Goal: Task Accomplishment & Management: Manage account settings

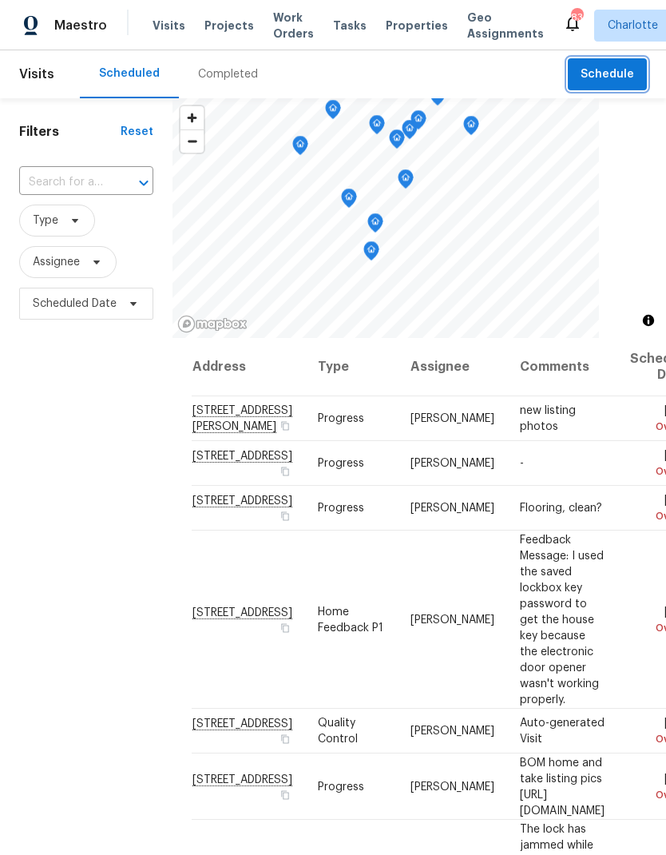
click at [625, 76] on span "Schedule" at bounding box center [608, 75] width 54 height 20
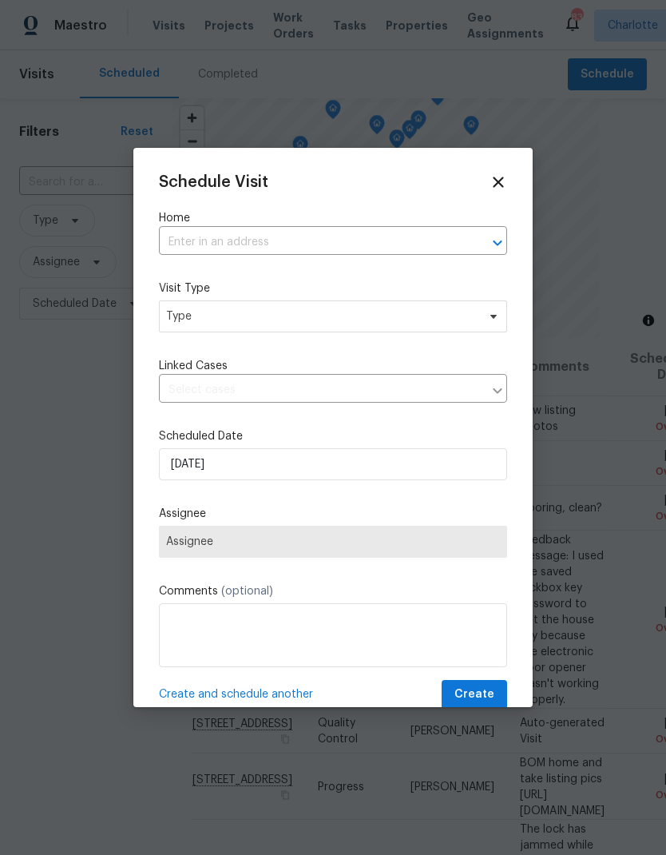
click at [492, 244] on icon "Open" at bounding box center [497, 242] width 19 height 19
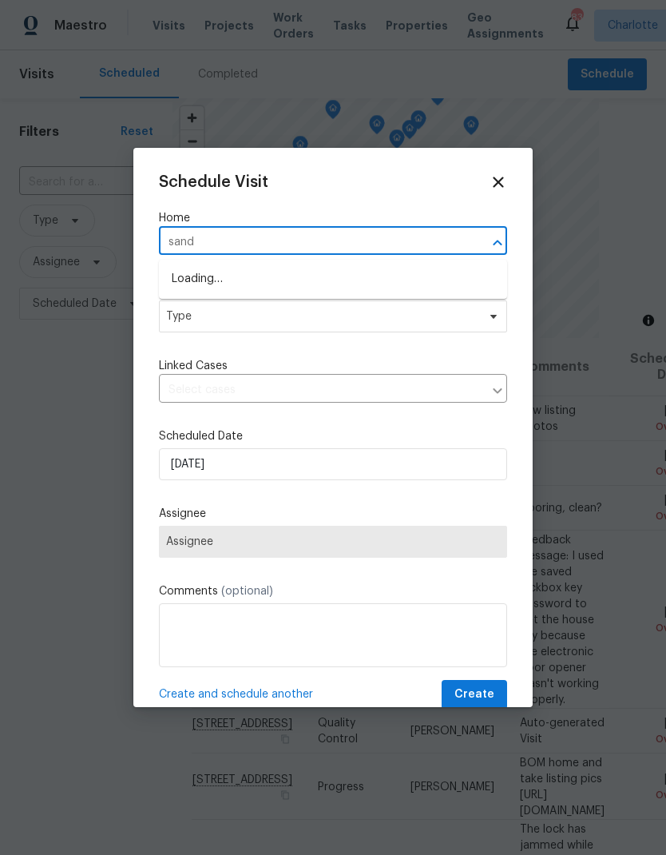
type input "sandm"
click at [373, 280] on li "[STREET_ADDRESS][PERSON_NAME]" at bounding box center [333, 279] width 348 height 27
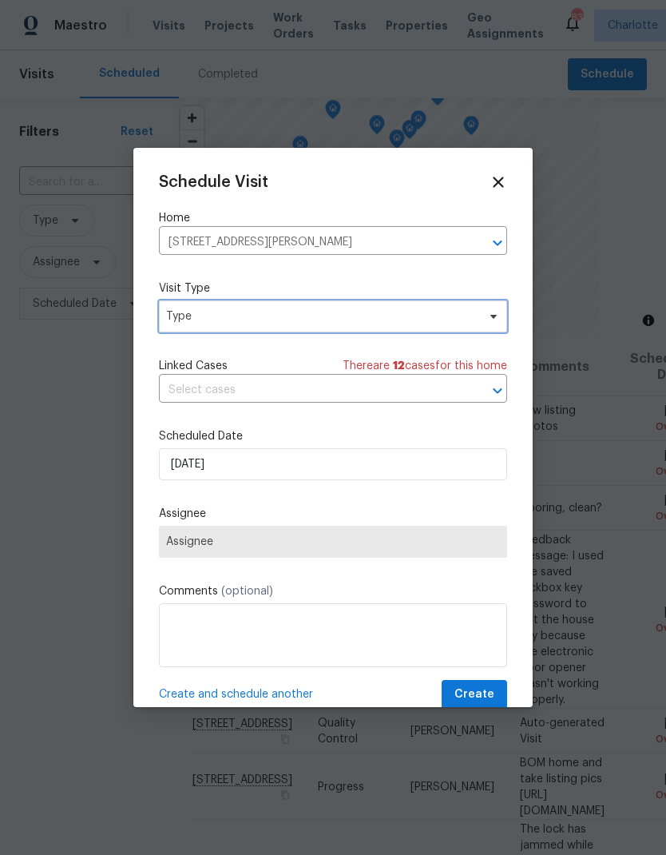
click at [491, 323] on icon at bounding box center [493, 316] width 13 height 13
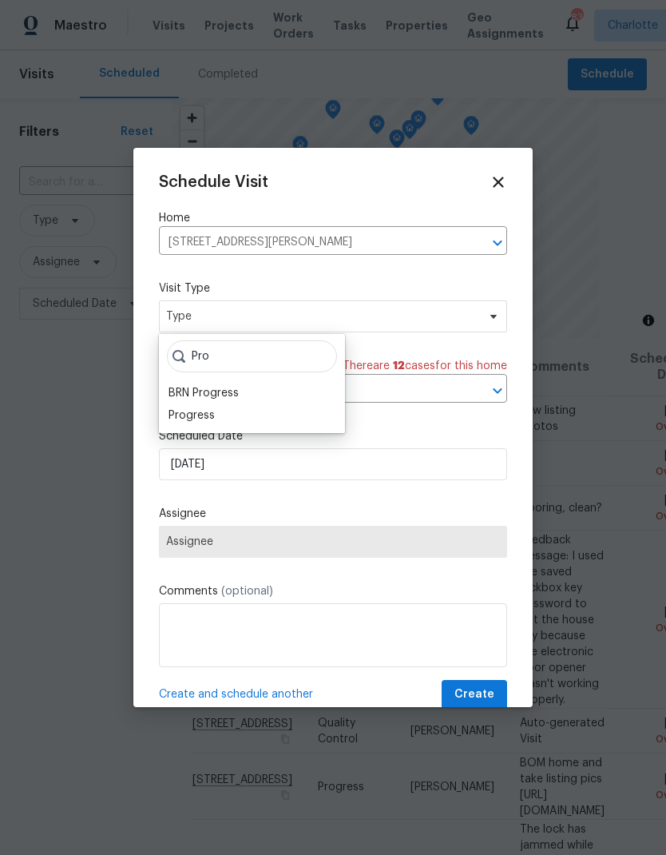
type input "Pro"
click at [175, 422] on div "Progress" at bounding box center [192, 415] width 46 height 16
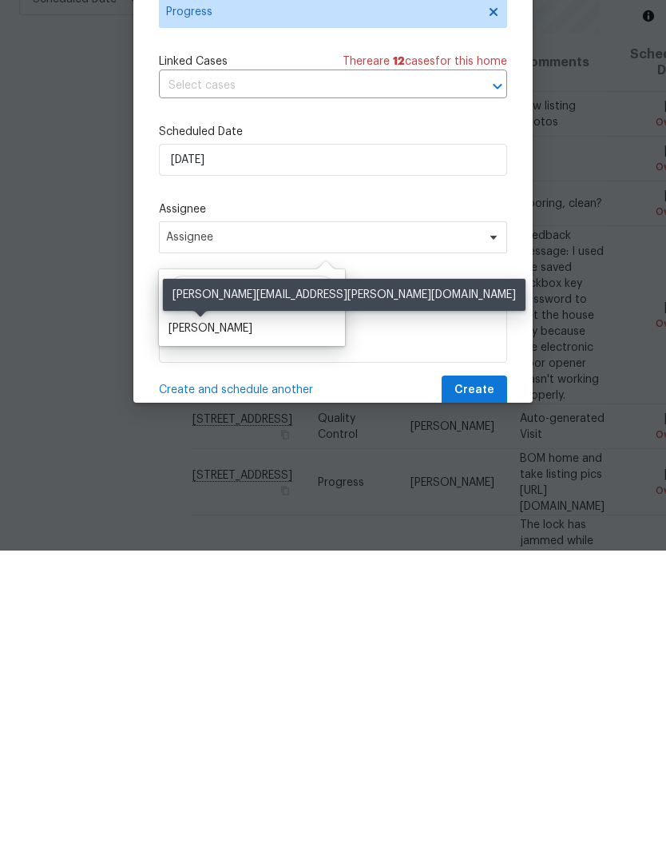
type input "Ryan Car"
click at [218, 625] on div "[PERSON_NAME]" at bounding box center [211, 633] width 84 height 16
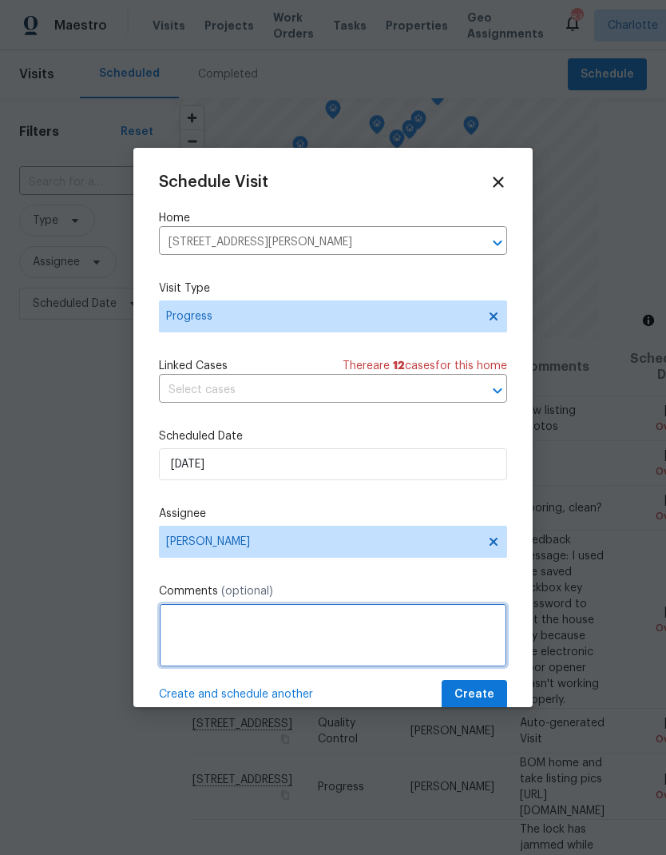
click at [308, 624] on textarea at bounding box center [333, 635] width 348 height 64
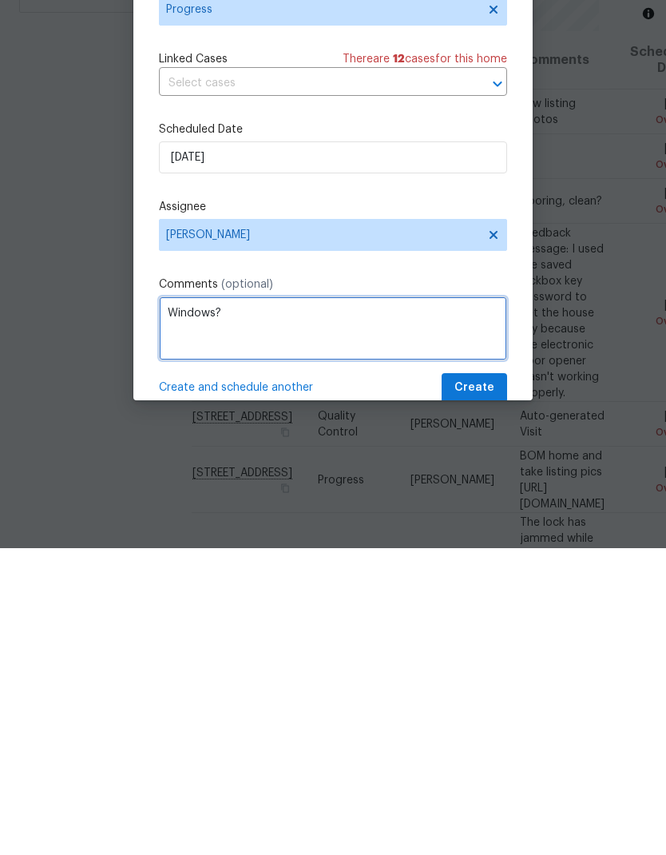
type textarea "Windows?"
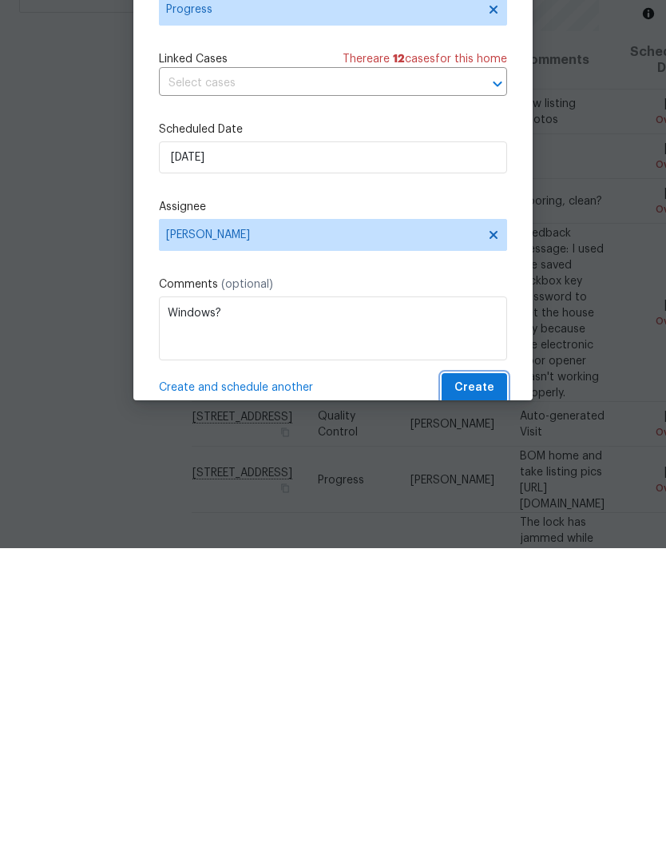
click at [486, 684] on span "Create" at bounding box center [474, 694] width 40 height 20
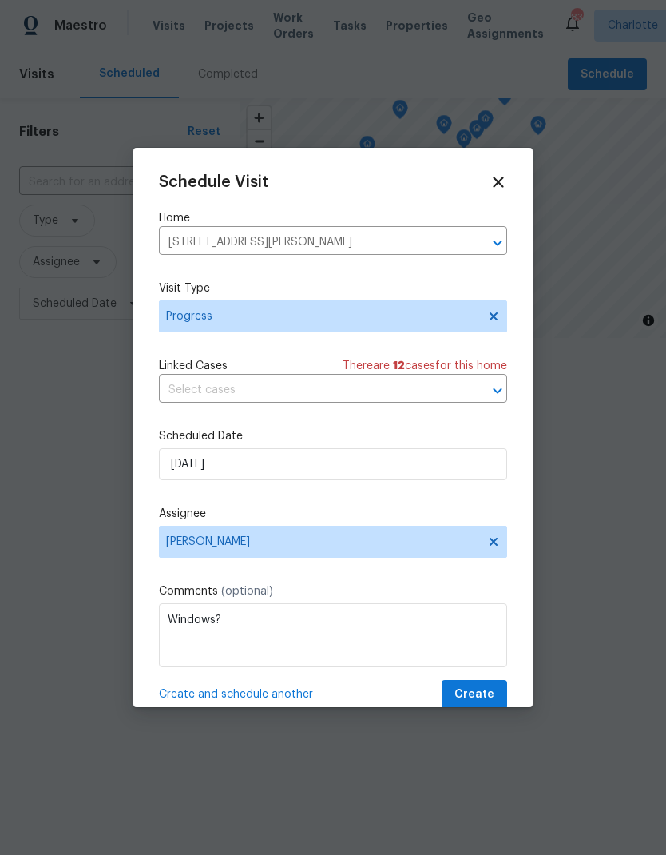
scroll to position [0, 0]
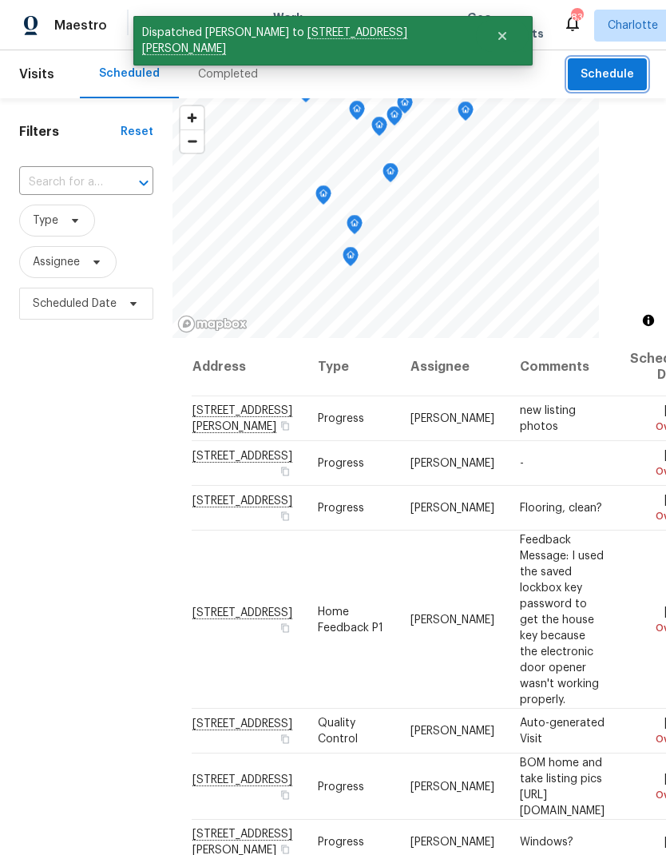
click at [629, 77] on span "Schedule" at bounding box center [608, 75] width 54 height 20
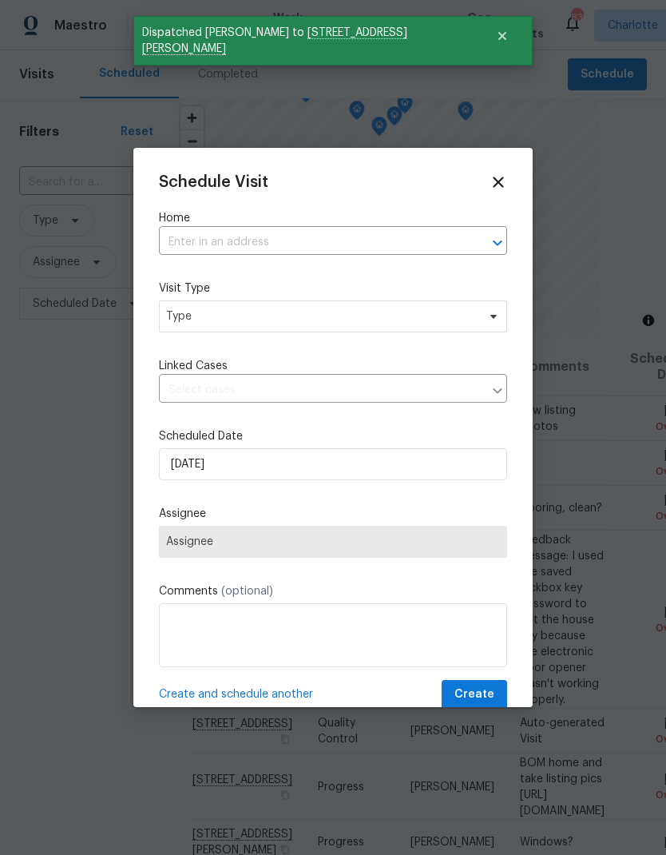
click at [502, 243] on icon "Open" at bounding box center [497, 243] width 9 height 6
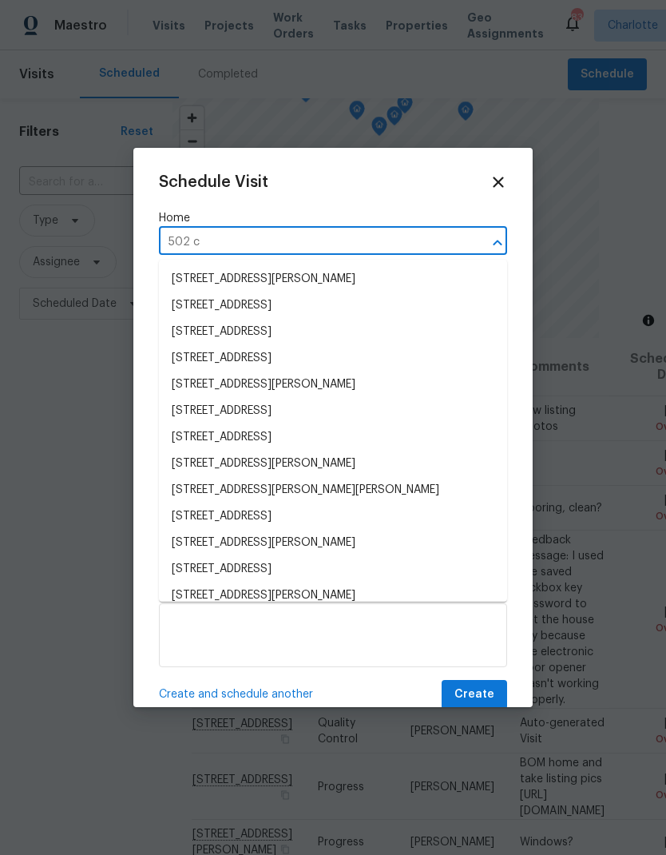
type input "502 ch"
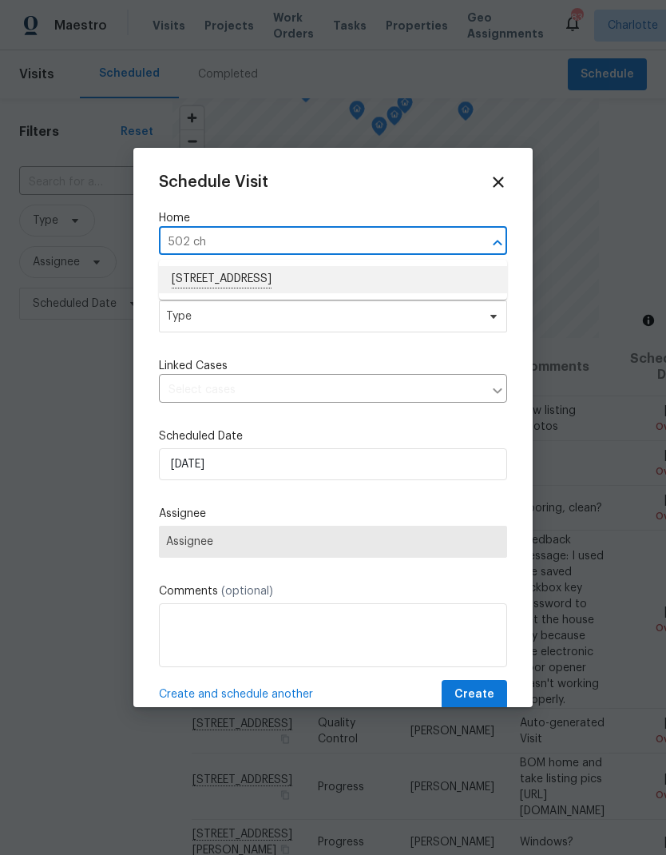
click at [209, 276] on li "[STREET_ADDRESS]" at bounding box center [333, 279] width 348 height 27
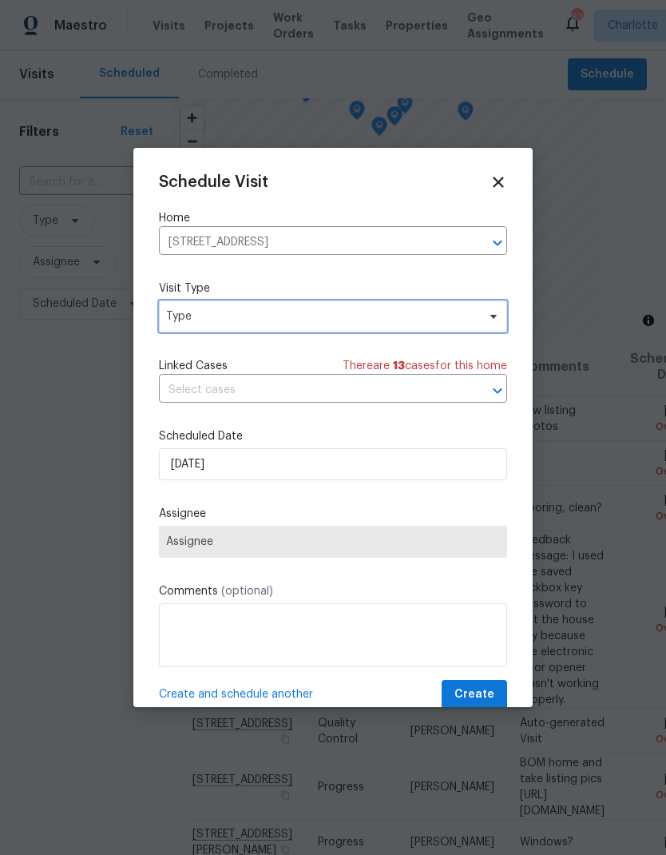
click at [486, 323] on span at bounding box center [491, 316] width 18 height 13
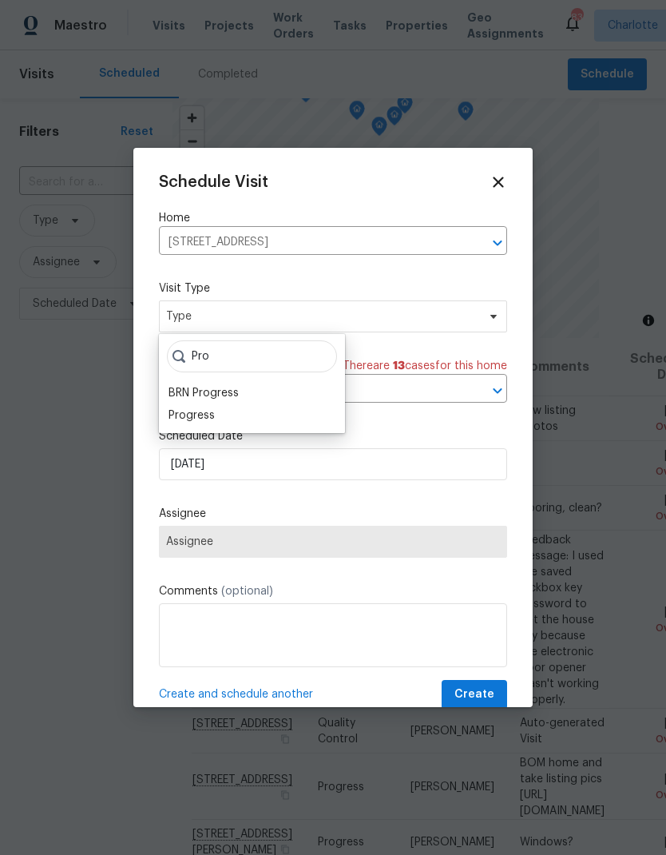
type input "Pro"
click at [178, 417] on div "Progress" at bounding box center [192, 415] width 46 height 16
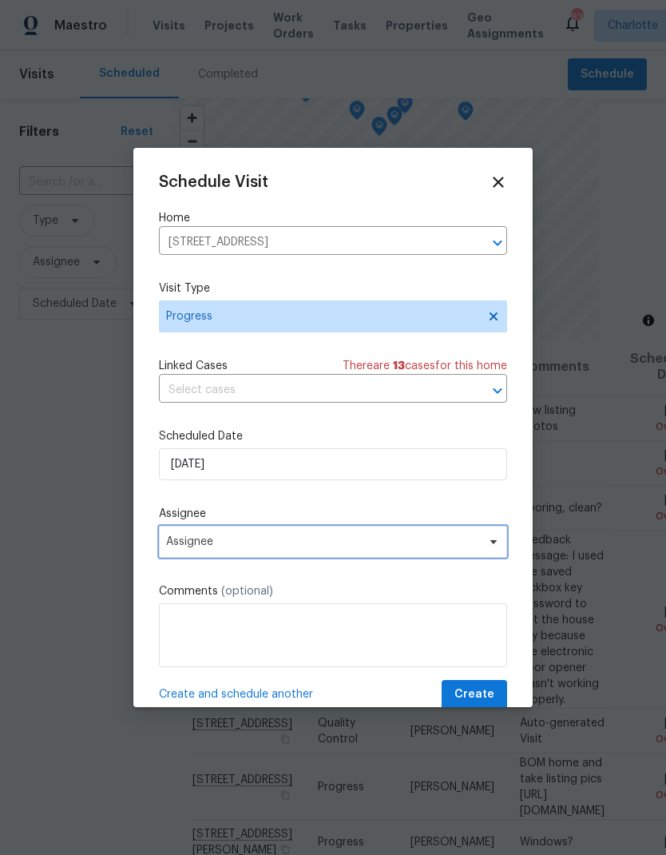
click at [197, 557] on span "Assignee" at bounding box center [333, 542] width 348 height 32
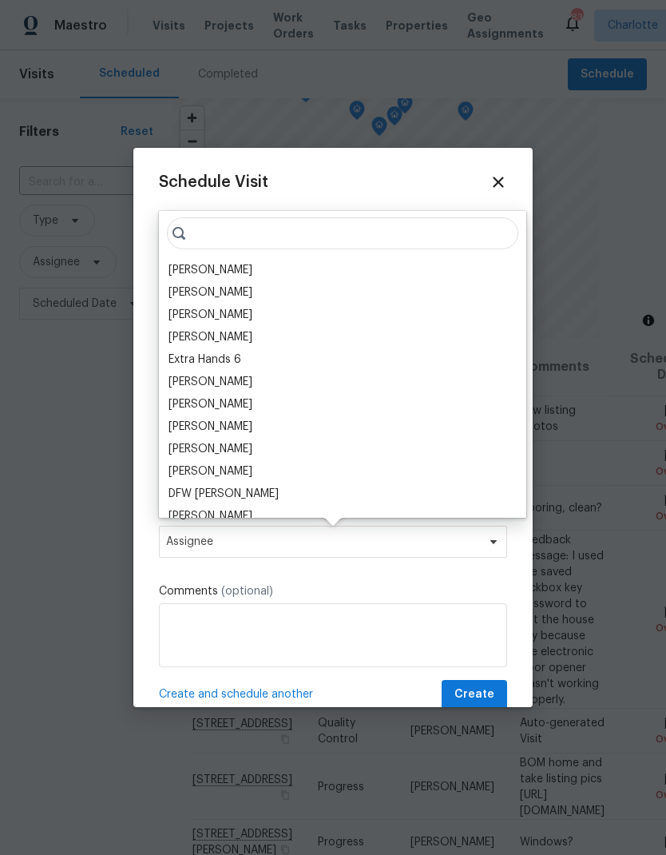
click at [173, 272] on div "[PERSON_NAME]" at bounding box center [211, 270] width 84 height 16
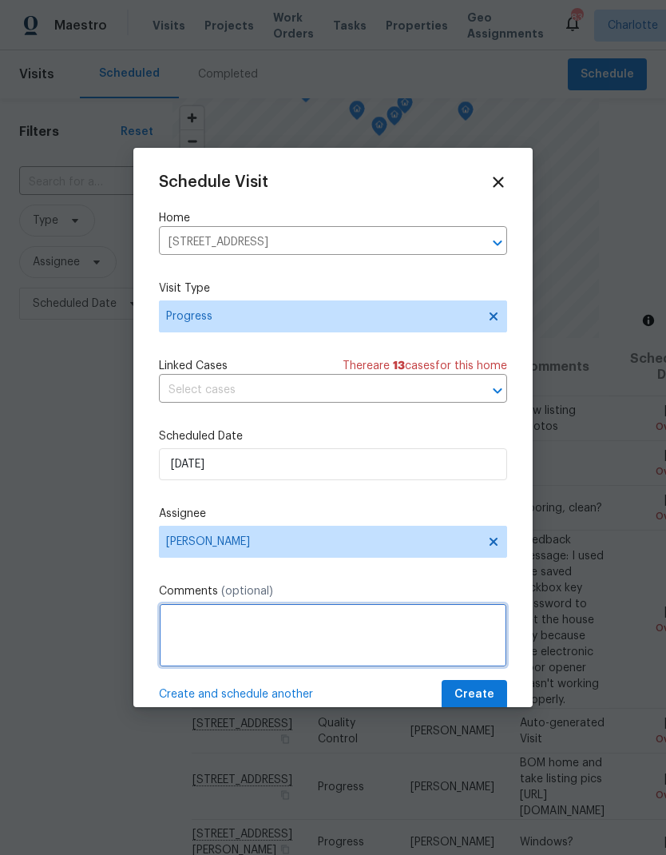
click at [467, 632] on textarea at bounding box center [333, 635] width 348 height 64
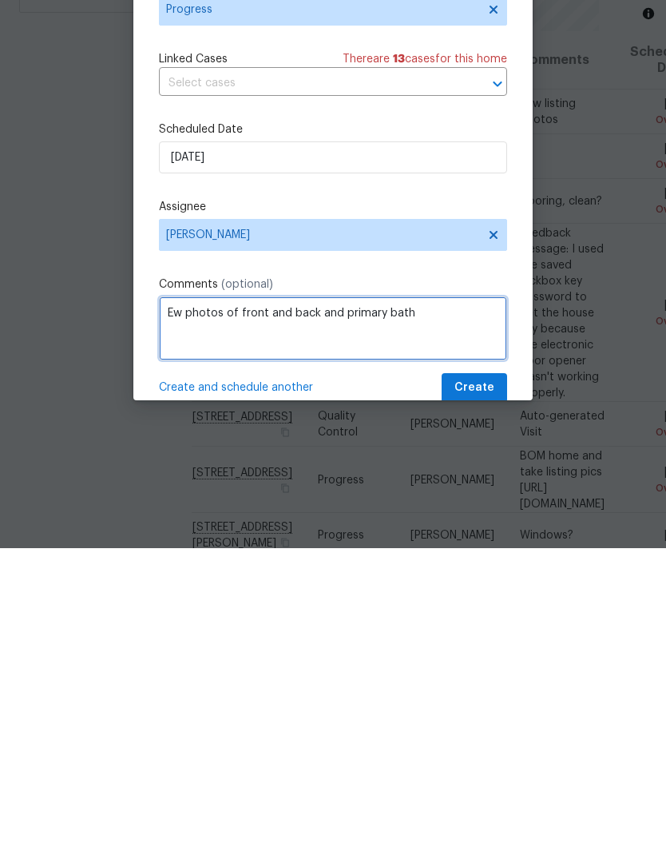
type textarea "Ew photos of front and back and primary bath"
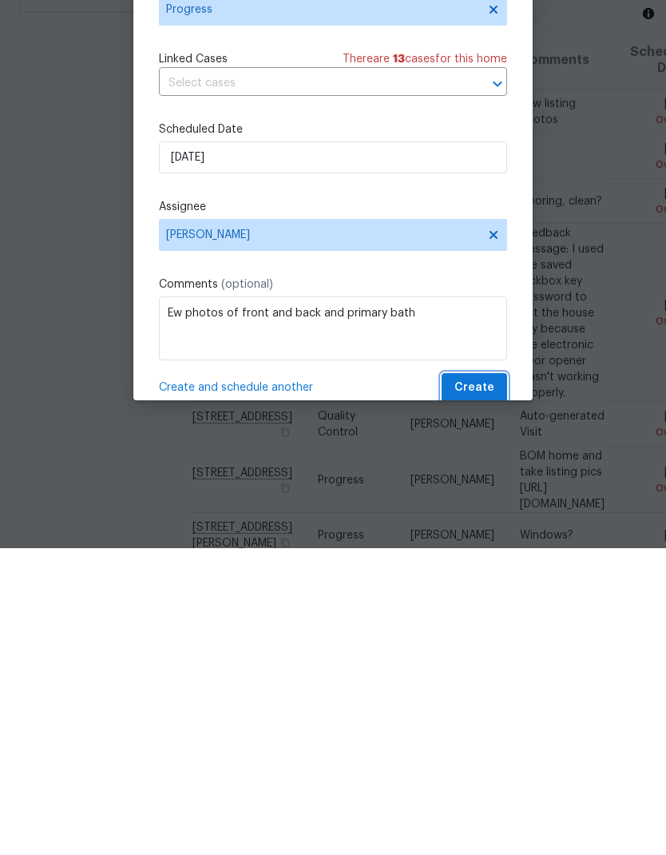
click at [484, 684] on span "Create" at bounding box center [474, 694] width 40 height 20
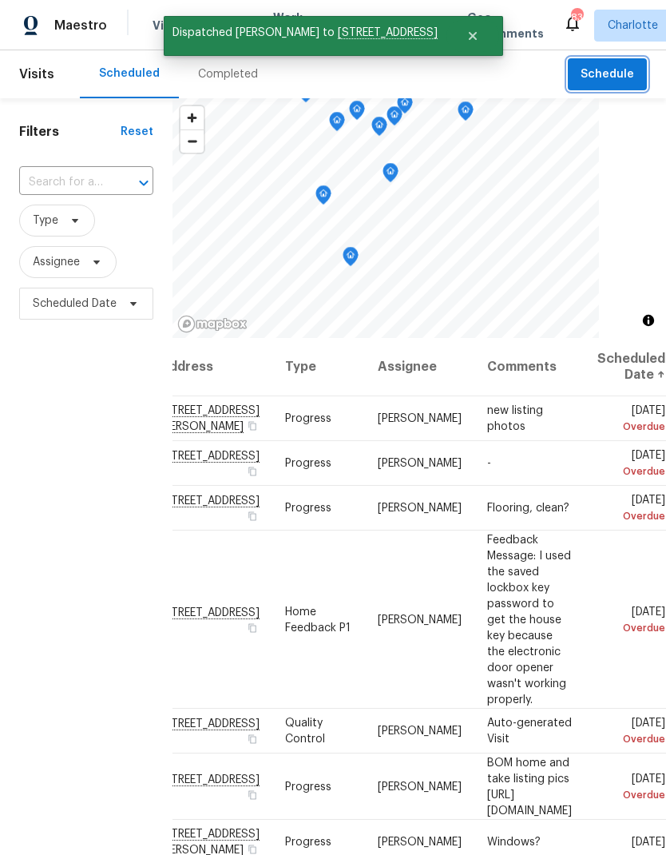
scroll to position [0, 145]
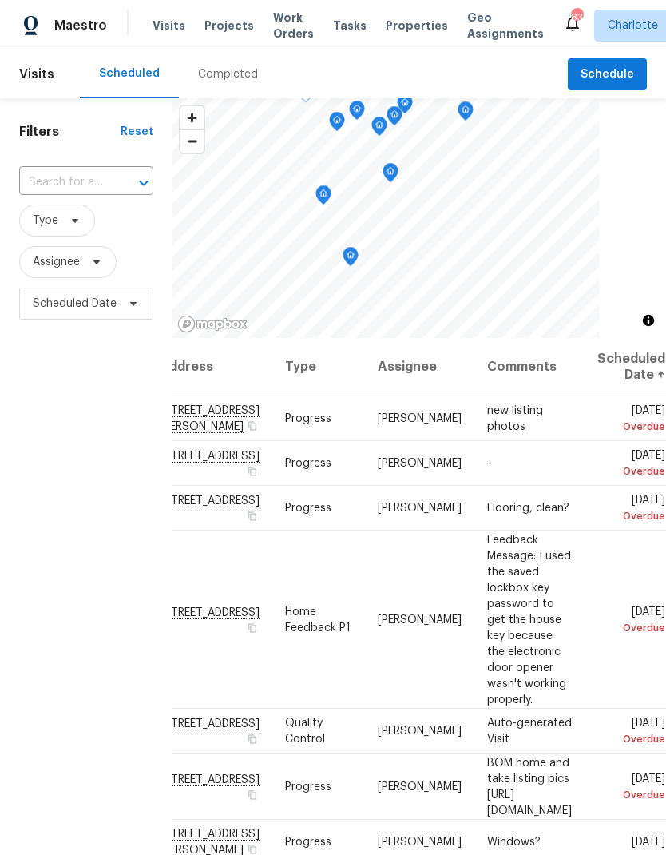
click at [0, 0] on icon at bounding box center [0, 0] width 0 height 0
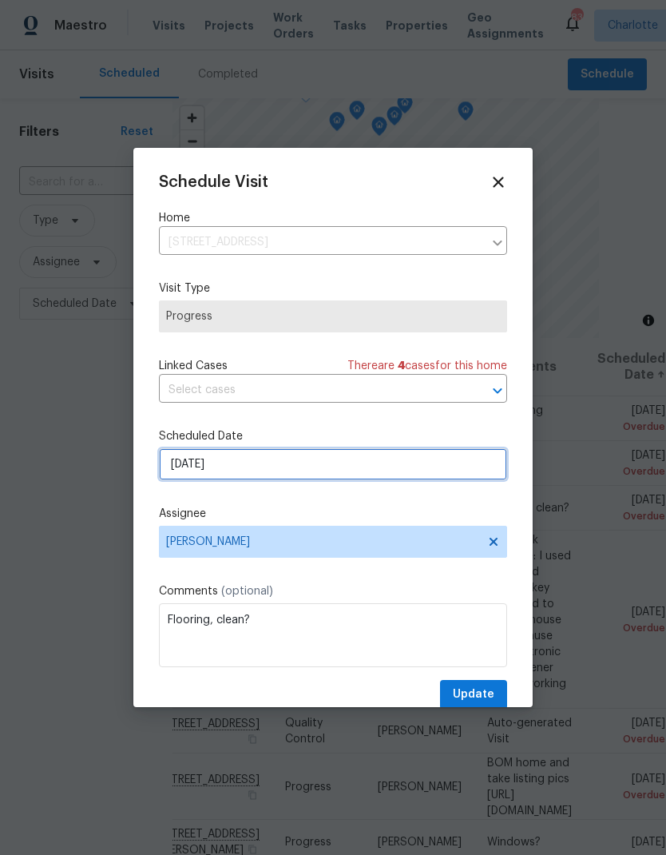
click at [436, 464] on input "[DATE]" at bounding box center [333, 464] width 348 height 32
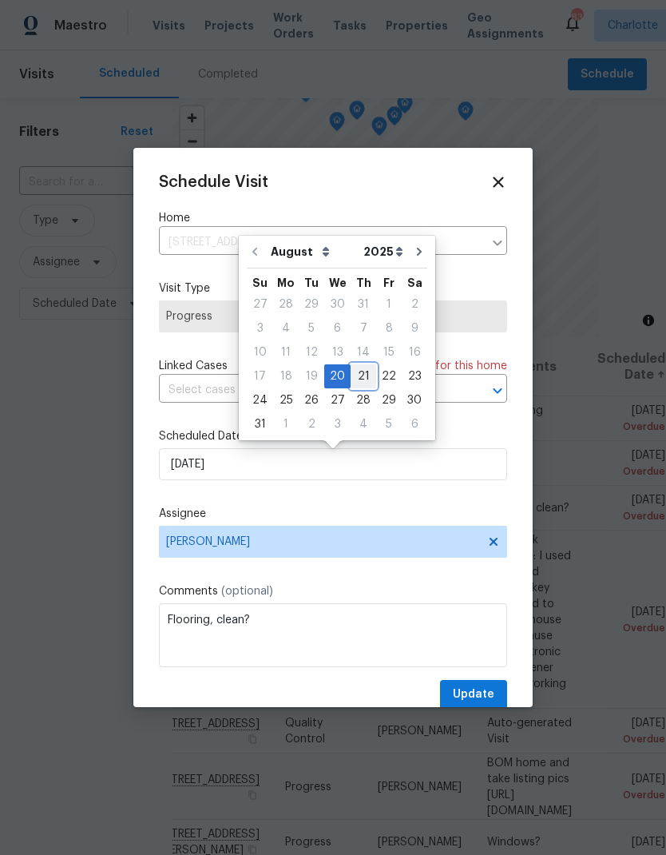
click at [360, 377] on div "21" at bounding box center [364, 376] width 26 height 22
type input "[DATE]"
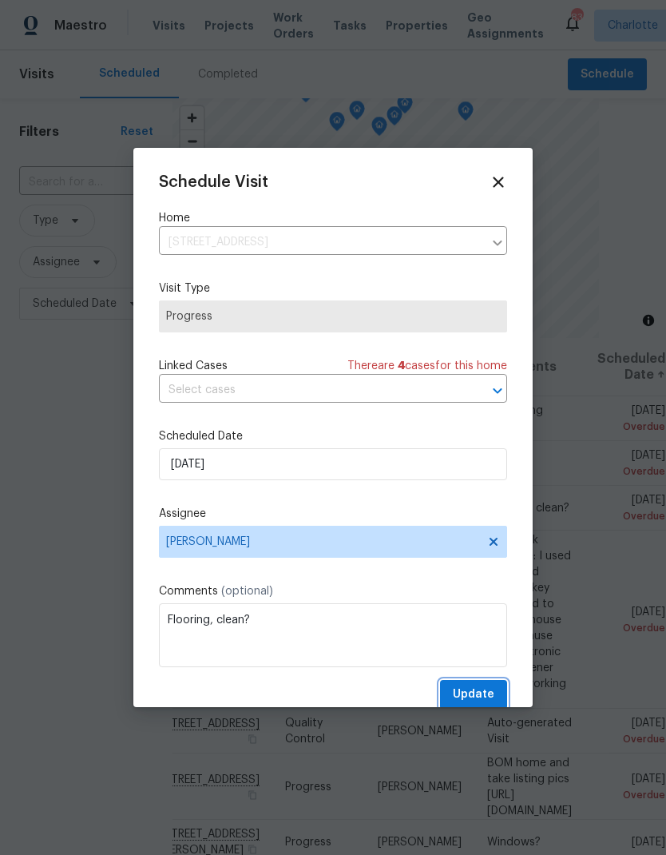
click at [481, 696] on span "Update" at bounding box center [474, 694] width 42 height 20
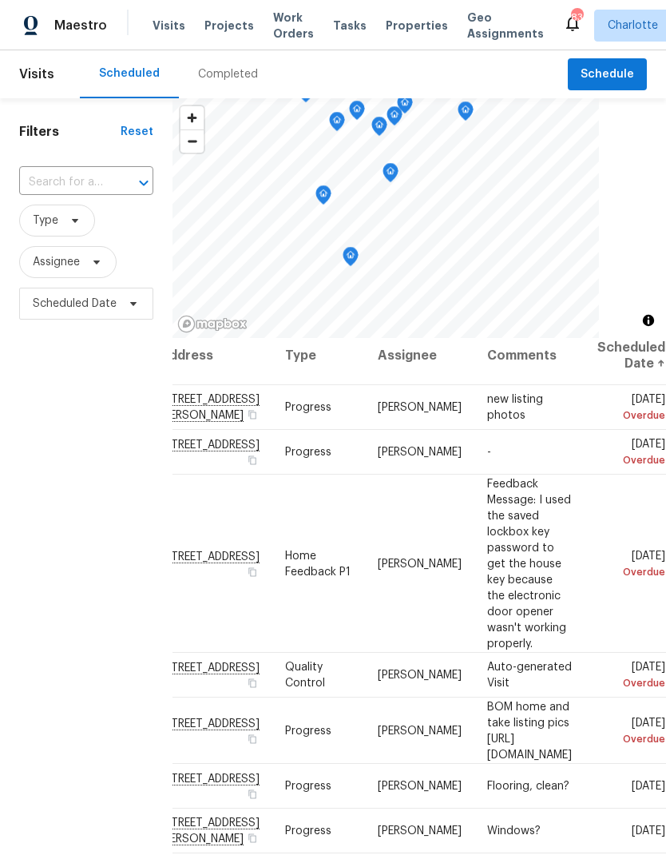
scroll to position [11, 145]
click at [0, 0] on icon at bounding box center [0, 0] width 0 height 0
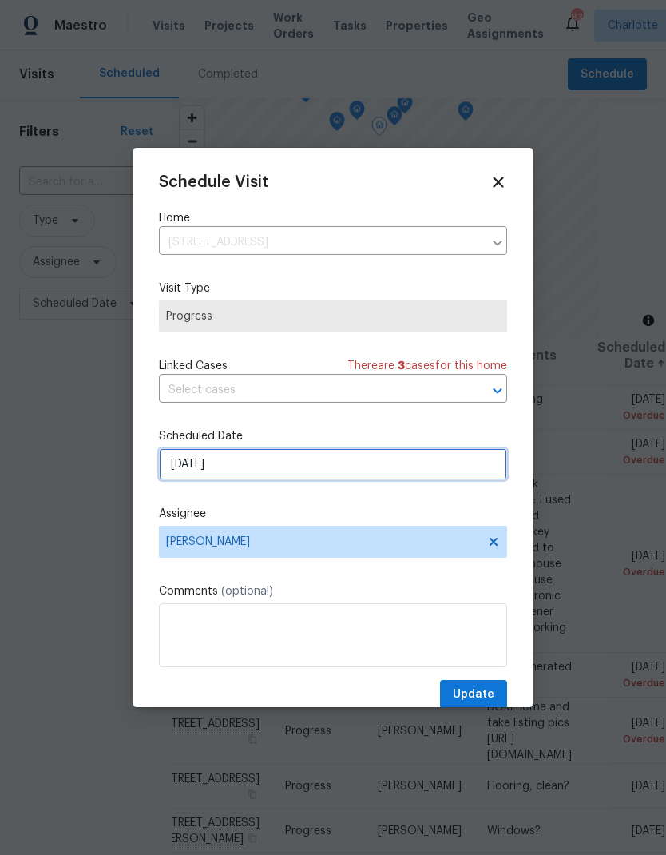
click at [457, 472] on input "[DATE]" at bounding box center [333, 464] width 348 height 32
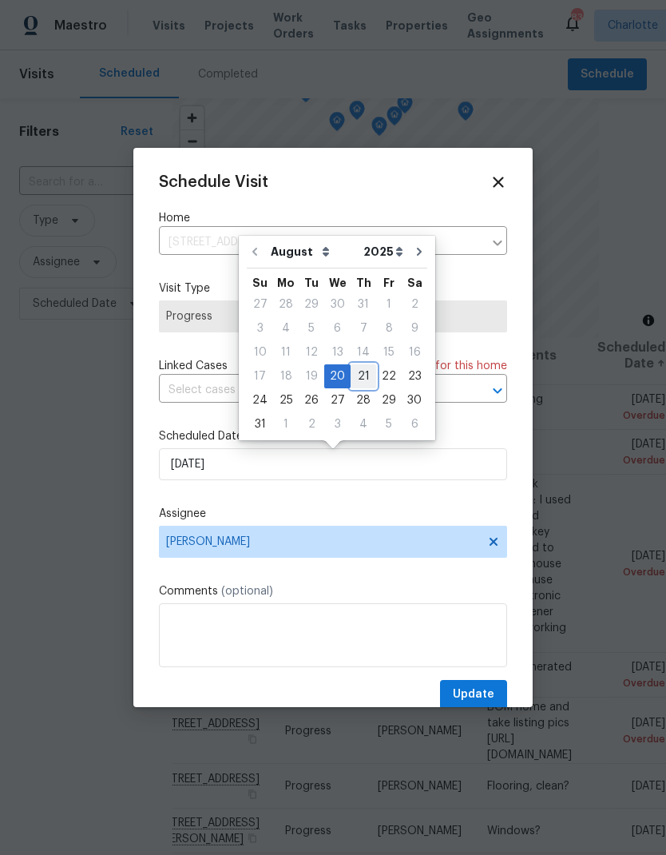
click at [360, 375] on div "21" at bounding box center [364, 376] width 26 height 22
type input "[DATE]"
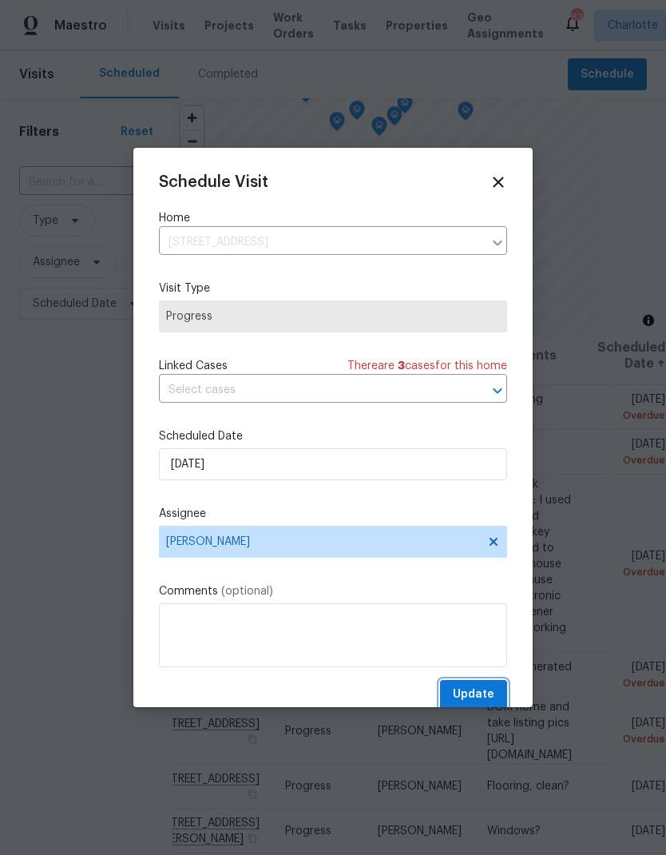
click at [480, 694] on span "Update" at bounding box center [474, 694] width 42 height 20
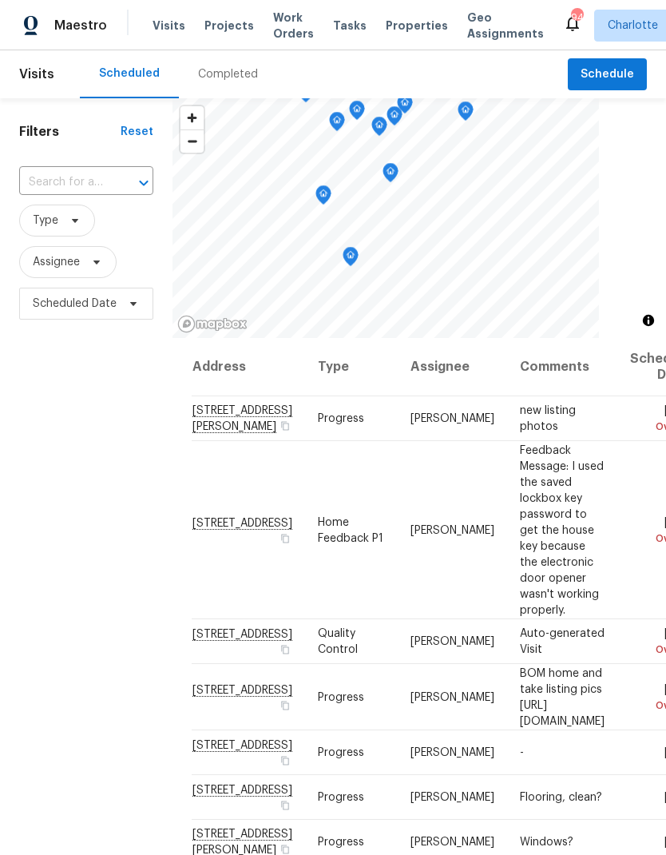
click at [258, 20] on div "Visits Projects Work Orders Tasks Properties Geo Assignments" at bounding box center [358, 26] width 411 height 32
click at [275, 34] on span "Work Orders" at bounding box center [293, 26] width 41 height 32
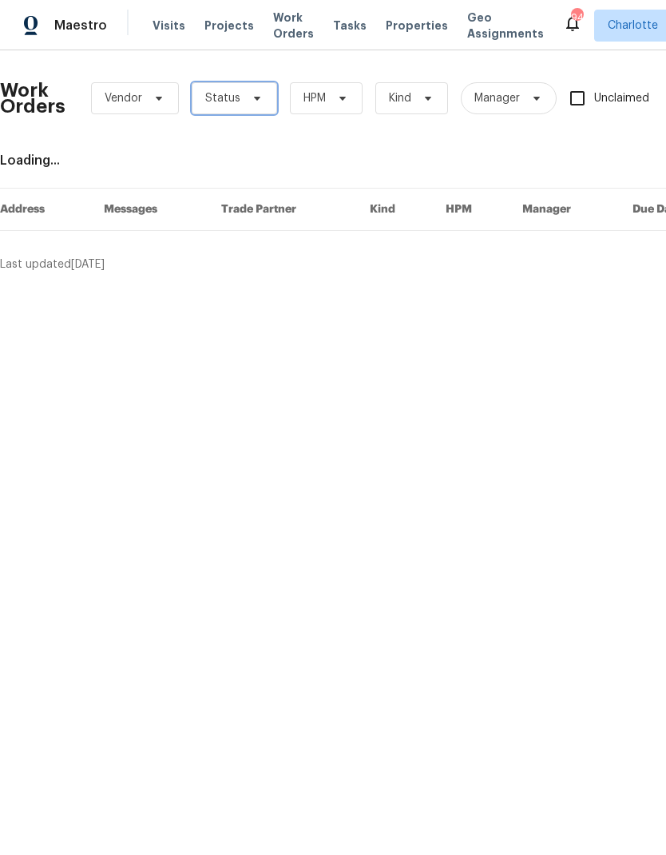
click at [253, 103] on icon at bounding box center [257, 98] width 13 height 13
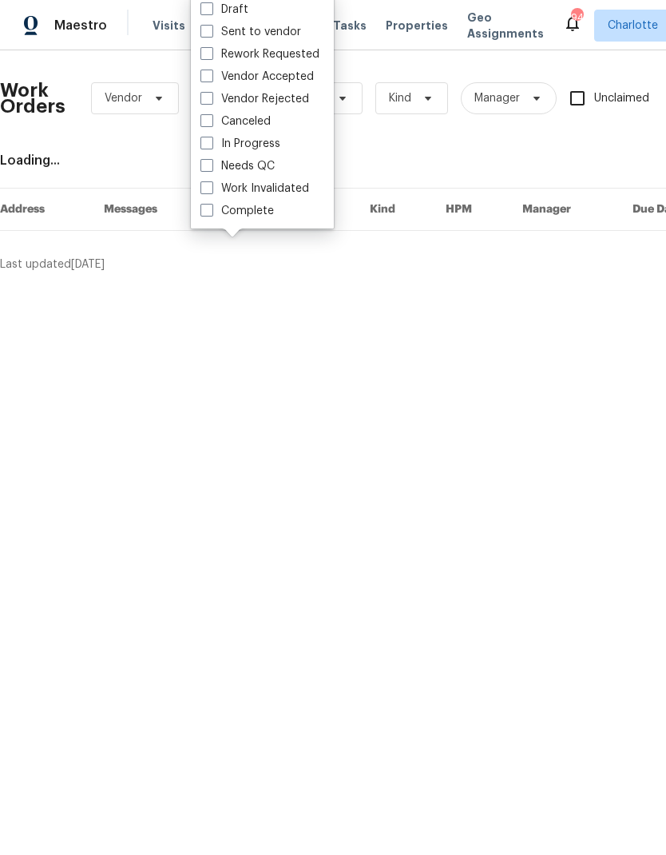
click at [258, 169] on label "Needs QC" at bounding box center [237, 166] width 74 height 16
click at [211, 169] on input "Needs QC" at bounding box center [205, 163] width 10 height 10
checkbox input "true"
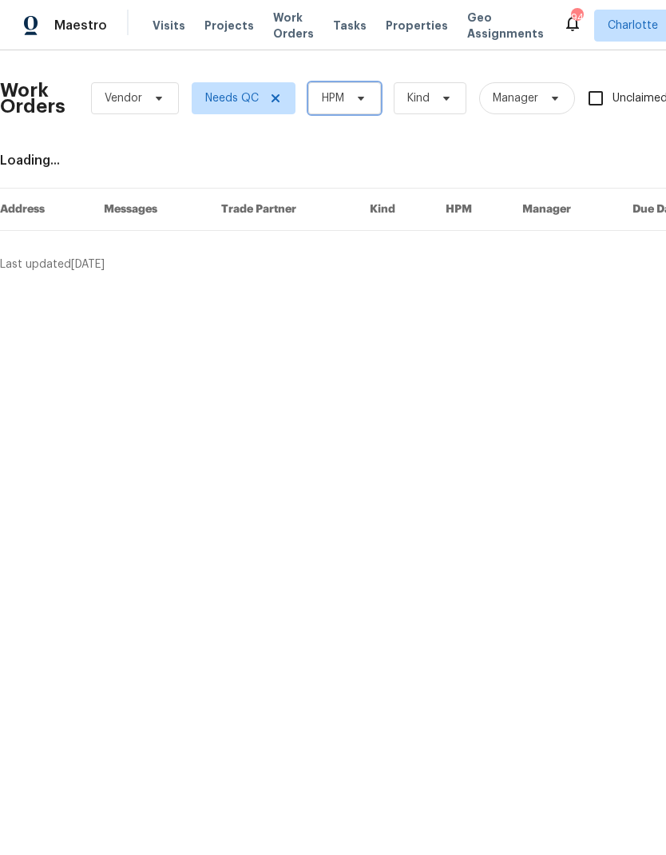
click at [369, 96] on span "HPM" at bounding box center [344, 98] width 73 height 32
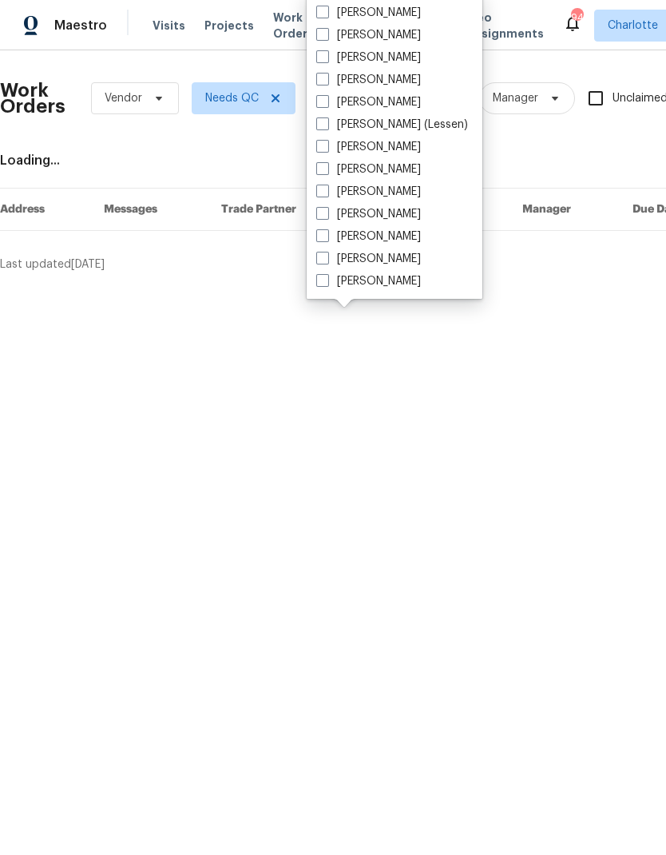
scroll to position [198, 0]
click at [367, 242] on label "[PERSON_NAME]" at bounding box center [368, 236] width 105 height 16
click at [327, 239] on input "[PERSON_NAME]" at bounding box center [321, 233] width 10 height 10
checkbox input "true"
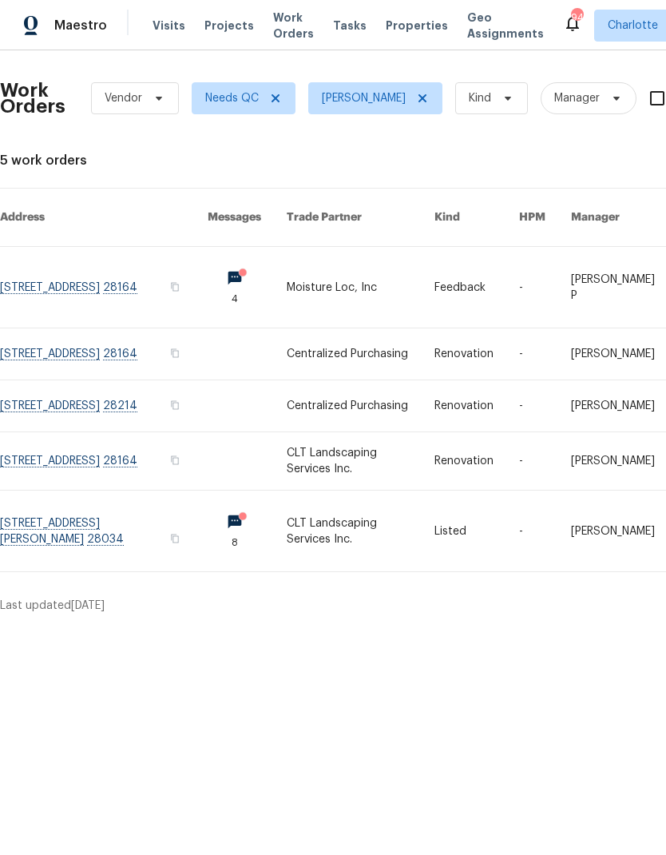
click at [348, 532] on link at bounding box center [360, 530] width 147 height 81
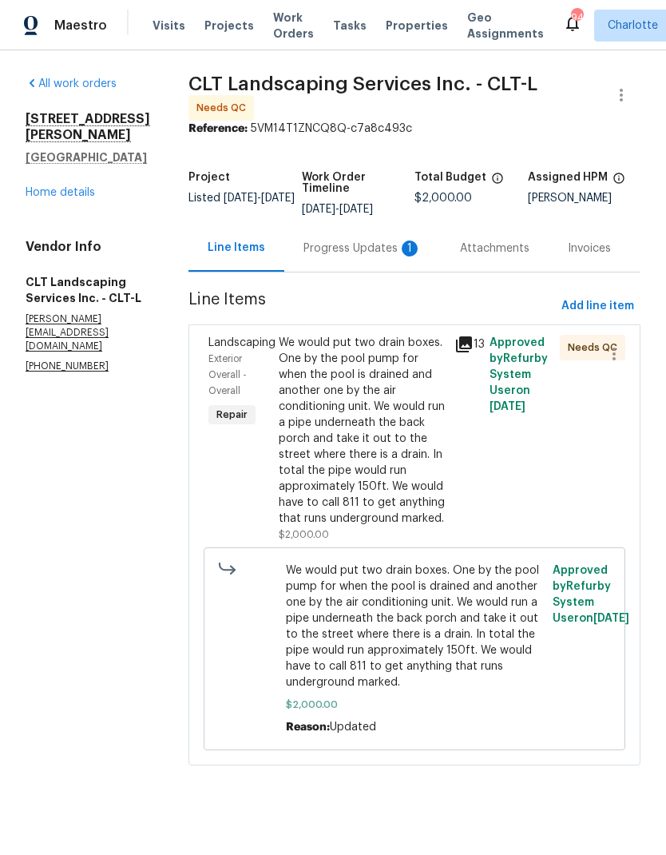
click at [368, 249] on div "Progress Updates 1" at bounding box center [362, 248] width 118 height 16
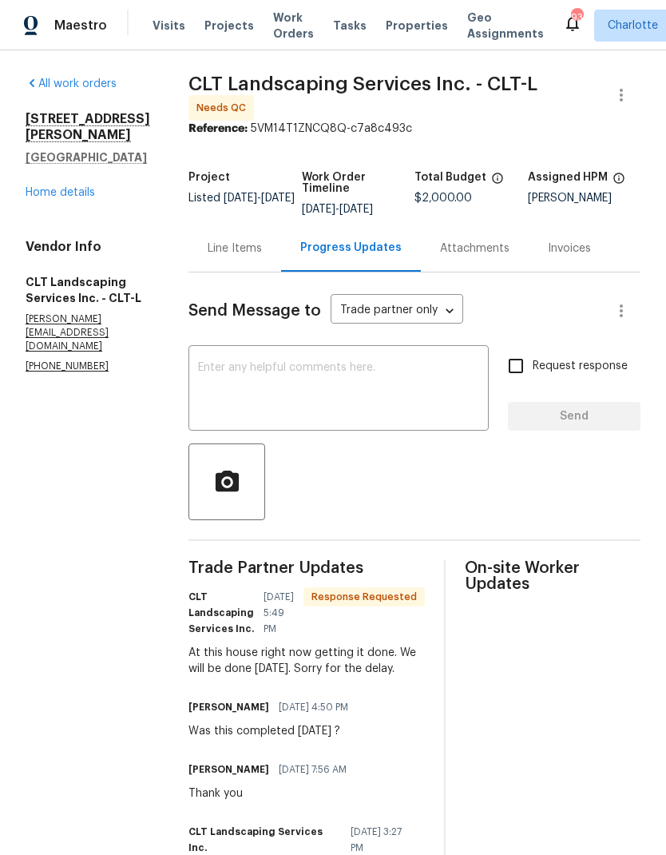
click at [252, 248] on div "Line Items" at bounding box center [235, 248] width 54 height 16
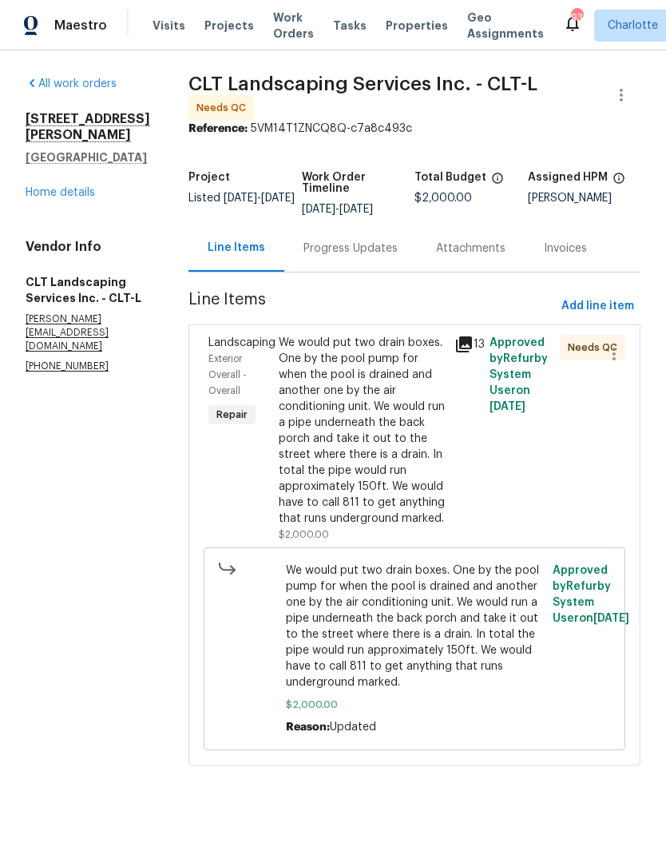
click at [377, 416] on div "We would put two drain boxes. One by the pool pump for when the pool is drained…" at bounding box center [362, 431] width 166 height 192
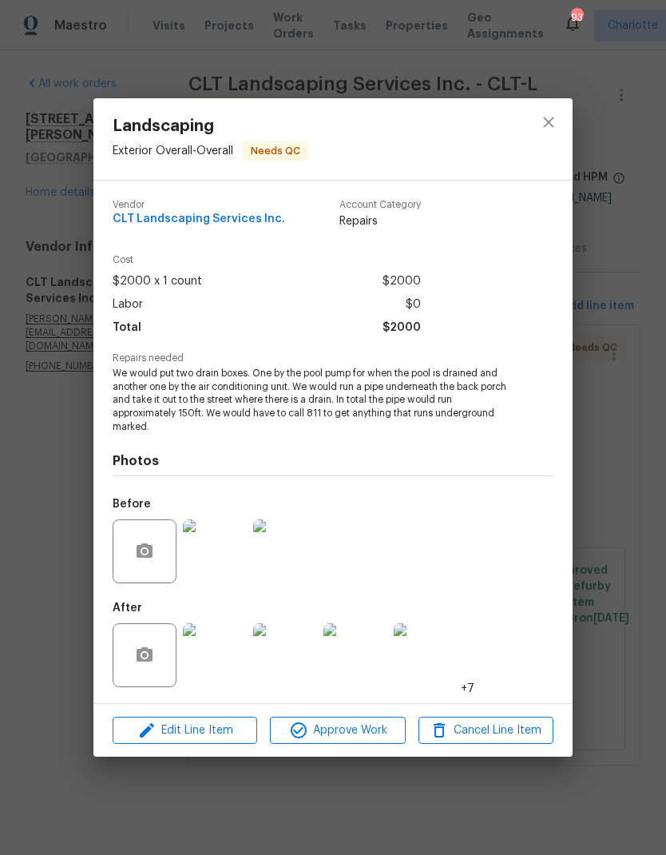
click at [229, 662] on img at bounding box center [215, 655] width 64 height 64
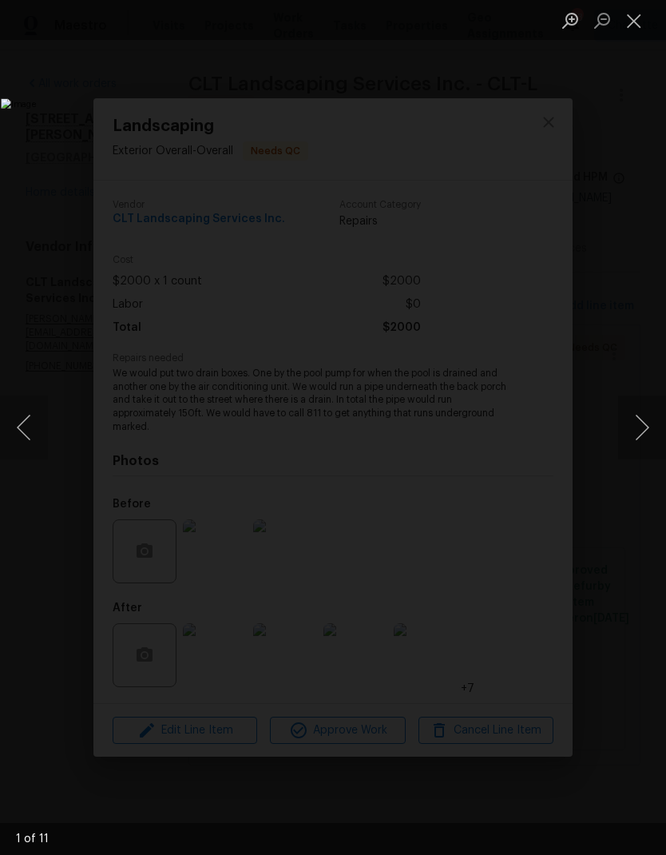
click at [641, 438] on button "Next image" at bounding box center [642, 427] width 48 height 64
click at [641, 431] on button "Next image" at bounding box center [642, 427] width 48 height 64
click at [647, 438] on button "Next image" at bounding box center [642, 427] width 48 height 64
click at [646, 438] on button "Next image" at bounding box center [642, 427] width 48 height 64
click at [648, 442] on button "Next image" at bounding box center [642, 427] width 48 height 64
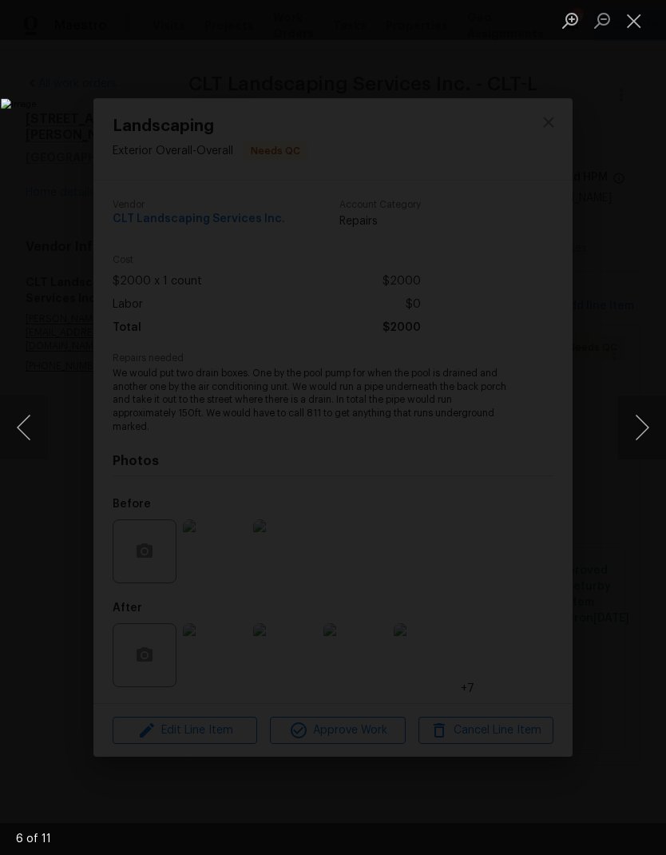
click at [649, 445] on button "Next image" at bounding box center [642, 427] width 48 height 64
click at [652, 448] on button "Next image" at bounding box center [642, 427] width 48 height 64
click at [649, 453] on button "Next image" at bounding box center [642, 427] width 48 height 64
click at [641, 28] on button "Close lightbox" at bounding box center [634, 20] width 32 height 28
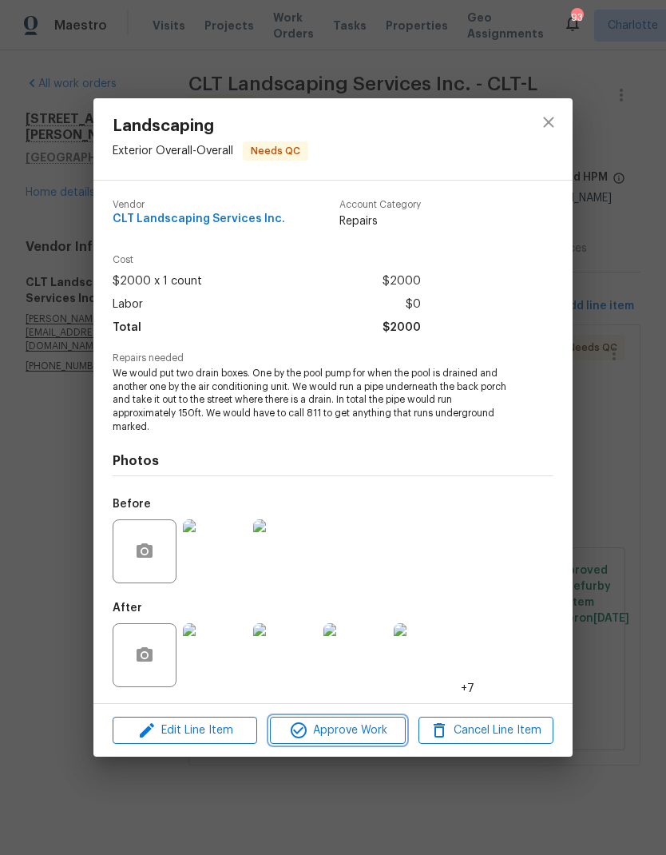
click at [368, 732] on span "Approve Work" at bounding box center [337, 730] width 125 height 20
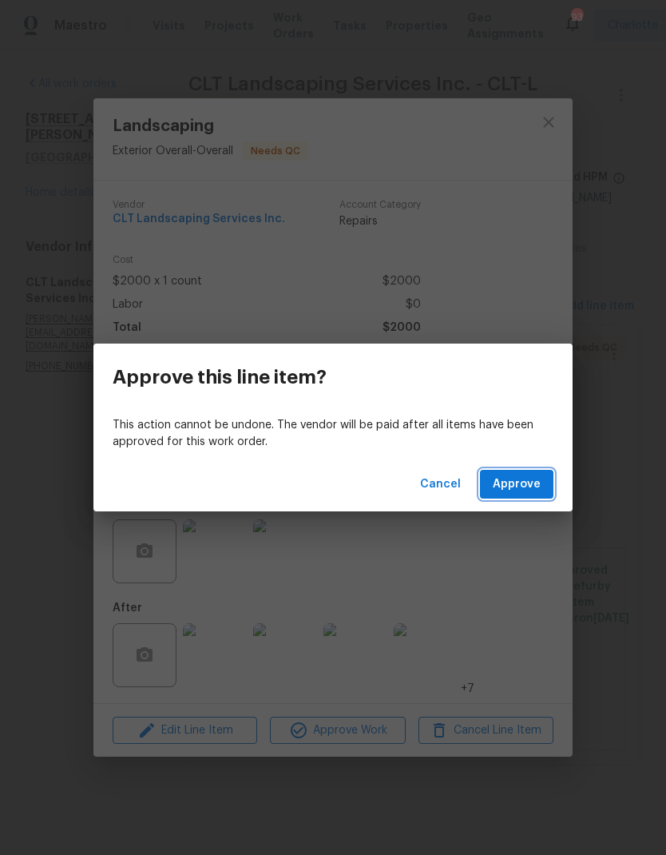
click at [523, 494] on button "Approve" at bounding box center [516, 485] width 73 height 30
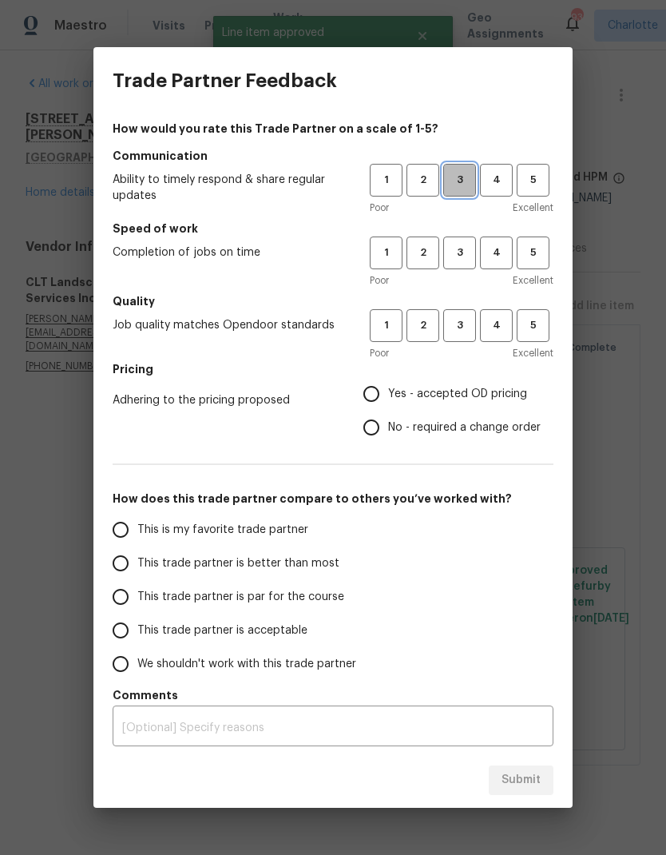
click at [467, 177] on span "3" at bounding box center [460, 180] width 30 height 18
click at [462, 266] on button "3" at bounding box center [459, 252] width 33 height 33
click at [471, 325] on span "3" at bounding box center [460, 325] width 30 height 18
click at [381, 398] on input "Yes - accepted OD pricing" at bounding box center [372, 394] width 34 height 34
radio input "true"
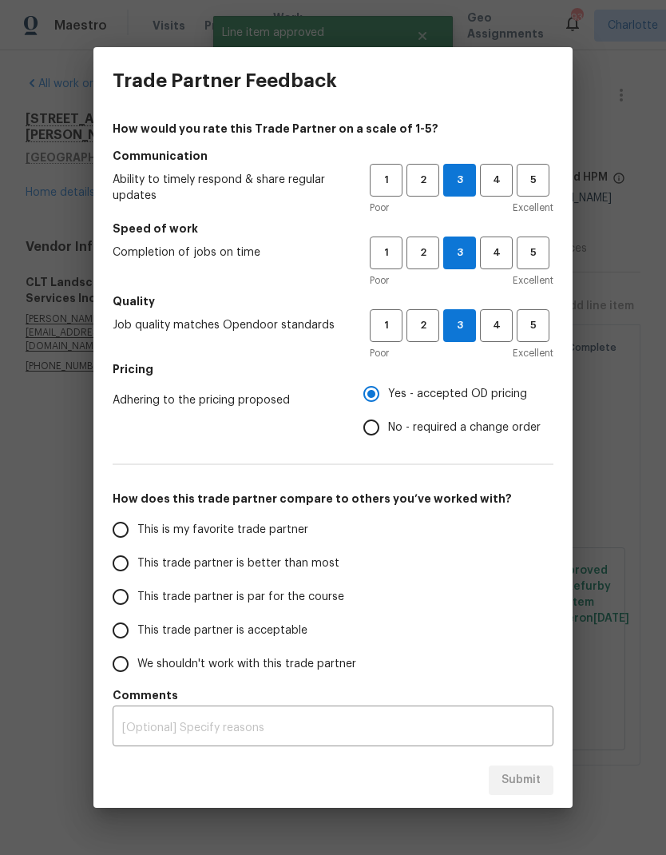
click at [111, 566] on input "This trade partner is better than most" at bounding box center [121, 563] width 34 height 34
click at [526, 785] on span "Submit" at bounding box center [521, 780] width 39 height 20
radio input "true"
radio input "false"
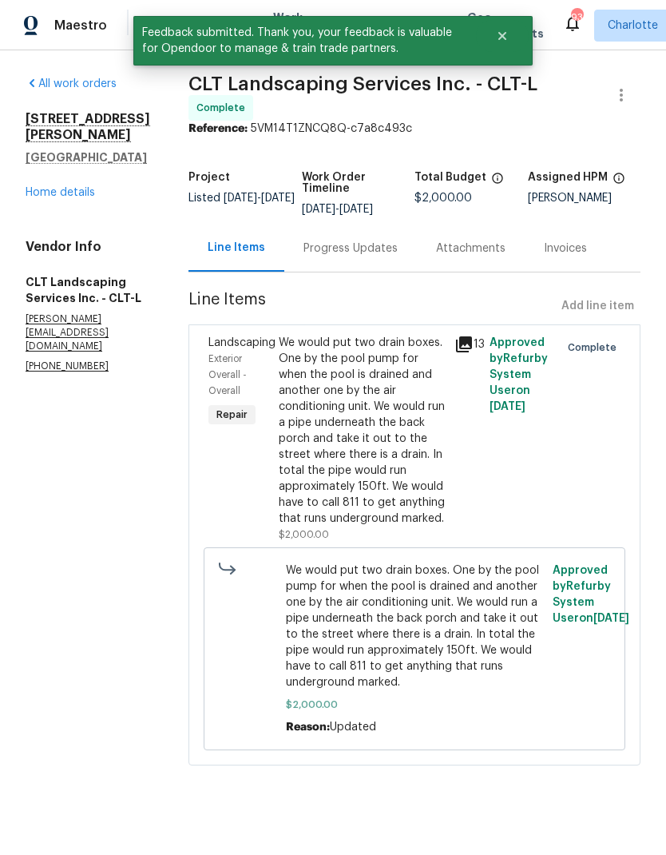
click at [41, 187] on link "Home details" at bounding box center [60, 192] width 69 height 11
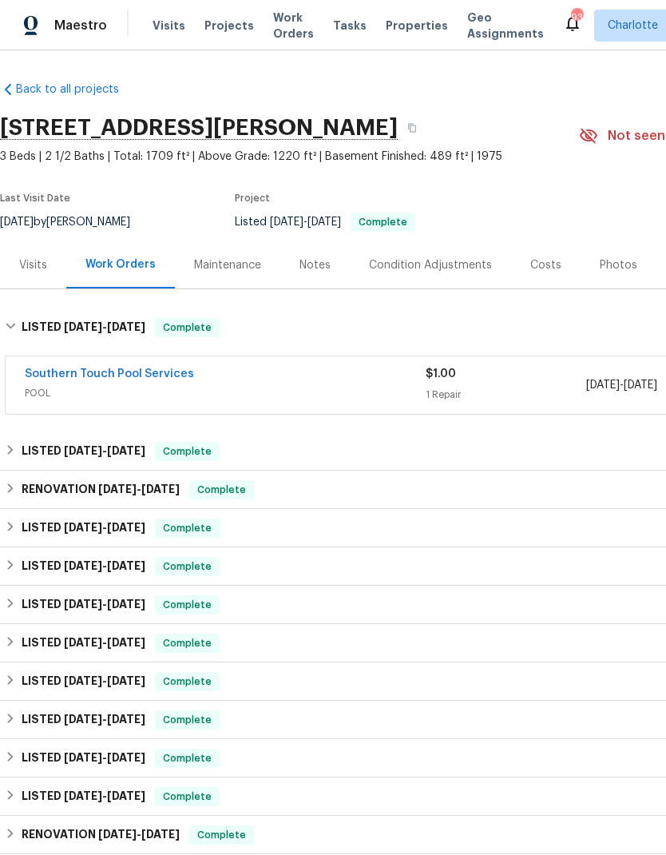
scroll to position [1, 0]
click at [74, 371] on link "Southern Touch Pool Services" at bounding box center [109, 373] width 169 height 11
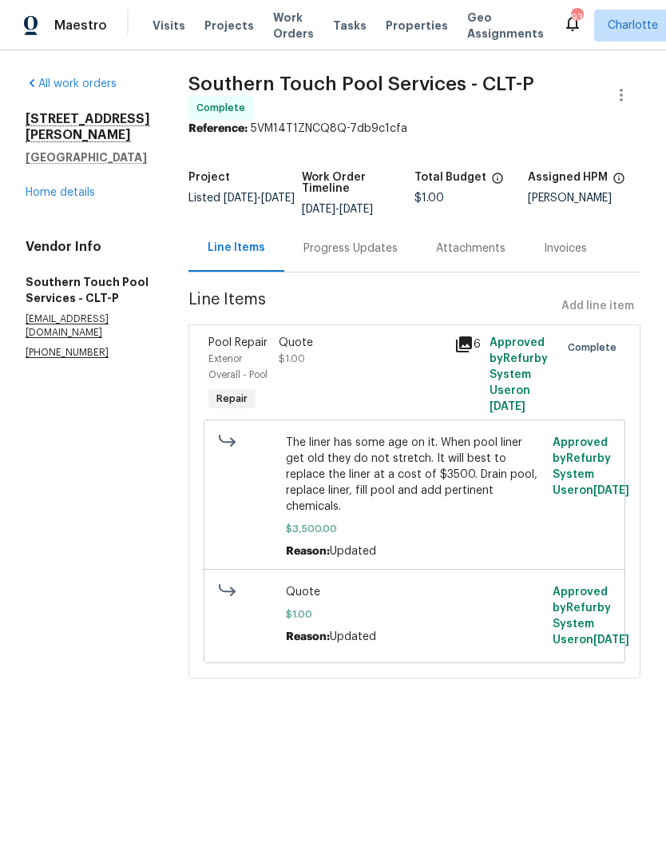
click at [42, 187] on link "Home details" at bounding box center [60, 192] width 69 height 11
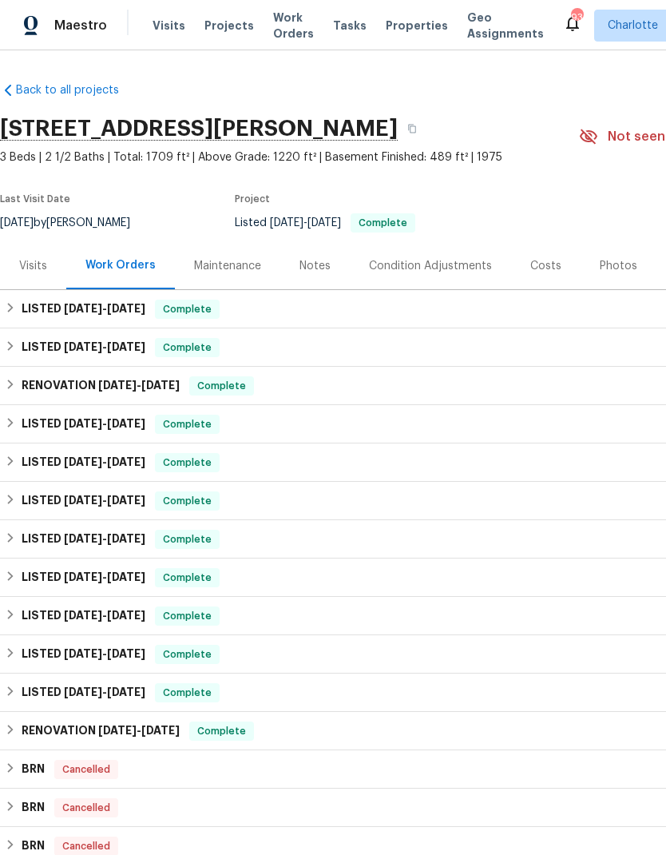
click at [273, 30] on span "Work Orders" at bounding box center [293, 26] width 41 height 32
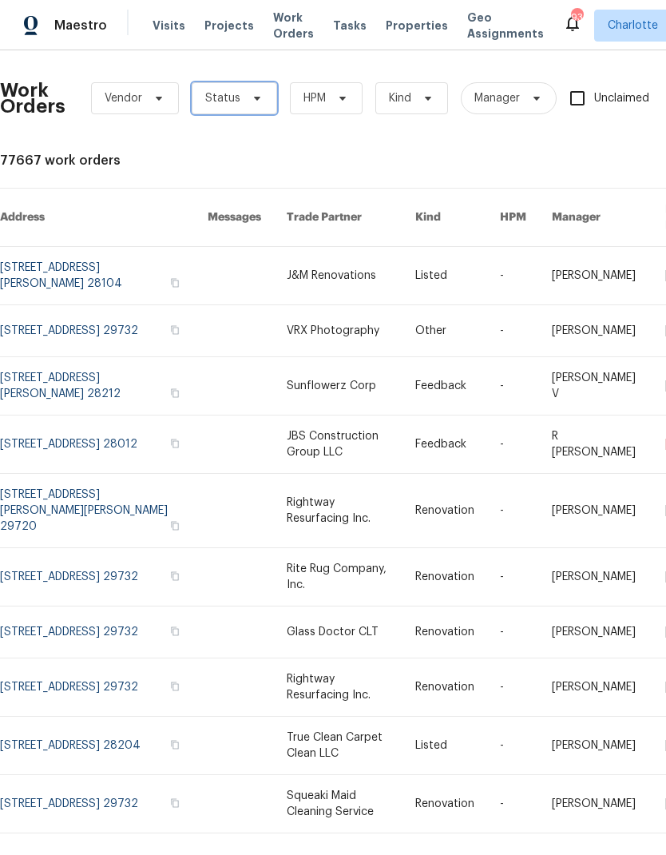
click at [258, 103] on icon at bounding box center [257, 98] width 13 height 13
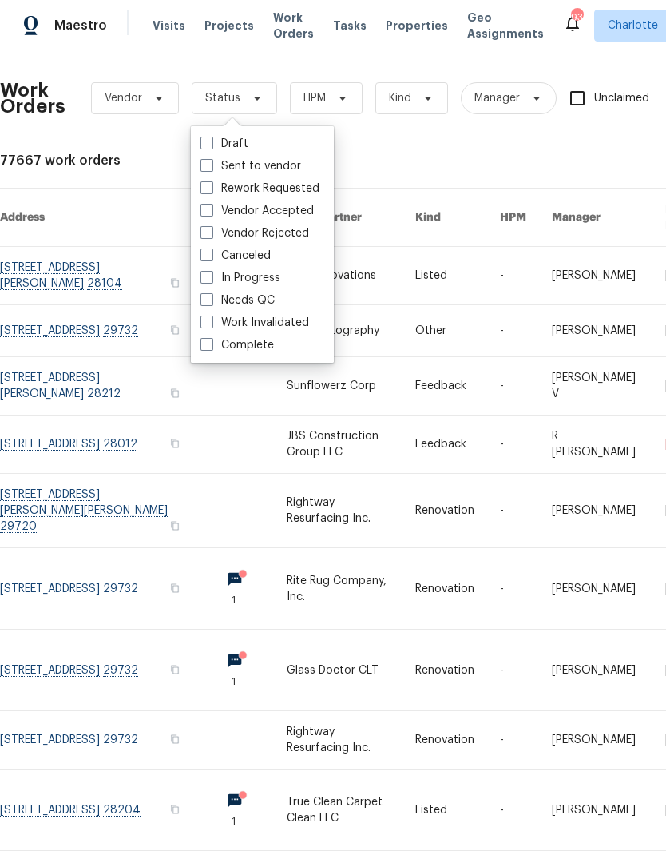
click at [257, 307] on label "Needs QC" at bounding box center [237, 300] width 74 height 16
click at [211, 303] on input "Needs QC" at bounding box center [205, 297] width 10 height 10
checkbox input "true"
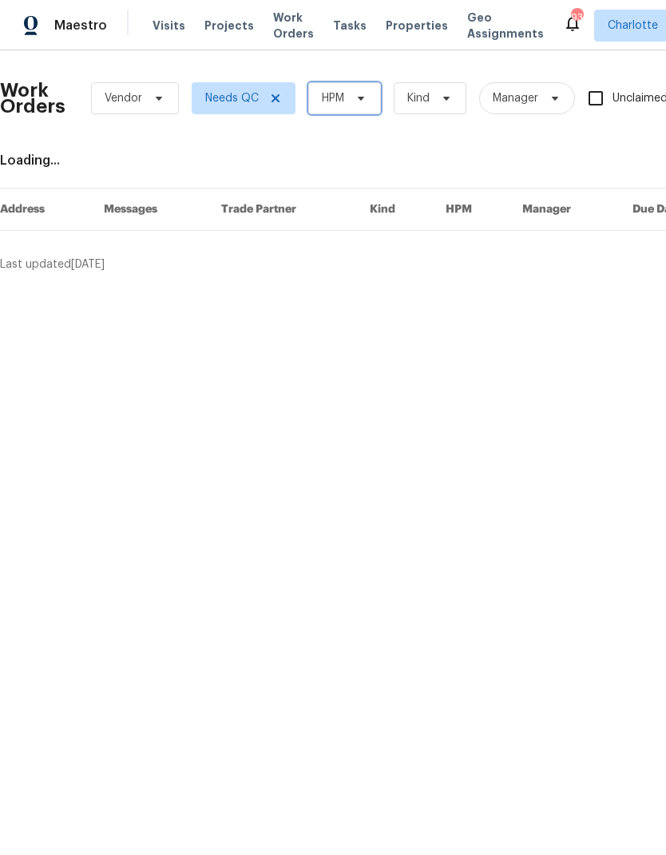
click at [375, 98] on span "HPM" at bounding box center [344, 98] width 73 height 32
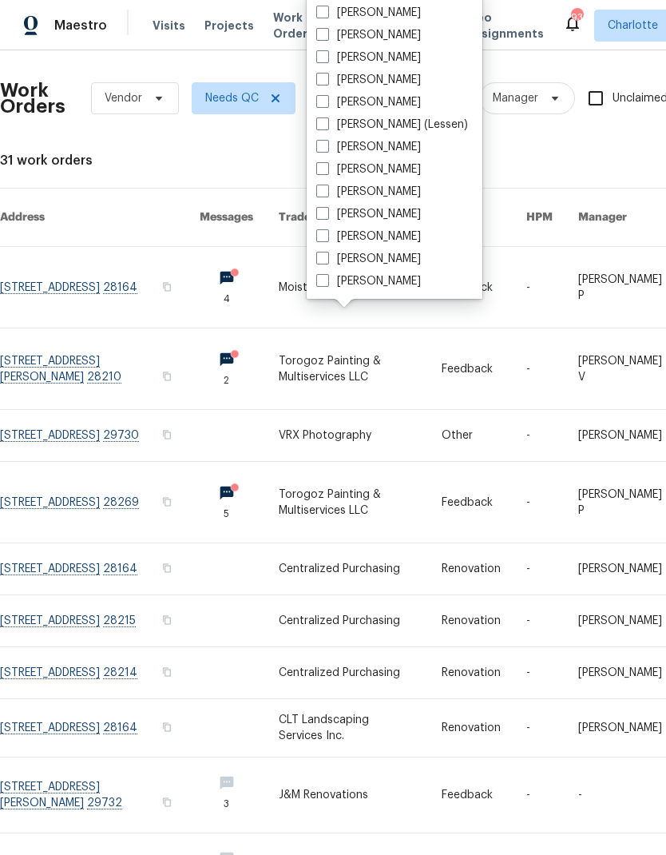
scroll to position [198, 0]
click at [366, 243] on label "[PERSON_NAME]" at bounding box center [368, 236] width 105 height 16
click at [327, 239] on input "[PERSON_NAME]" at bounding box center [321, 233] width 10 height 10
checkbox input "true"
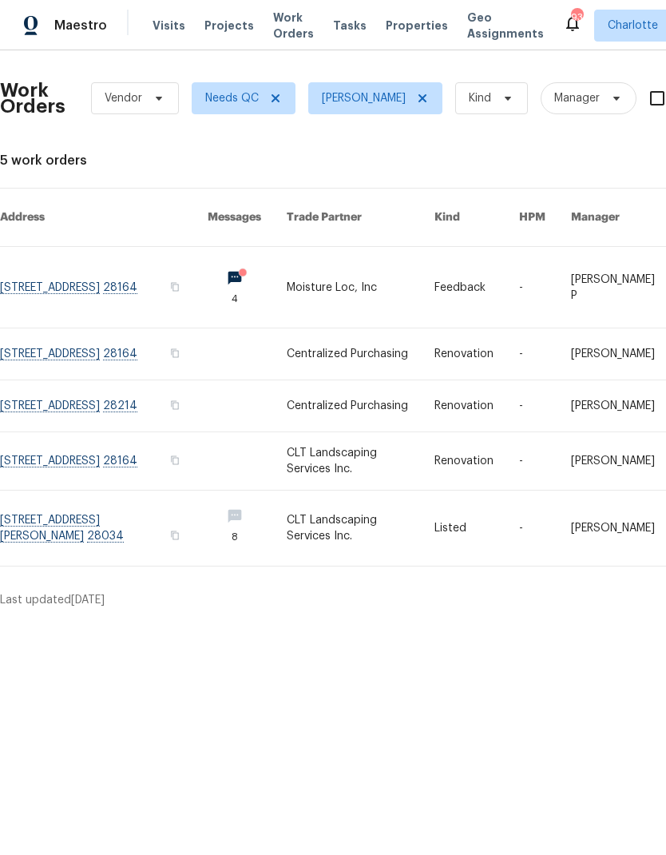
click at [386, 280] on link at bounding box center [360, 287] width 147 height 81
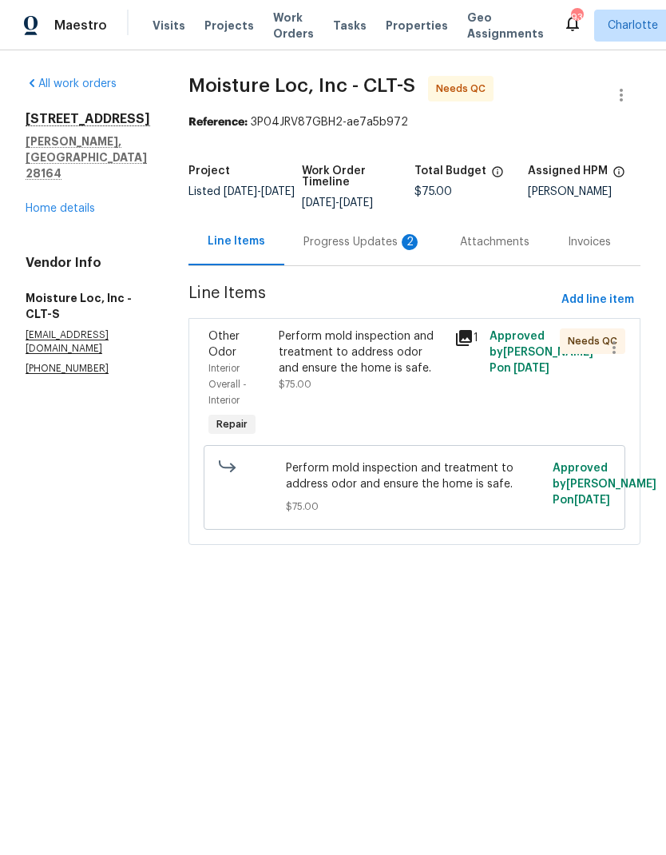
click at [359, 355] on div "Perform mold inspection and treatment to address odor and ensure the home is sa…" at bounding box center [362, 352] width 166 height 48
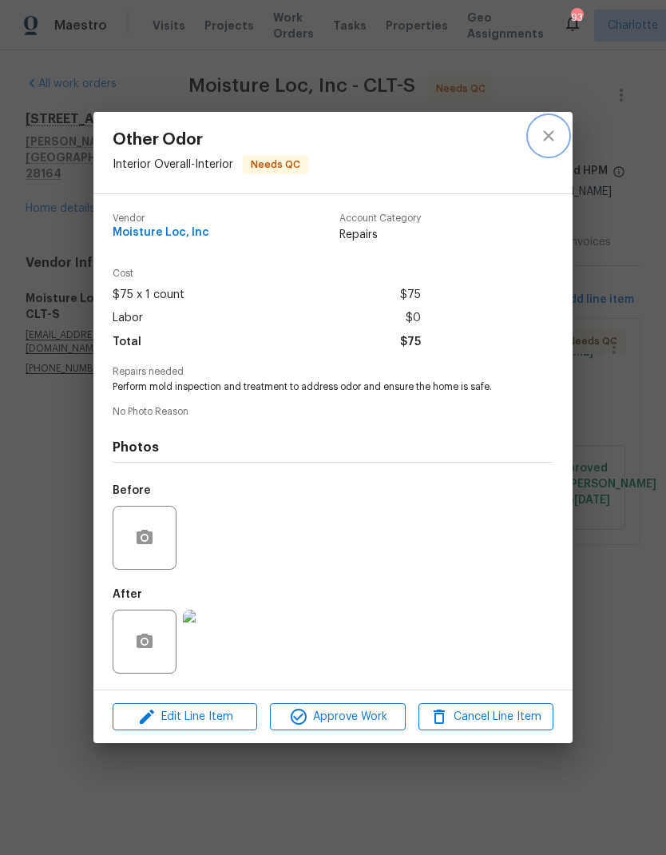
click at [557, 137] on icon "close" at bounding box center [548, 135] width 19 height 19
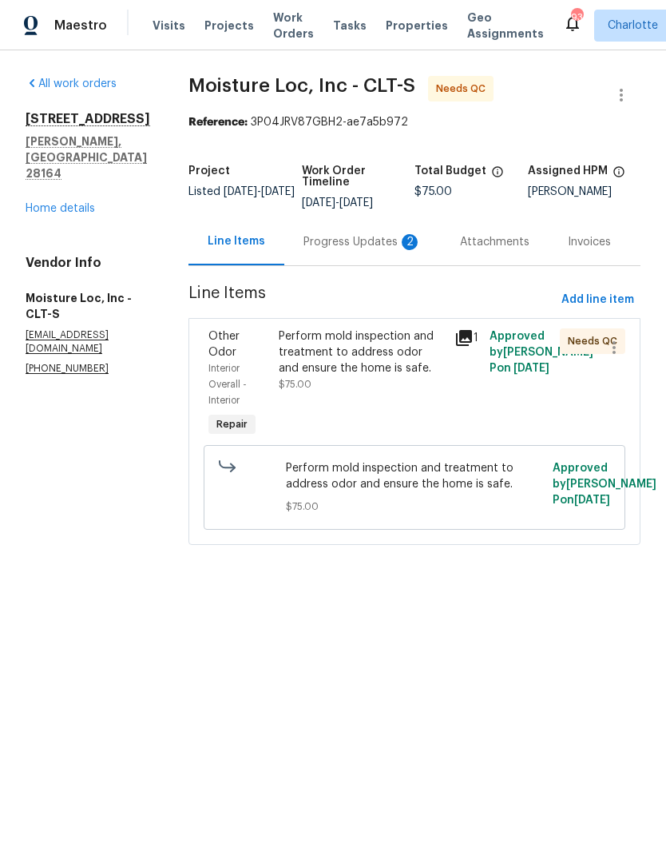
click at [364, 244] on div "Progress Updates 2" at bounding box center [362, 242] width 118 height 16
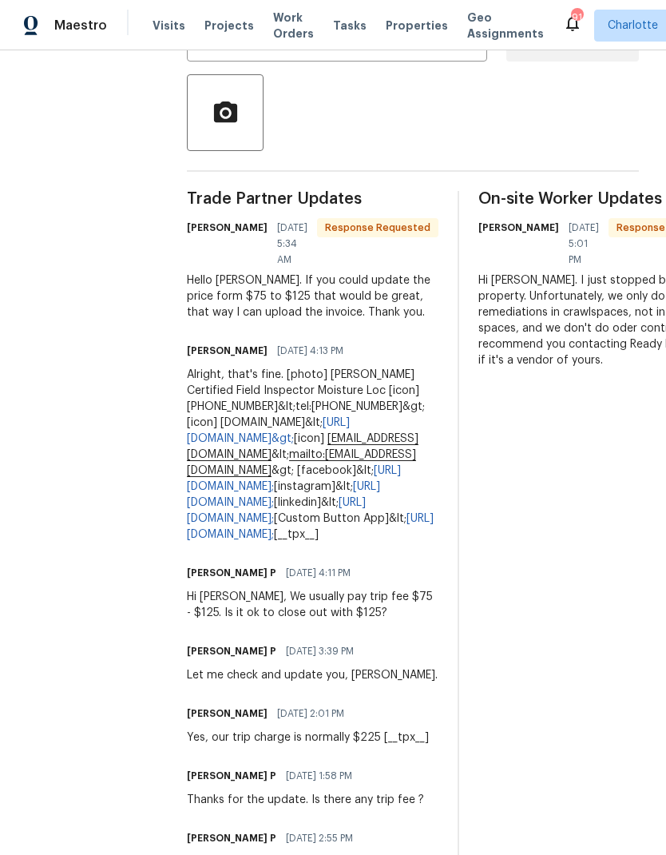
click at [103, 284] on section "All work orders [STREET_ADDRESS][PERSON_NAME] Home details Vendor Info Moisture…" at bounding box center [86, 356] width 125 height 1287
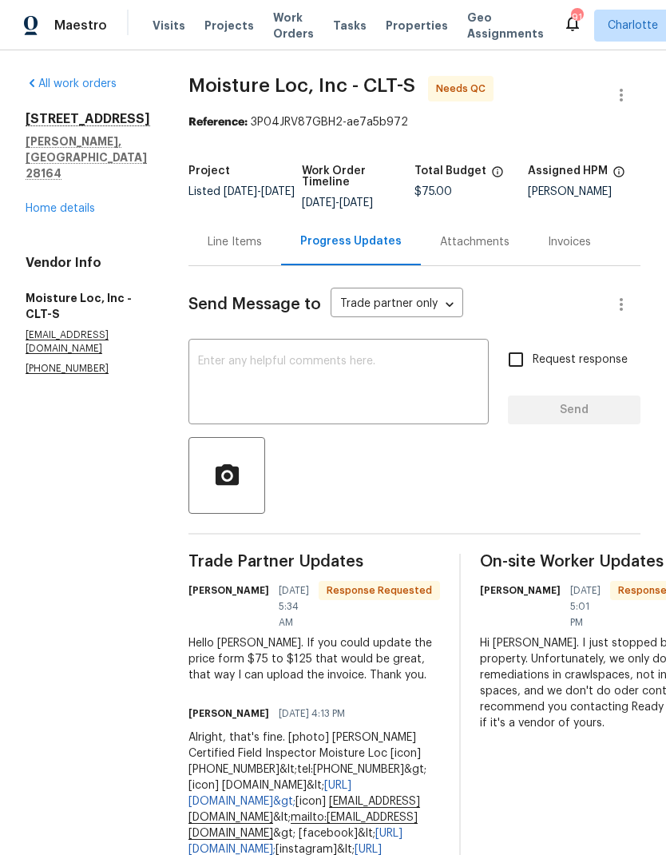
click at [273, 22] on span "Work Orders" at bounding box center [293, 26] width 41 height 32
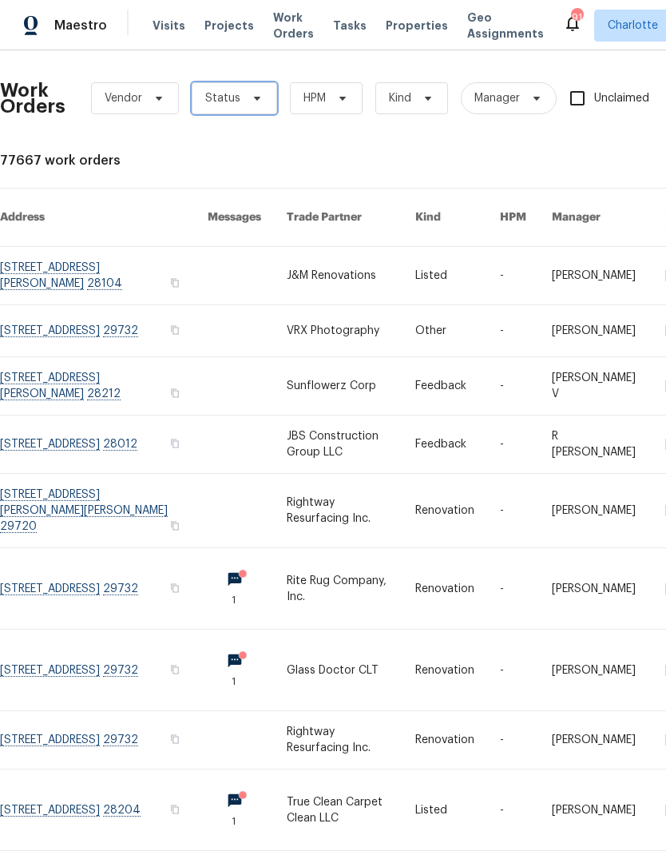
click at [264, 99] on span "Status" at bounding box center [234, 98] width 85 height 32
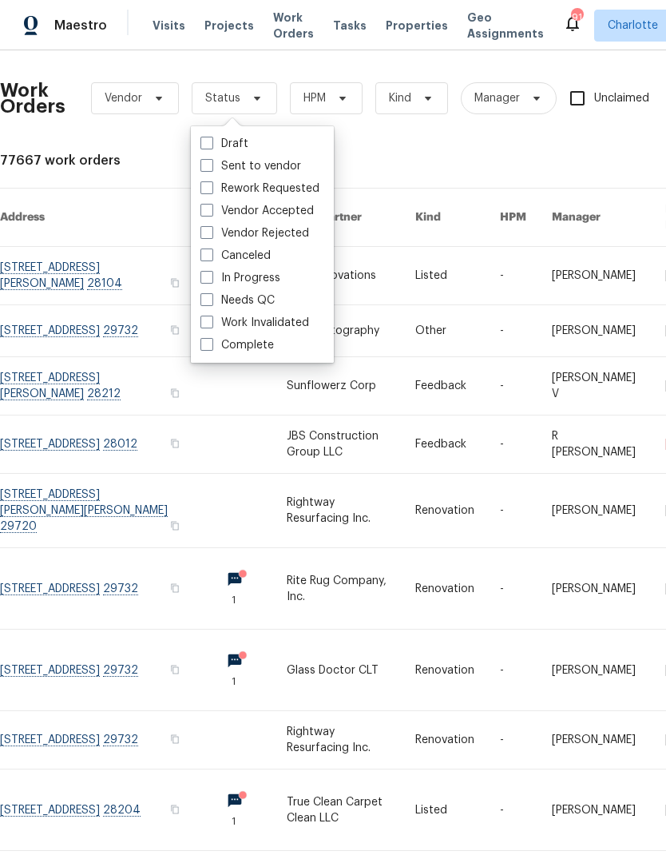
click at [262, 307] on label "Needs QC" at bounding box center [237, 300] width 74 height 16
click at [211, 303] on input "Needs QC" at bounding box center [205, 297] width 10 height 10
checkbox input "true"
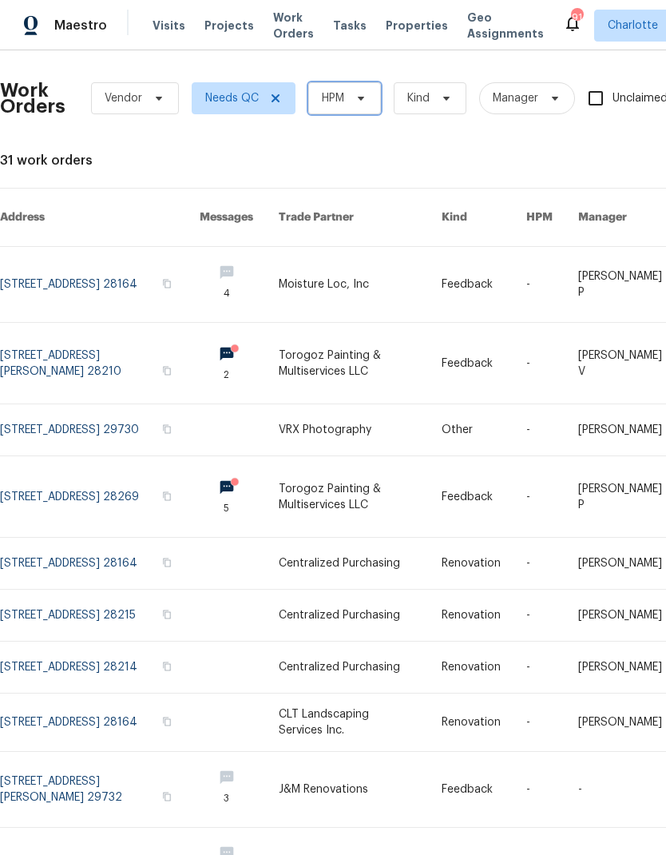
click at [368, 91] on span "HPM" at bounding box center [344, 98] width 73 height 32
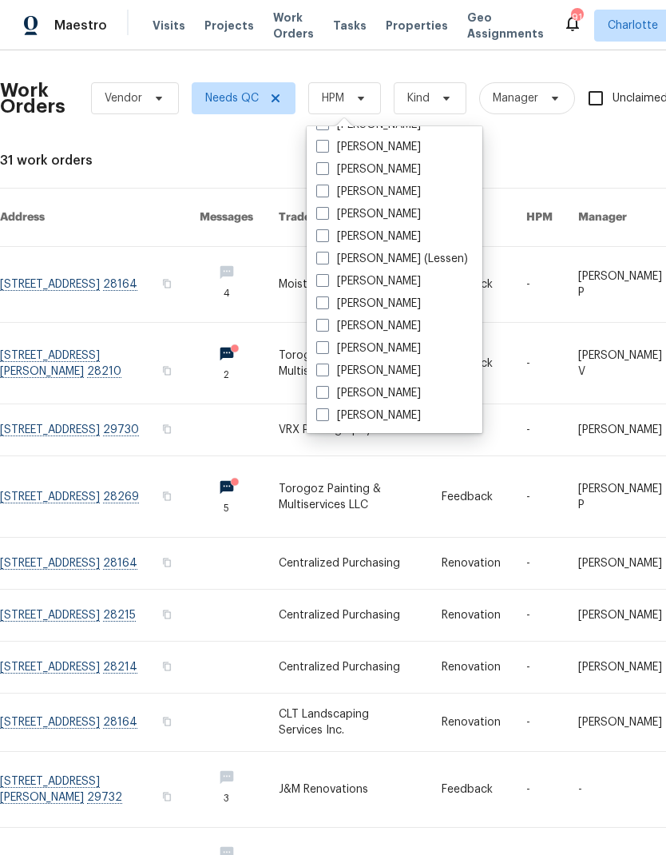
scroll to position [198, 0]
click at [363, 373] on label "[PERSON_NAME]" at bounding box center [368, 371] width 105 height 16
click at [327, 373] on input "[PERSON_NAME]" at bounding box center [321, 368] width 10 height 10
checkbox input "true"
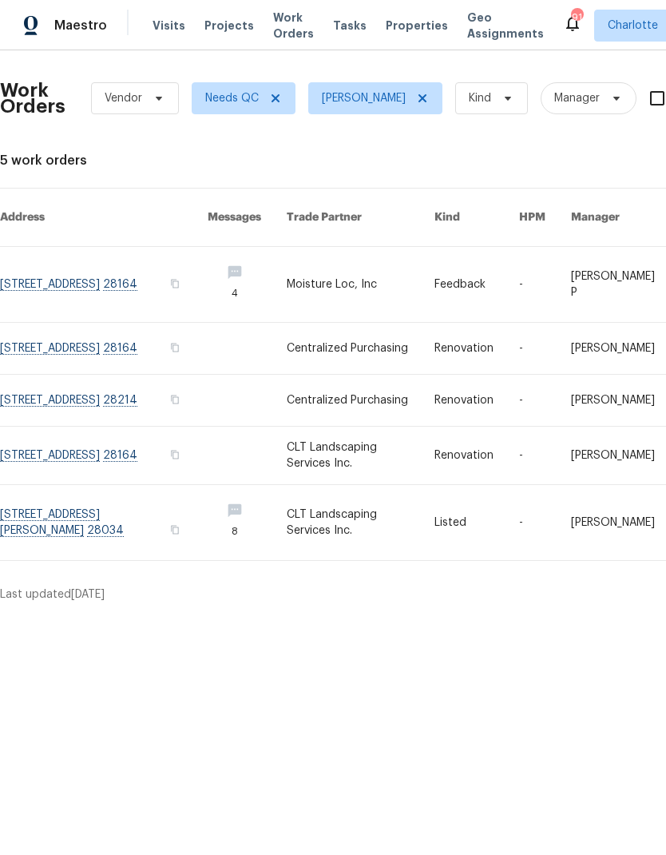
click at [347, 448] on link at bounding box center [360, 455] width 147 height 58
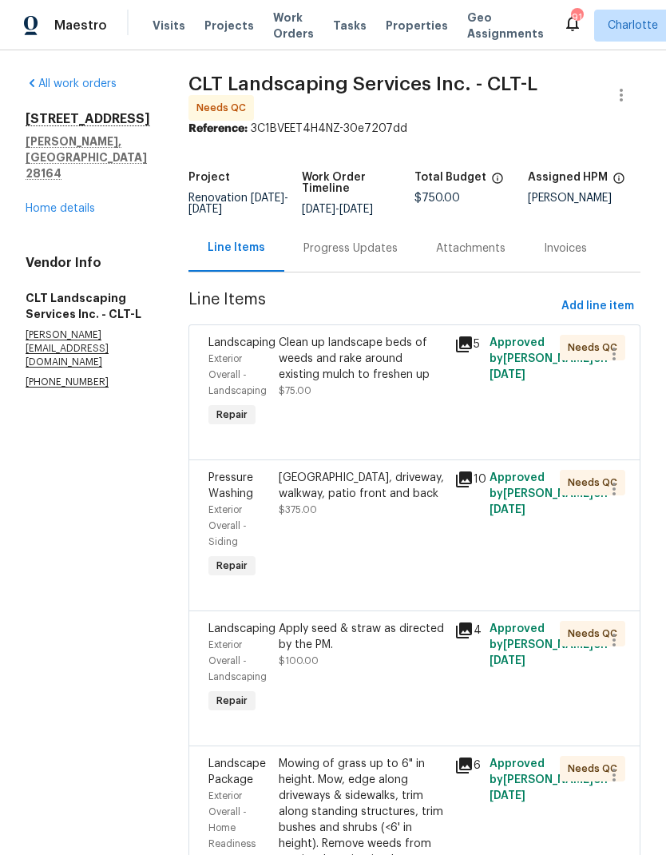
click at [365, 367] on div "Clean up landscape beds of weeds and rake around existing mulch to freshen up" at bounding box center [362, 359] width 166 height 48
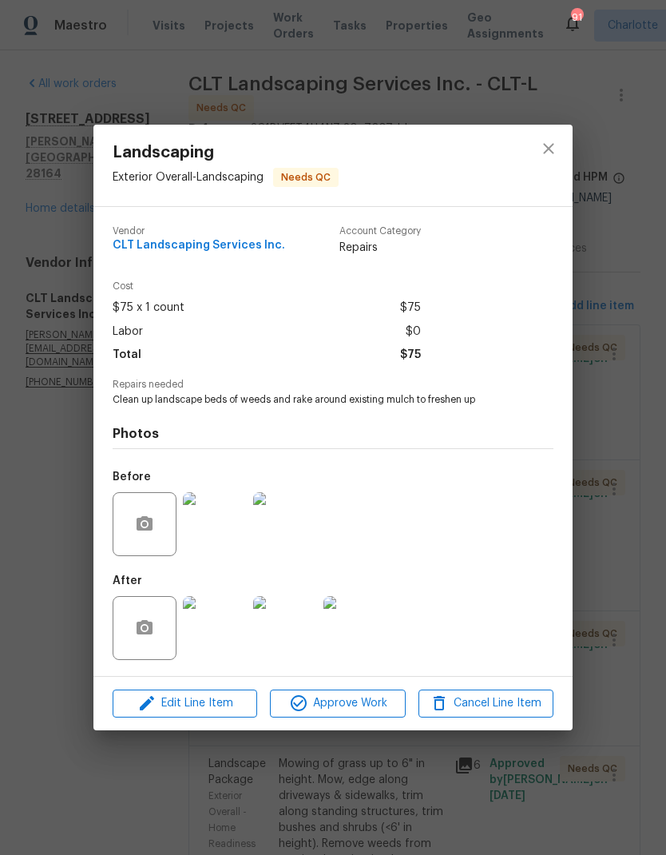
click at [228, 643] on img at bounding box center [215, 628] width 64 height 64
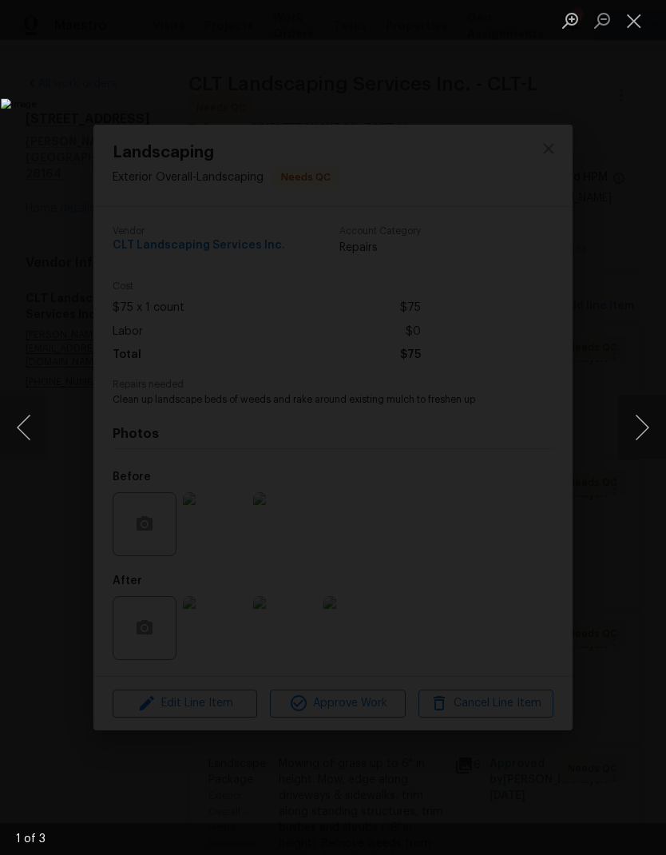
click at [644, 432] on button "Next image" at bounding box center [642, 427] width 48 height 64
click at [646, 438] on button "Next image" at bounding box center [642, 427] width 48 height 64
click at [647, 442] on button "Next image" at bounding box center [642, 427] width 48 height 64
click at [647, 444] on button "Next image" at bounding box center [642, 427] width 48 height 64
click at [636, 27] on button "Close lightbox" at bounding box center [634, 20] width 32 height 28
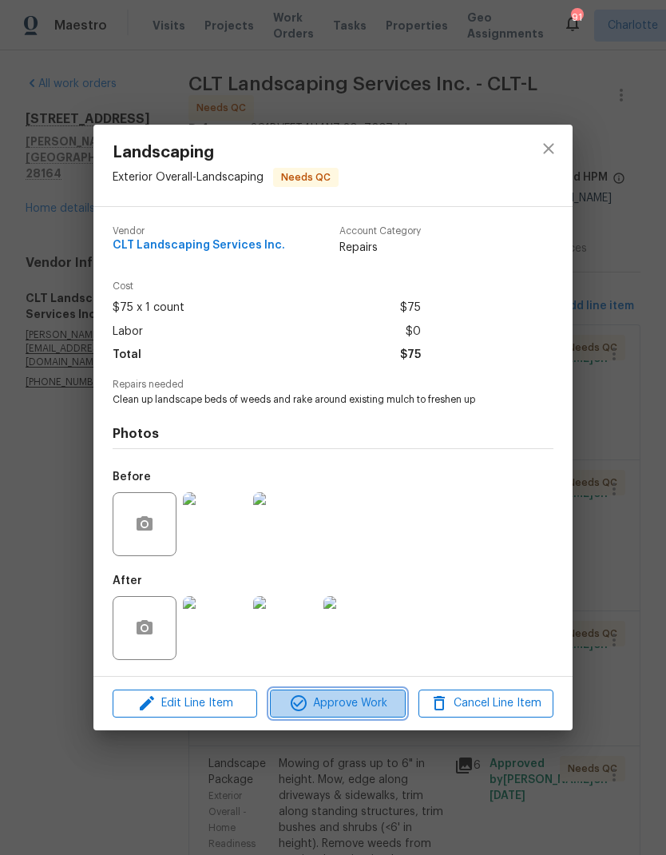
click at [359, 708] on span "Approve Work" at bounding box center [337, 703] width 125 height 20
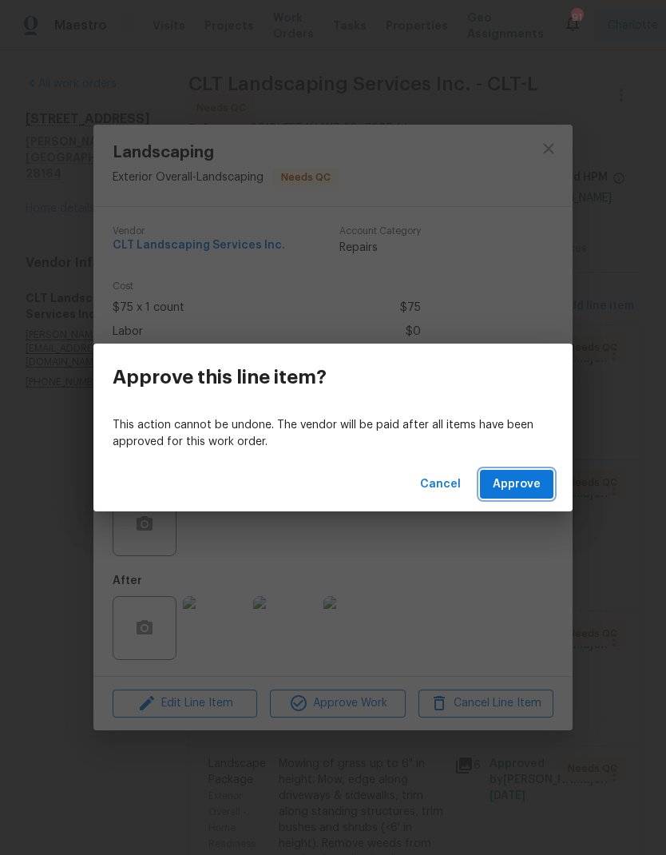
click at [522, 490] on span "Approve" at bounding box center [517, 484] width 48 height 20
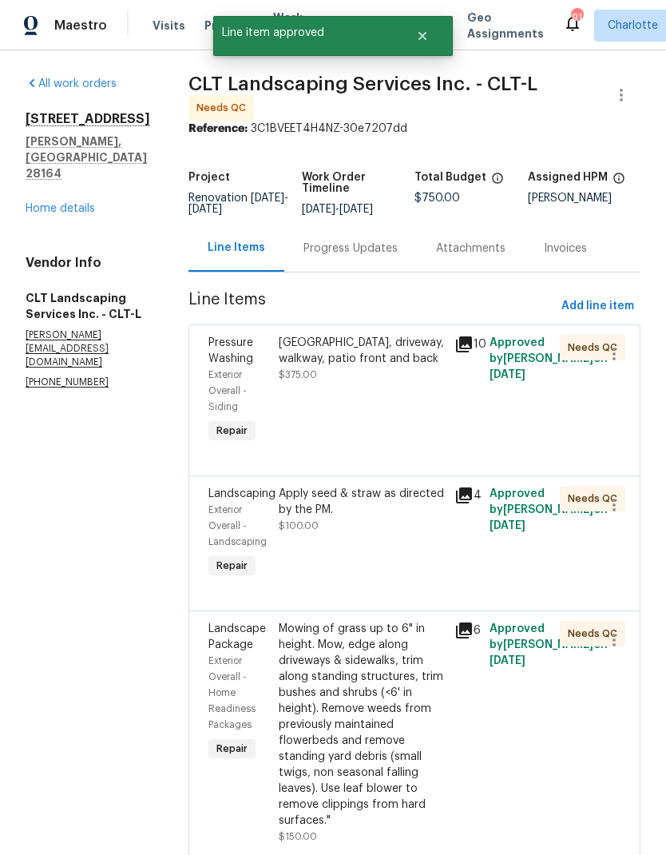
click at [417, 357] on div "[GEOGRAPHIC_DATA], driveway, walkway, patio front and back" at bounding box center [362, 351] width 166 height 32
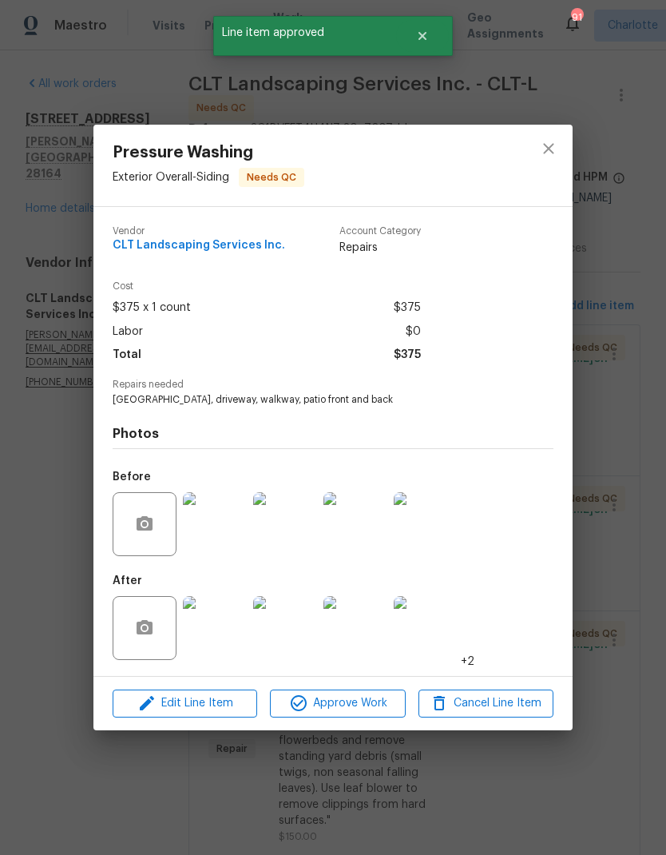
click at [427, 639] on img at bounding box center [426, 628] width 64 height 64
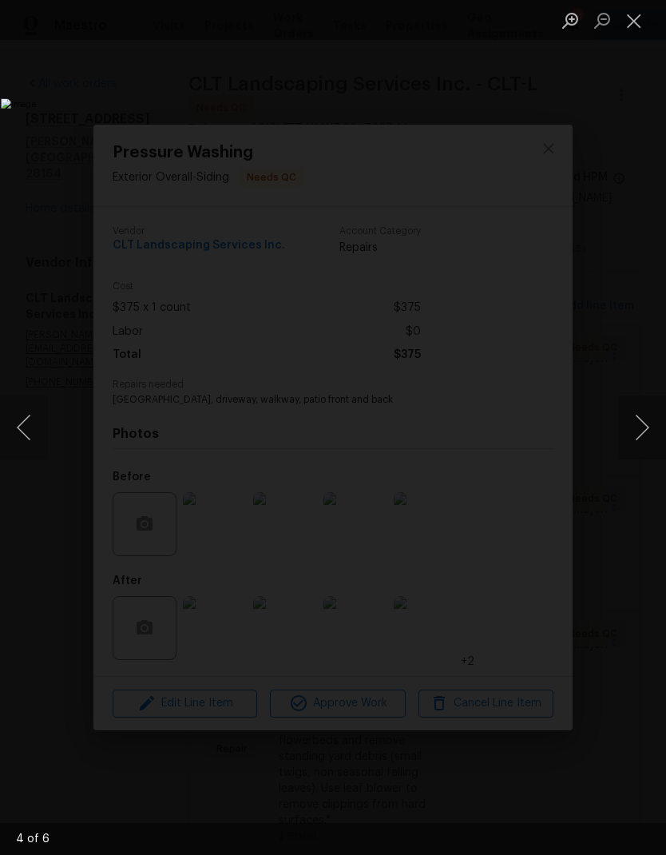
click at [643, 434] on button "Next image" at bounding box center [642, 427] width 48 height 64
click at [643, 441] on button "Next image" at bounding box center [642, 427] width 48 height 64
click at [637, 30] on button "Close lightbox" at bounding box center [634, 20] width 32 height 28
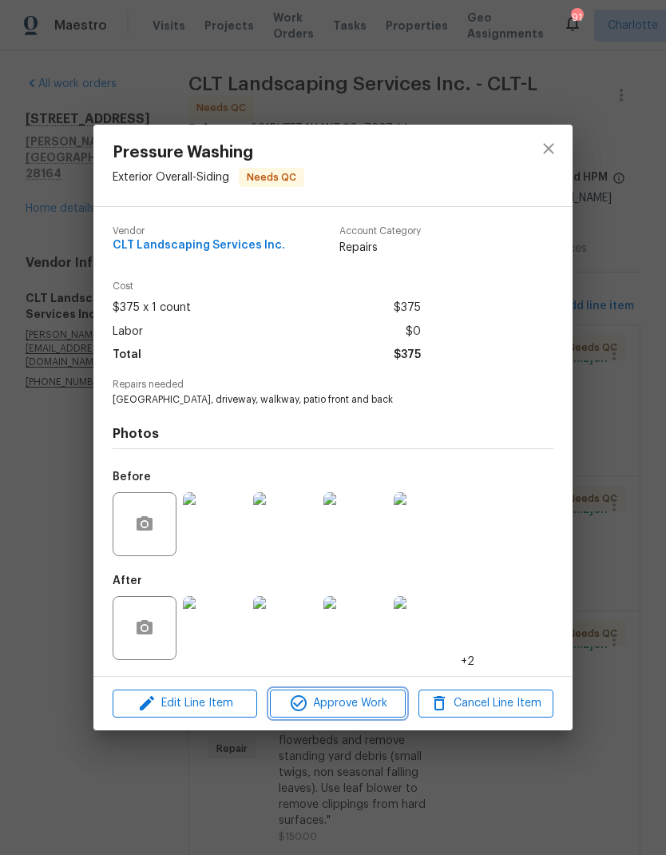
click at [371, 713] on span "Approve Work" at bounding box center [337, 703] width 125 height 20
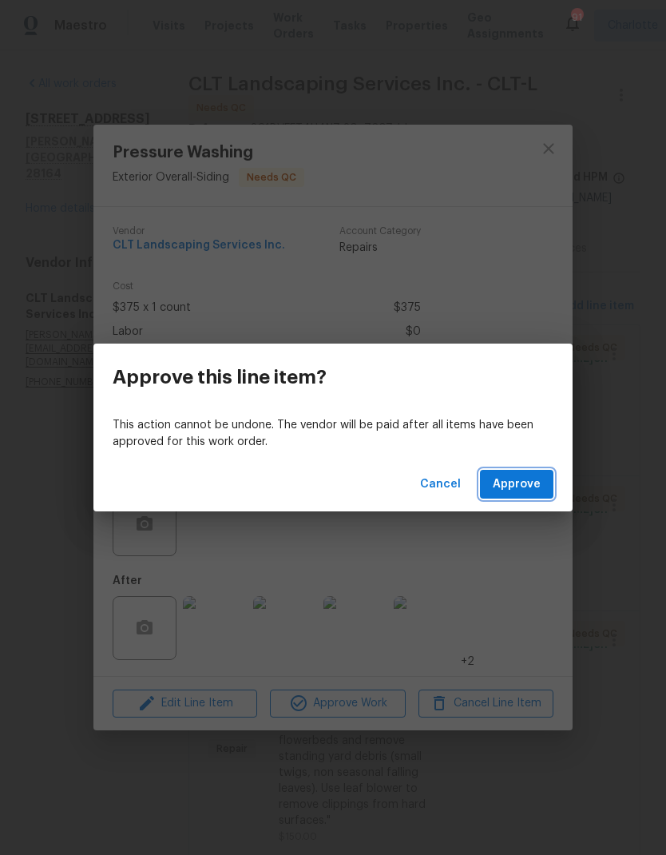
click at [529, 488] on span "Approve" at bounding box center [517, 484] width 48 height 20
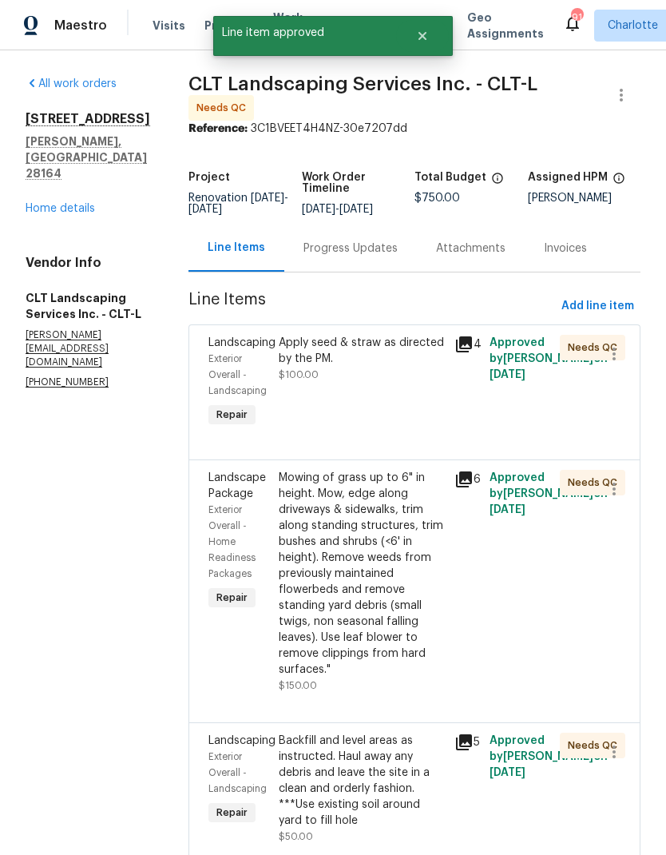
click at [409, 351] on div "Apply seed & straw as directed by the PM." at bounding box center [362, 351] width 166 height 32
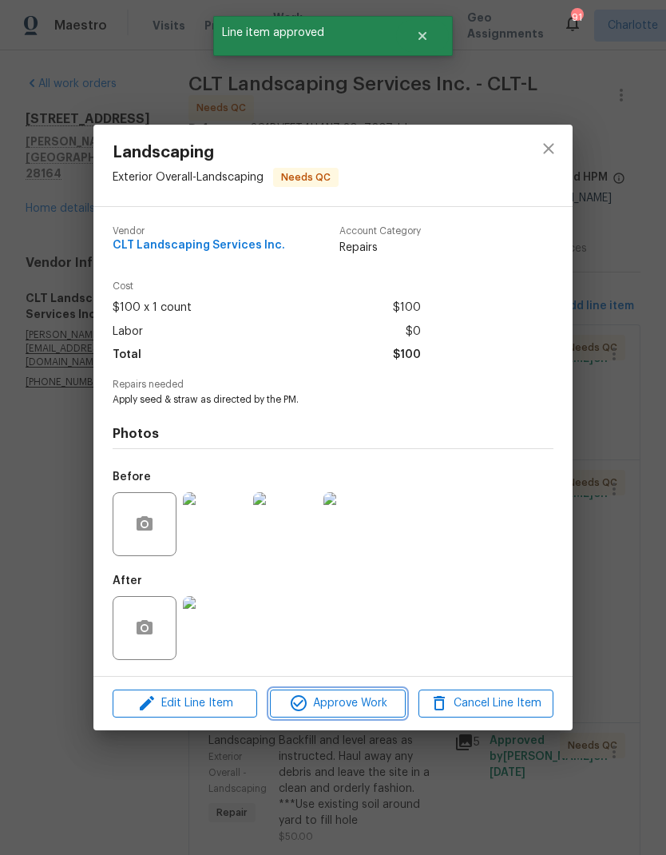
click at [367, 711] on span "Approve Work" at bounding box center [337, 703] width 125 height 20
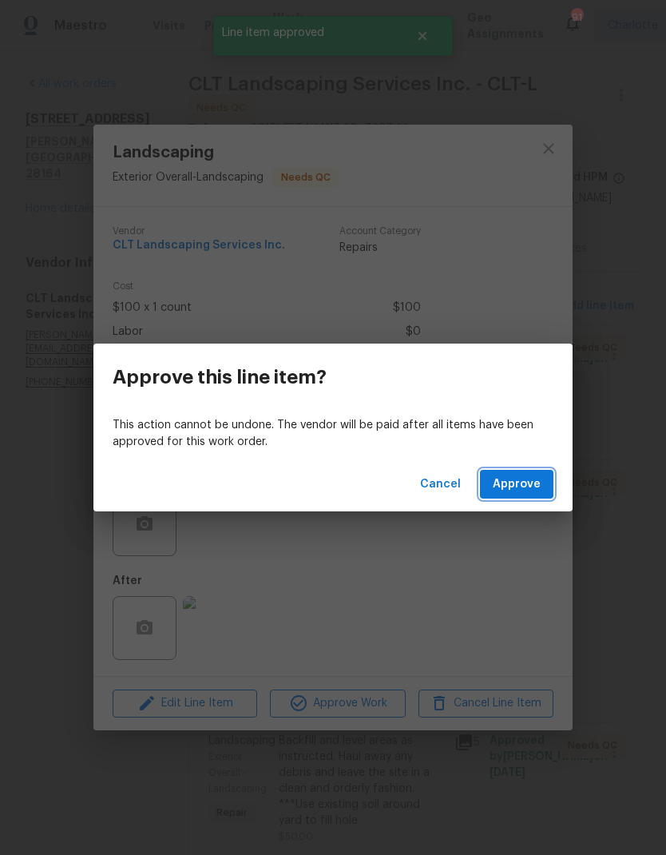
click at [520, 490] on span "Approve" at bounding box center [517, 484] width 48 height 20
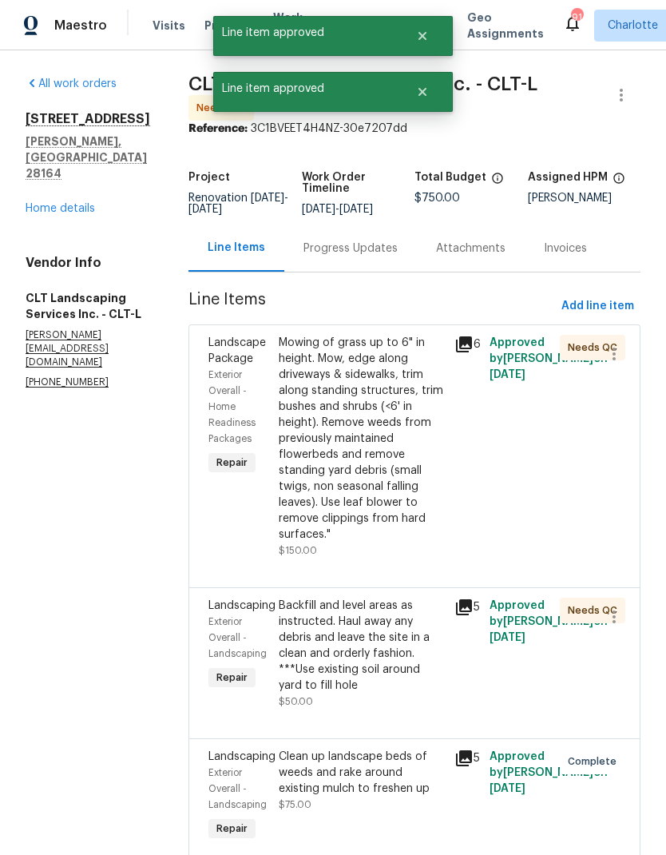
click at [365, 475] on div "Mowing of grass up to 6" in height. Mow, edge along driveways & sidewalks, trim…" at bounding box center [362, 439] width 166 height 208
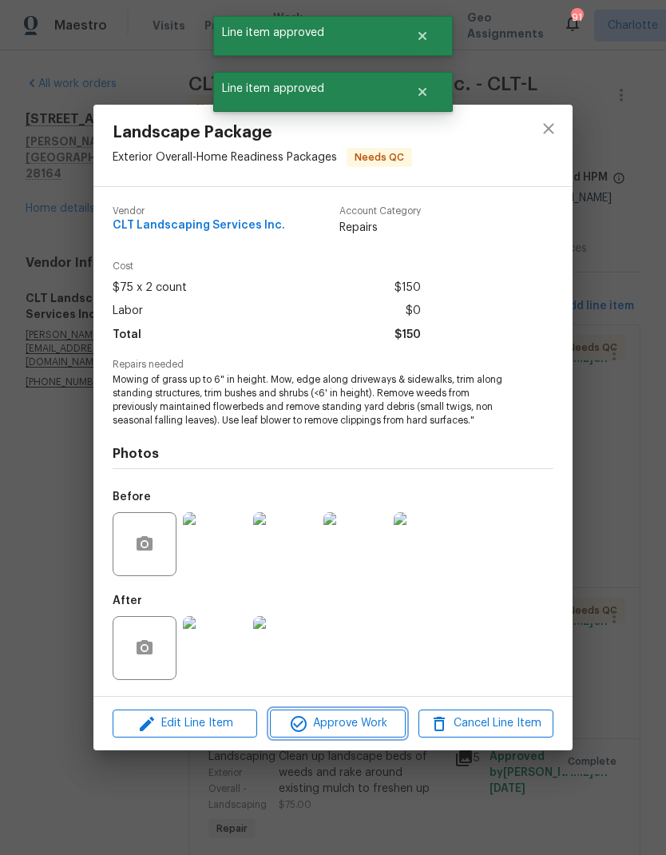
click at [362, 729] on span "Approve Work" at bounding box center [337, 723] width 125 height 20
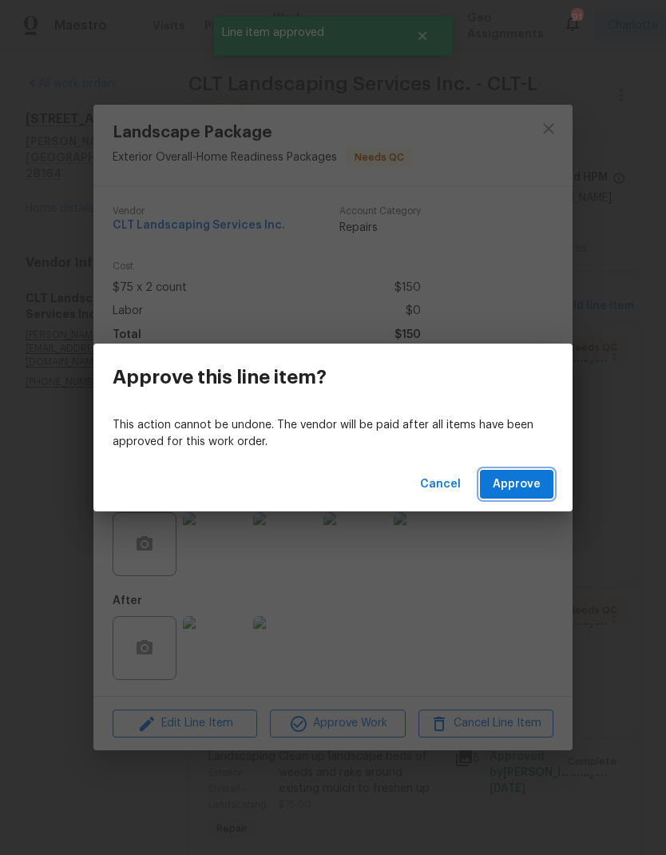
click at [526, 492] on span "Approve" at bounding box center [517, 484] width 48 height 20
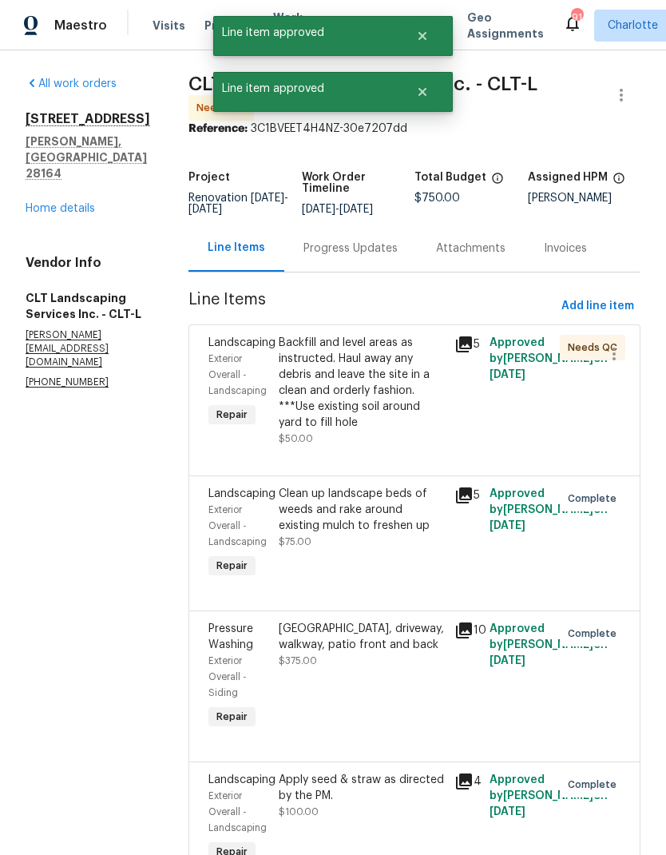
click at [390, 403] on div "Backfill and level areas as instructed. Haul away any debris and leave the site…" at bounding box center [362, 383] width 166 height 96
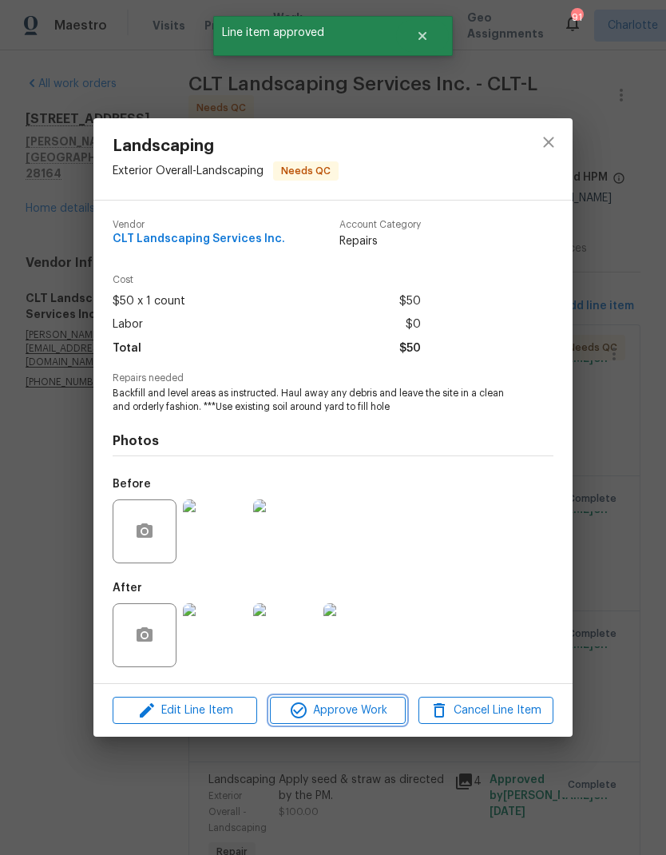
click at [361, 716] on span "Approve Work" at bounding box center [337, 710] width 125 height 20
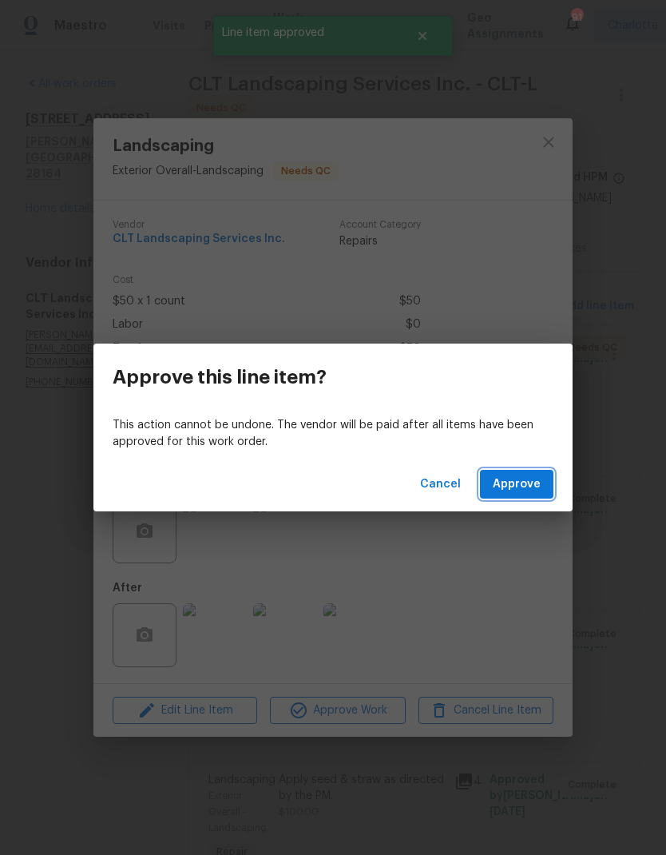
click at [522, 489] on span "Approve" at bounding box center [517, 484] width 48 height 20
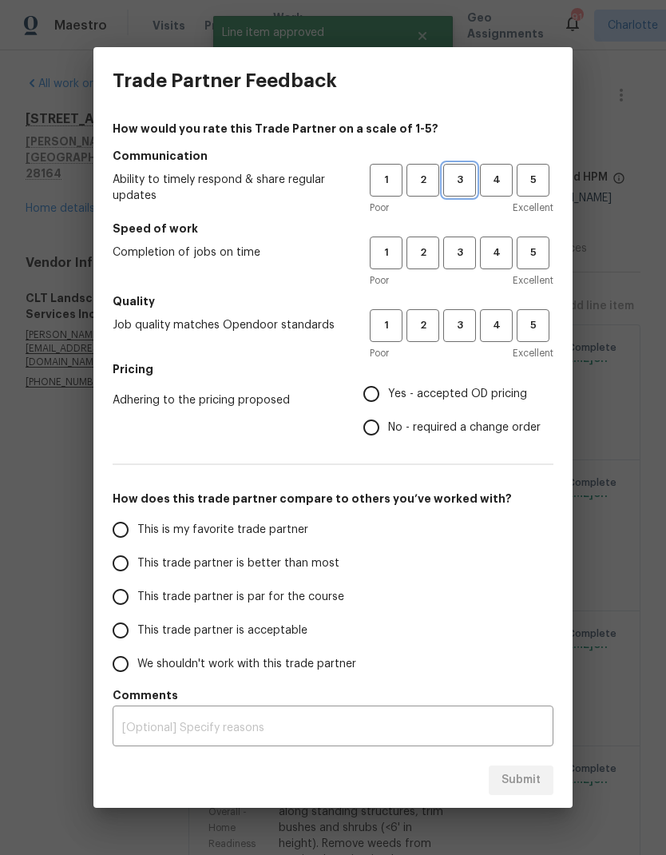
click at [472, 179] on span "3" at bounding box center [460, 180] width 30 height 18
click at [470, 259] on span "3" at bounding box center [460, 253] width 30 height 18
click at [459, 337] on button "3" at bounding box center [459, 325] width 33 height 33
click at [374, 399] on input "Yes - accepted OD pricing" at bounding box center [372, 394] width 34 height 34
radio input "true"
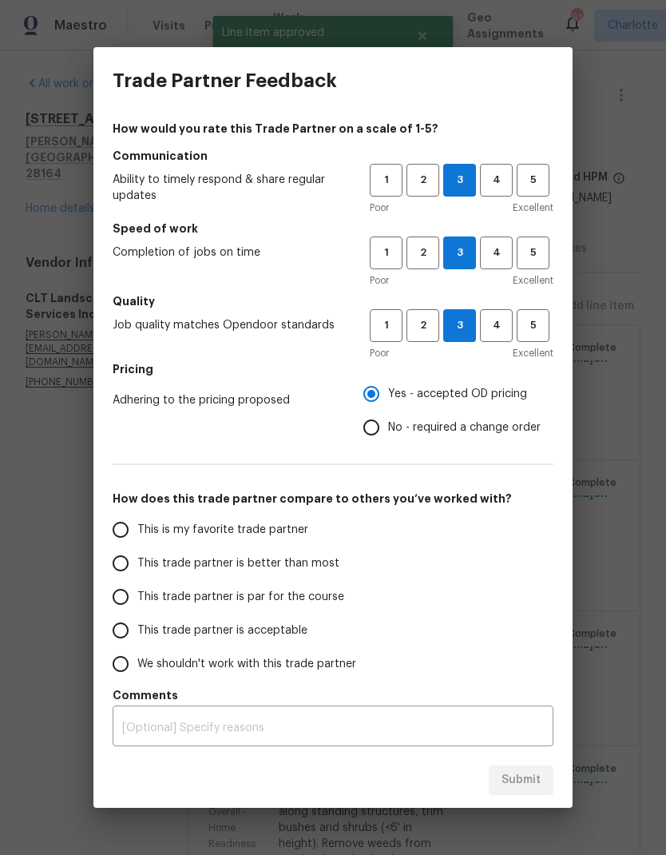
click at [268, 571] on span "This trade partner is better than most" at bounding box center [238, 563] width 202 height 17
click at [137, 571] on input "This trade partner is better than most" at bounding box center [121, 563] width 34 height 34
click at [537, 782] on span "Submit" at bounding box center [521, 780] width 39 height 20
radio input "true"
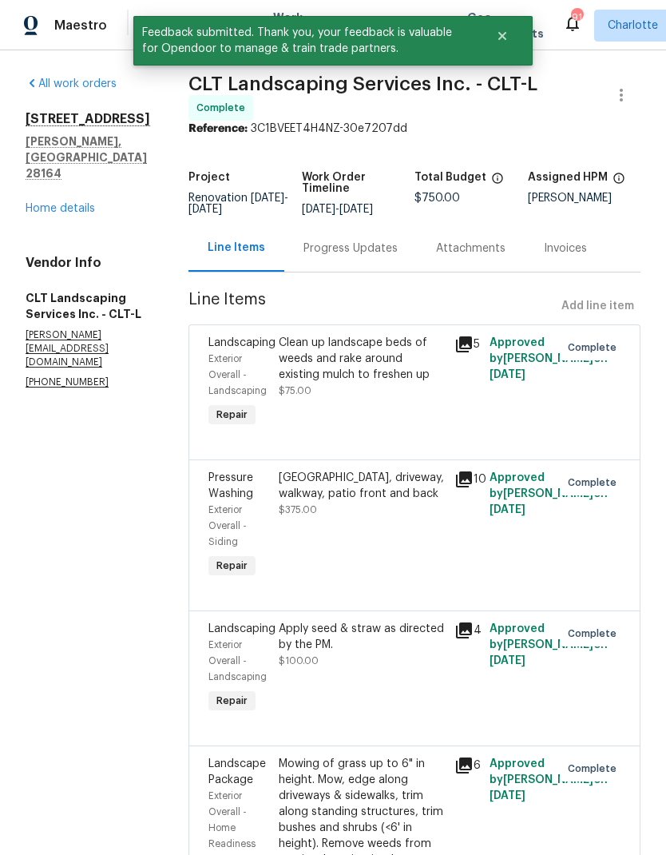
click at [61, 206] on div "All work orders [STREET_ADDRESS][PERSON_NAME] Home details Vendor Info CLT Land…" at bounding box center [88, 233] width 125 height 314
click at [47, 203] on link "Home details" at bounding box center [60, 208] width 69 height 11
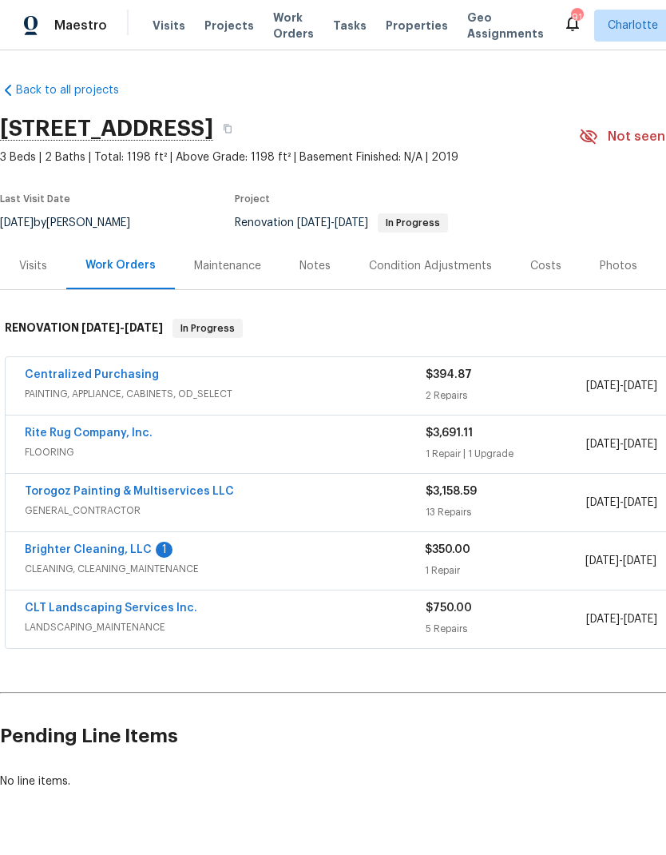
click at [35, 372] on link "Centralized Purchasing" at bounding box center [92, 374] width 134 height 11
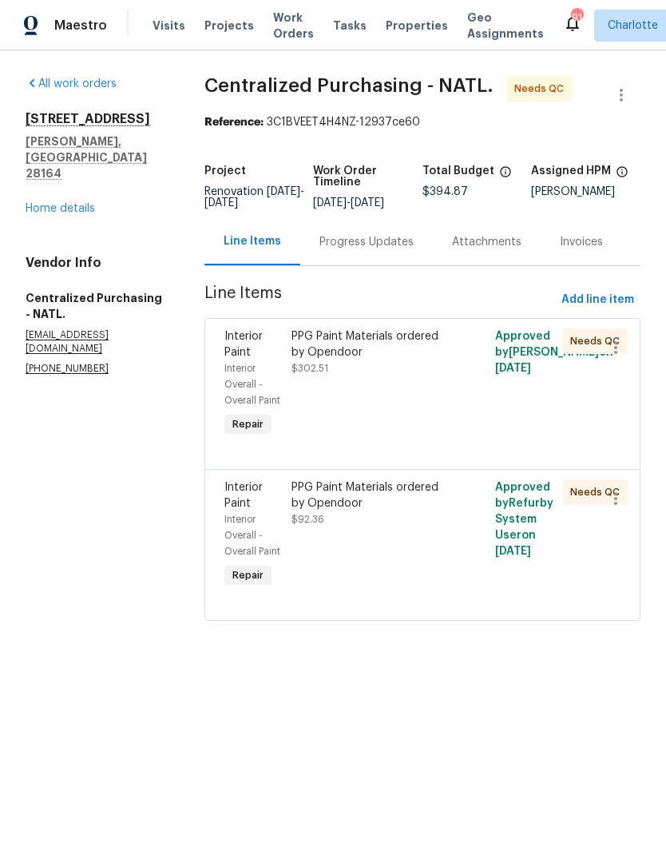
click at [421, 353] on div "PPG Paint Materials ordered by Opendoor" at bounding box center [372, 344] width 160 height 32
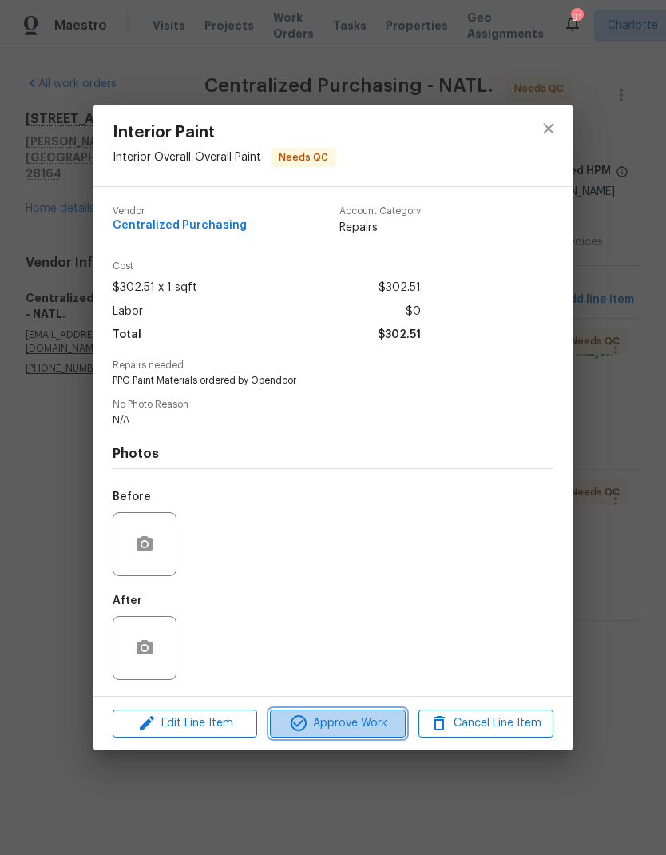
click at [357, 720] on span "Approve Work" at bounding box center [337, 723] width 125 height 20
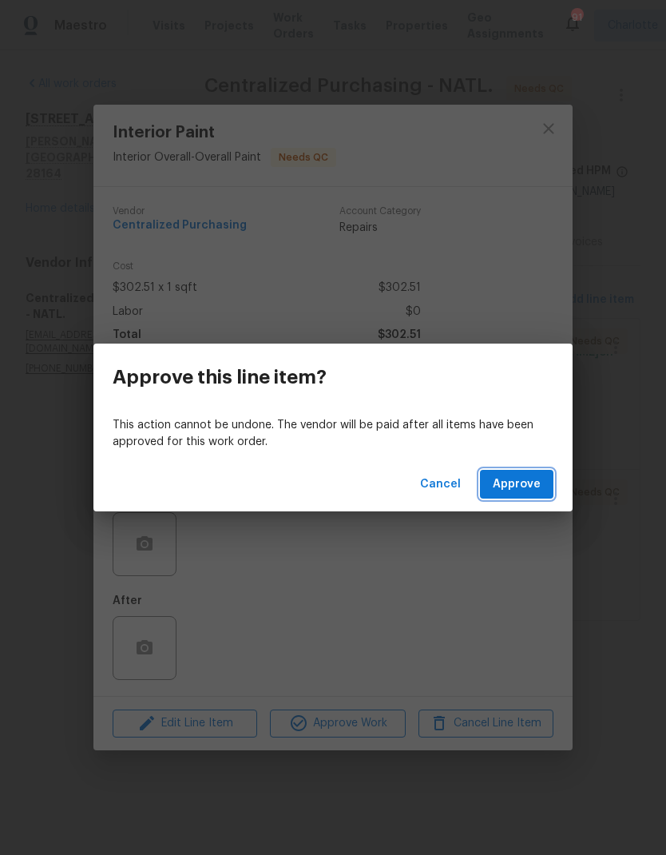
click at [519, 491] on span "Approve" at bounding box center [517, 484] width 48 height 20
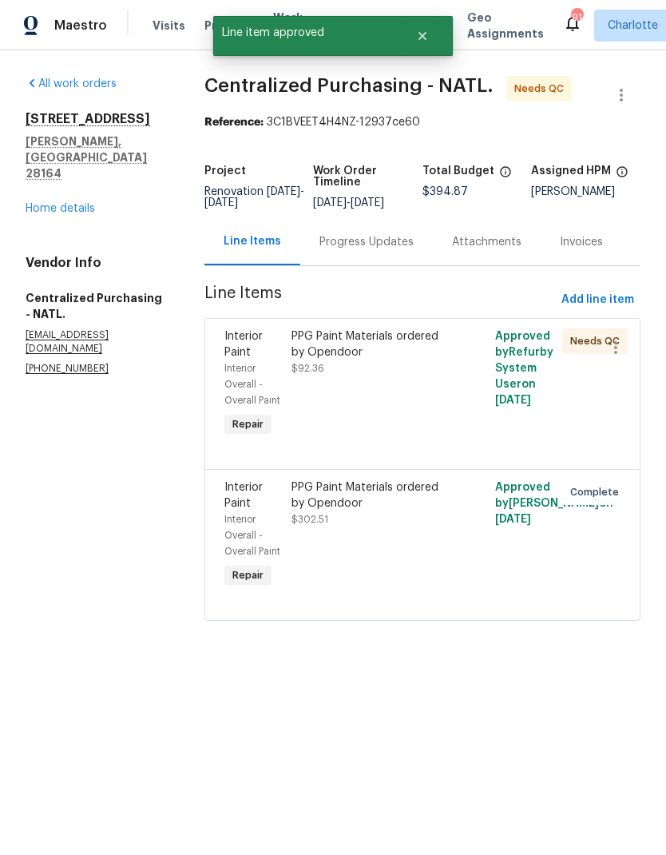
click at [388, 343] on div "PPG Paint Materials ordered by Opendoor" at bounding box center [372, 344] width 160 height 32
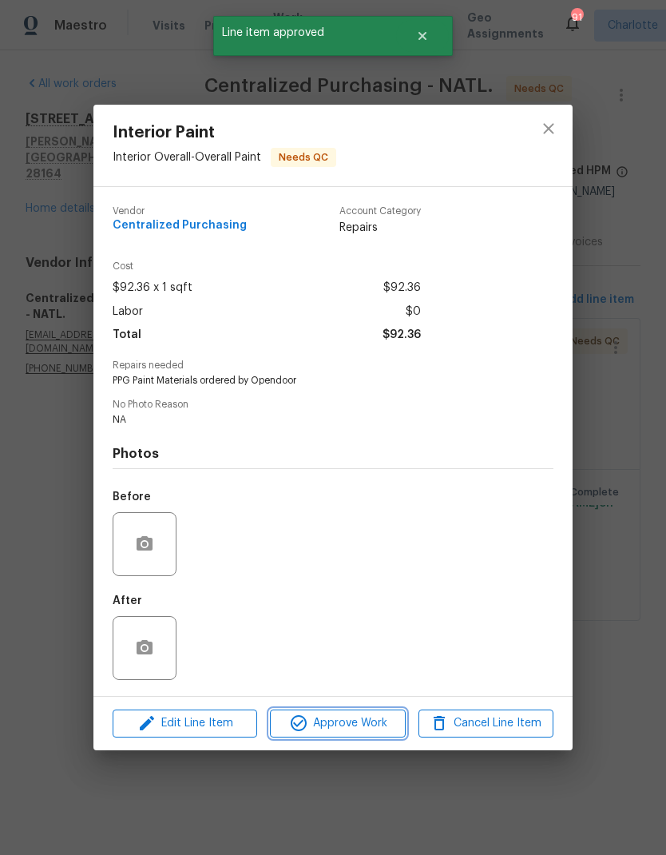
click at [352, 733] on span "Approve Work" at bounding box center [337, 723] width 125 height 20
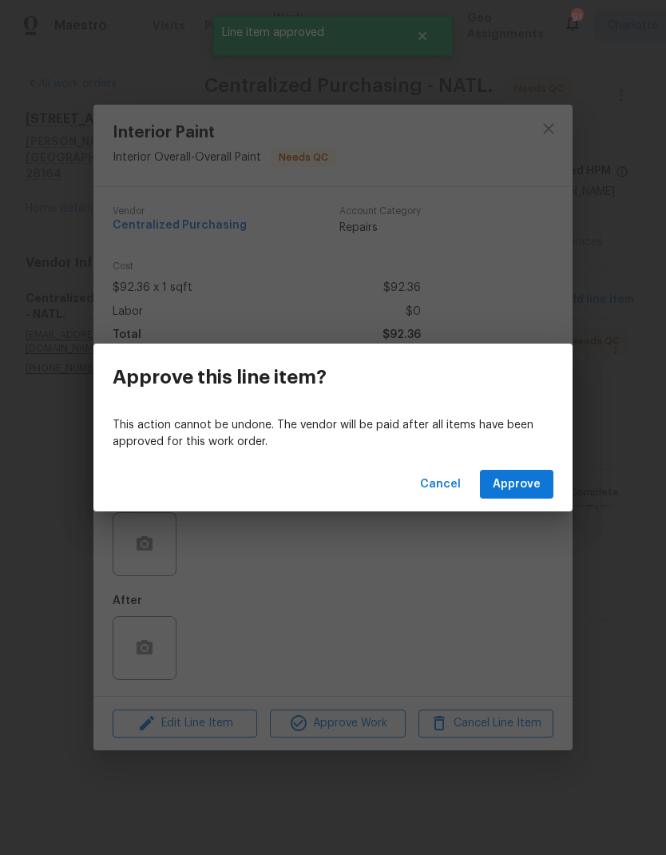
click at [530, 481] on span "Approve" at bounding box center [517, 484] width 48 height 20
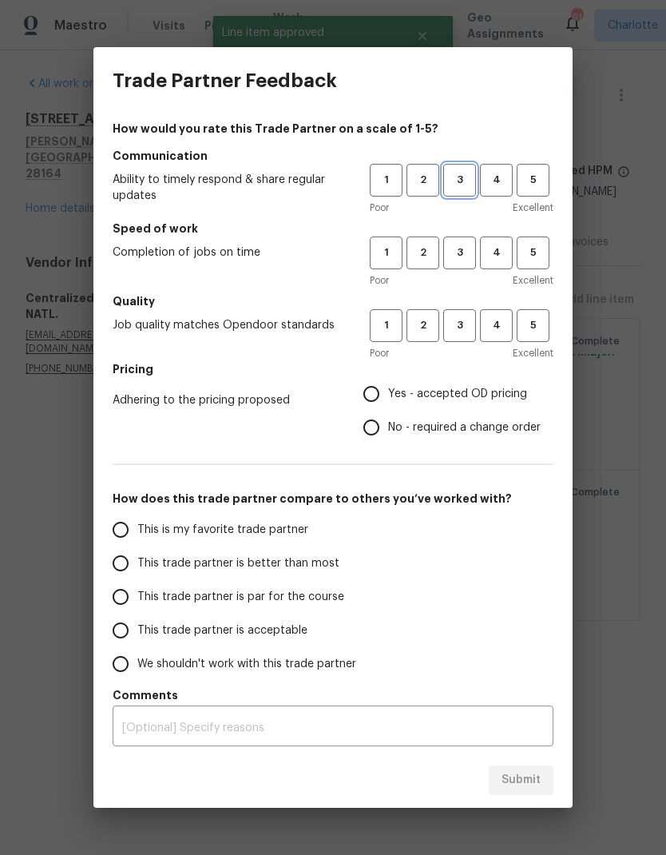
click at [468, 182] on span "3" at bounding box center [460, 180] width 30 height 18
click at [461, 265] on button "3" at bounding box center [459, 252] width 33 height 33
click at [464, 342] on button "3" at bounding box center [459, 325] width 33 height 33
click at [379, 406] on input "Yes - accepted OD pricing" at bounding box center [372, 394] width 34 height 34
radio input "true"
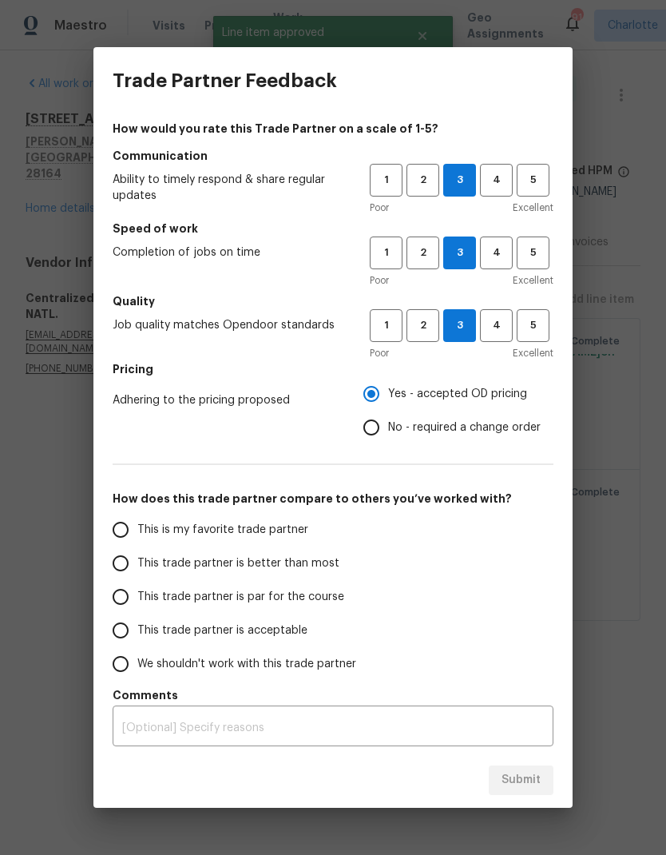
click at [303, 570] on span "This trade partner is better than most" at bounding box center [238, 563] width 202 height 17
click at [137, 570] on input "This trade partner is better than most" at bounding box center [121, 563] width 34 height 34
click at [522, 778] on span "Submit" at bounding box center [521, 780] width 39 height 20
radio input "true"
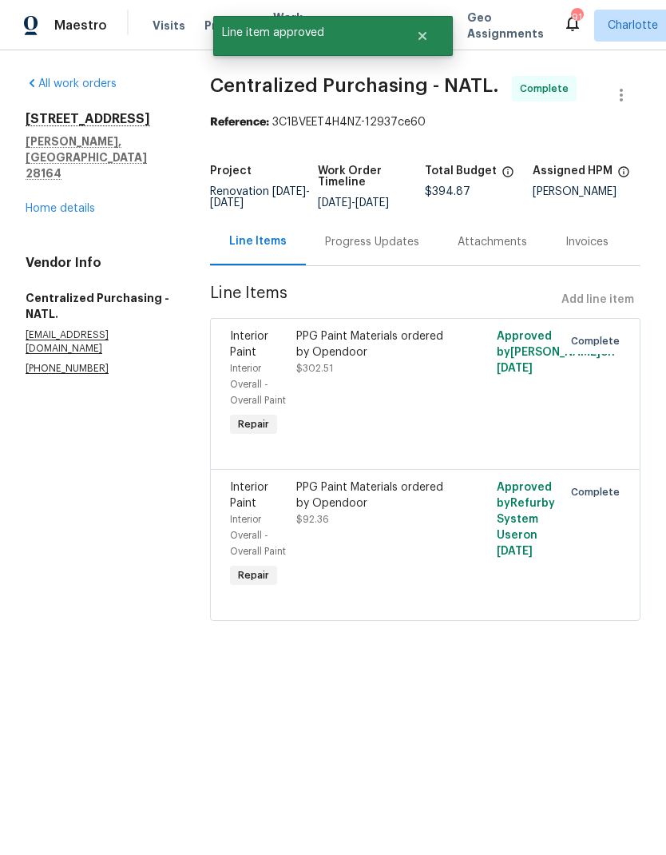
radio input "false"
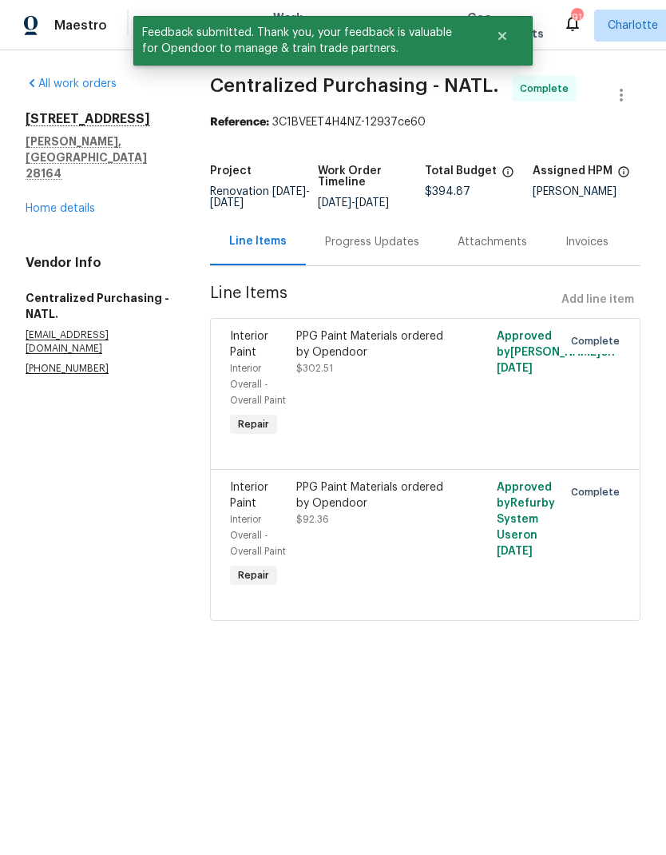
click at [74, 203] on link "Home details" at bounding box center [60, 208] width 69 height 11
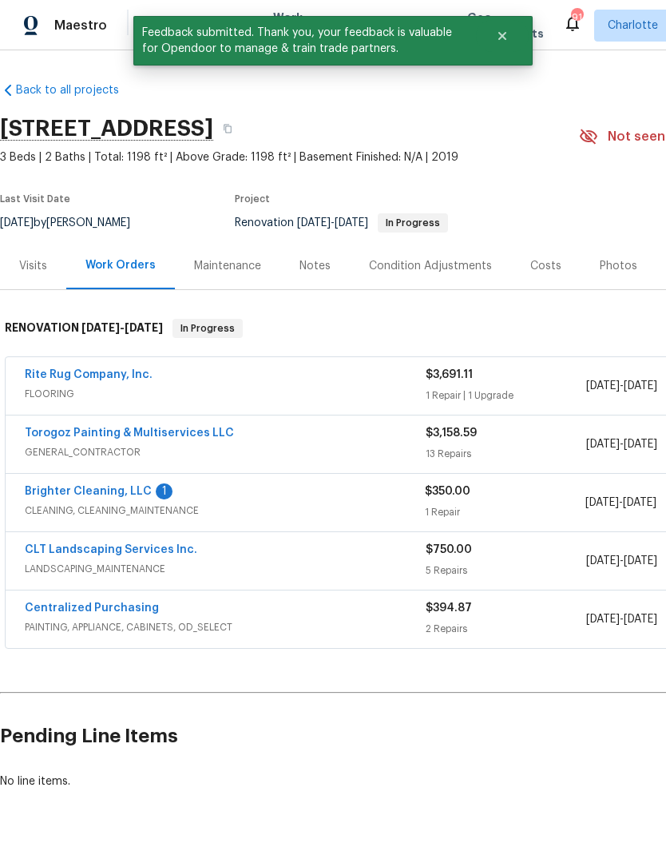
click at [133, 494] on link "Brighter Cleaning, LLC" at bounding box center [88, 491] width 127 height 11
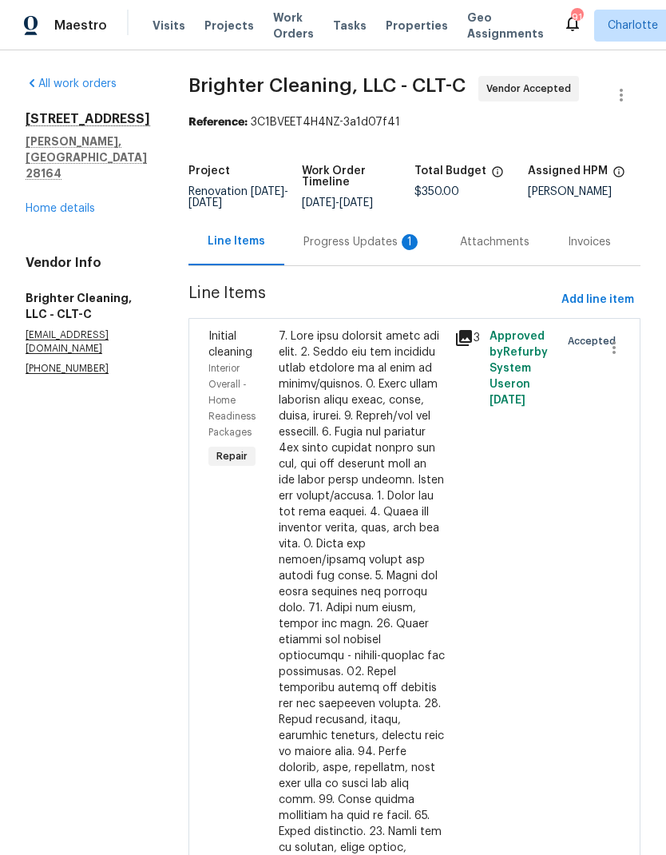
click at [356, 248] on div "Progress Updates 1" at bounding box center [362, 242] width 118 height 16
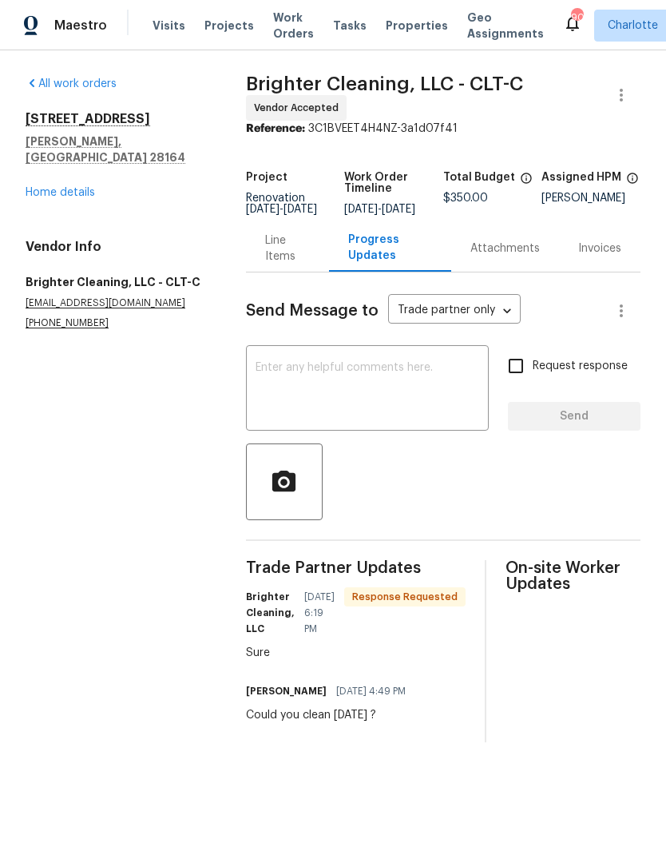
click at [389, 383] on textarea at bounding box center [368, 390] width 224 height 56
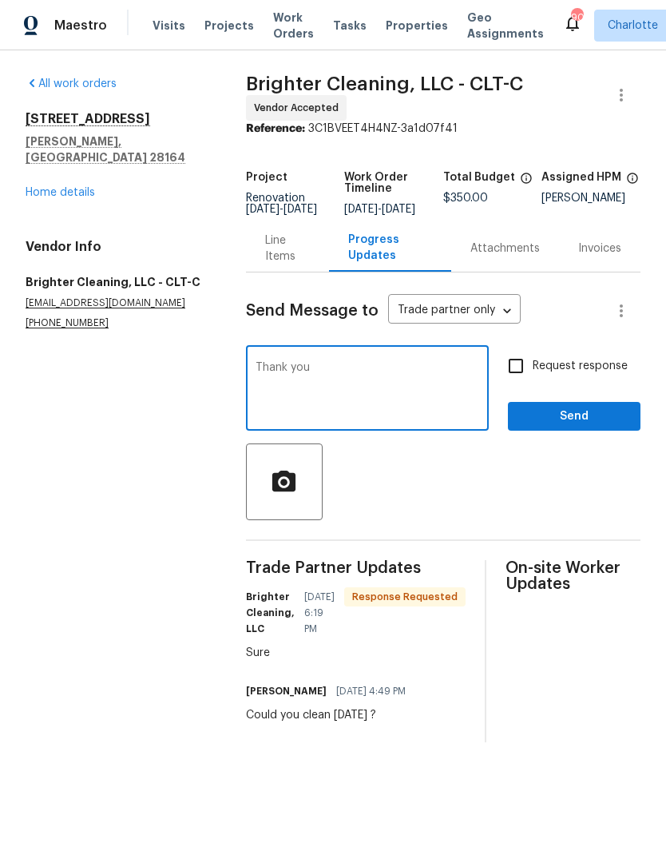
type textarea "Thank you"
click at [585, 426] on span "Send" at bounding box center [574, 417] width 107 height 20
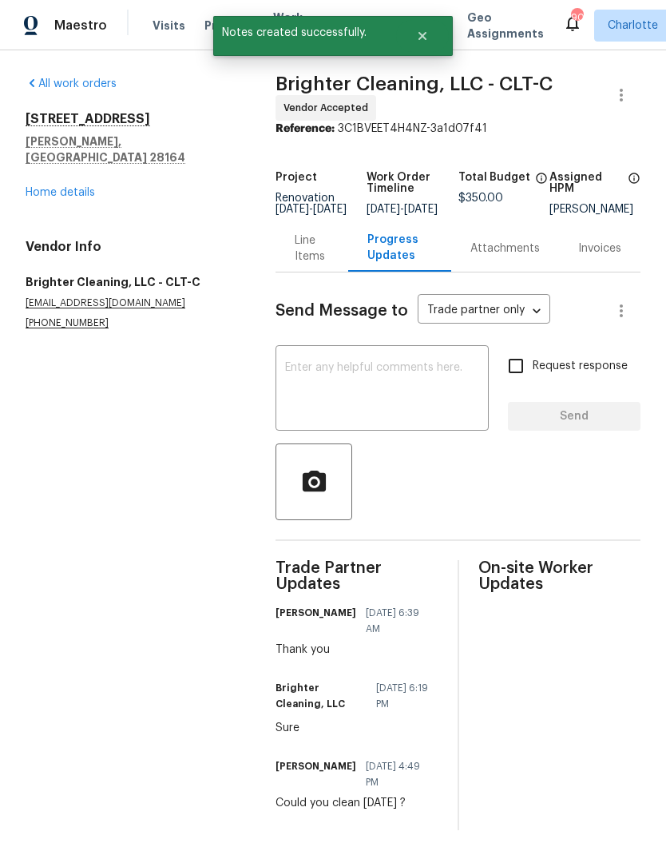
click at [32, 187] on link "Home details" at bounding box center [60, 192] width 69 height 11
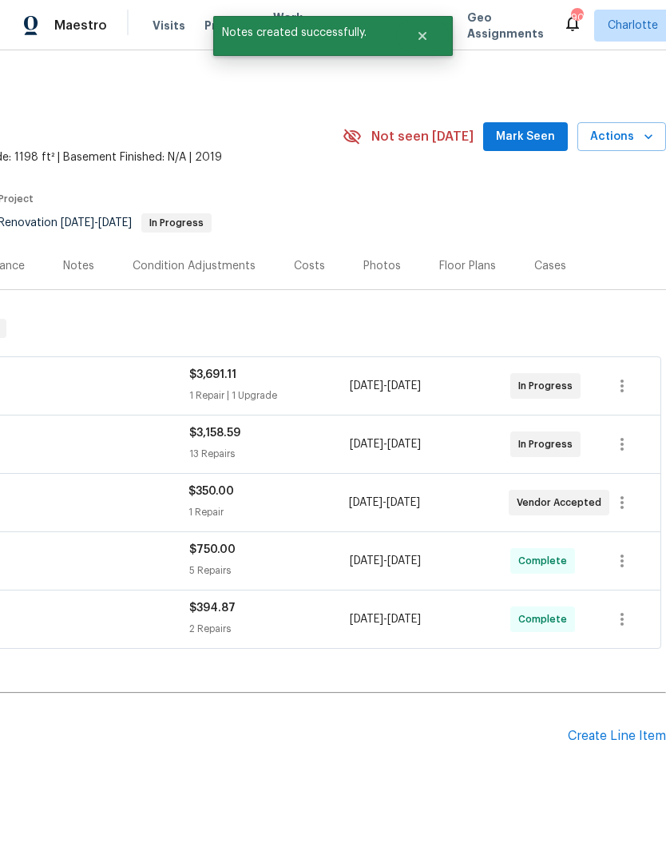
scroll to position [0, 236]
click at [541, 135] on span "Mark Seen" at bounding box center [525, 137] width 59 height 20
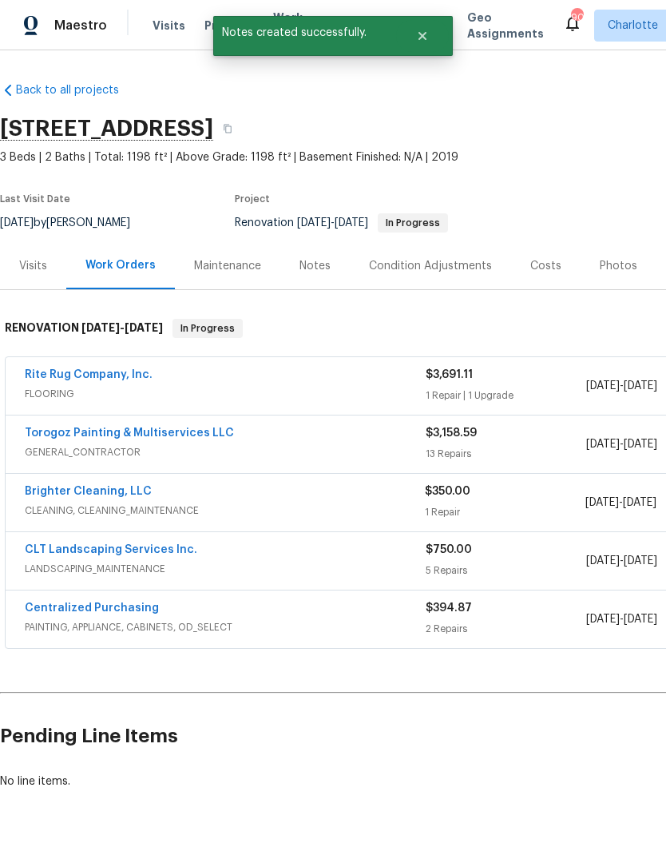
scroll to position [0, 0]
click at [329, 266] on div "Notes" at bounding box center [314, 265] width 69 height 47
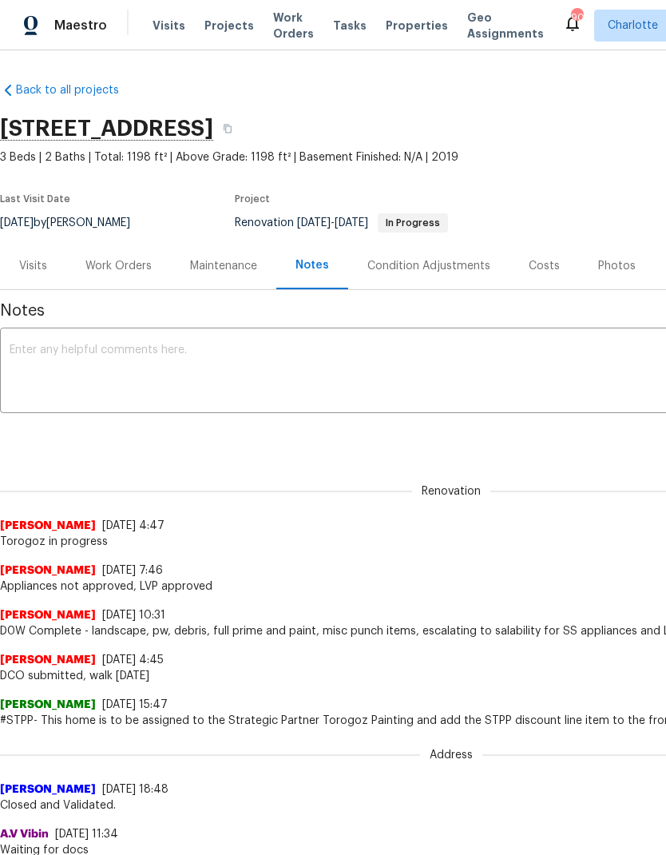
click at [434, 367] on textarea at bounding box center [451, 372] width 883 height 56
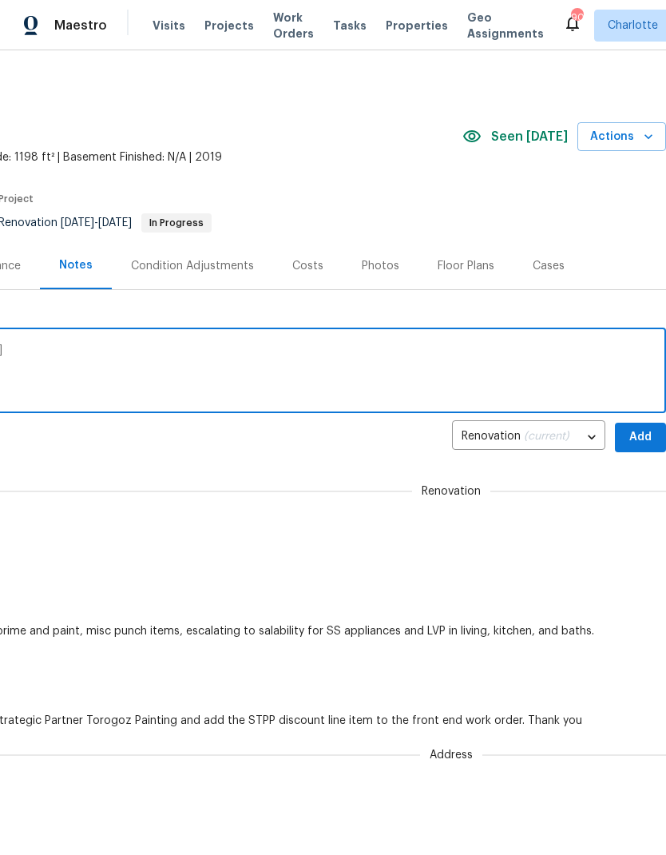
scroll to position [0, 236]
type textarea "Floor [DATE], [DATE][DATE], close out [DATE]"
click at [646, 433] on span "Add" at bounding box center [641, 437] width 26 height 20
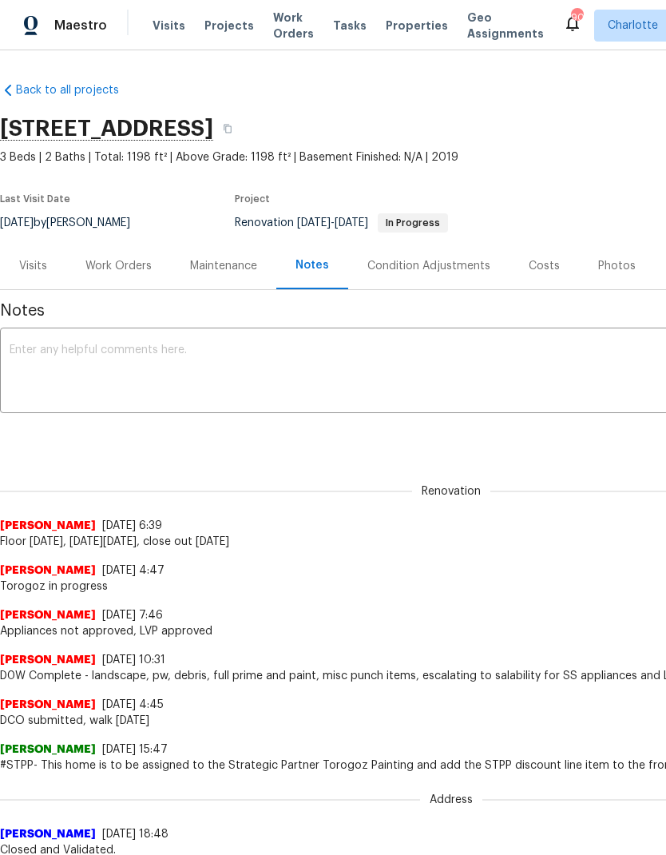
scroll to position [0, 0]
click at [28, 268] on div "Visits" at bounding box center [33, 266] width 28 height 16
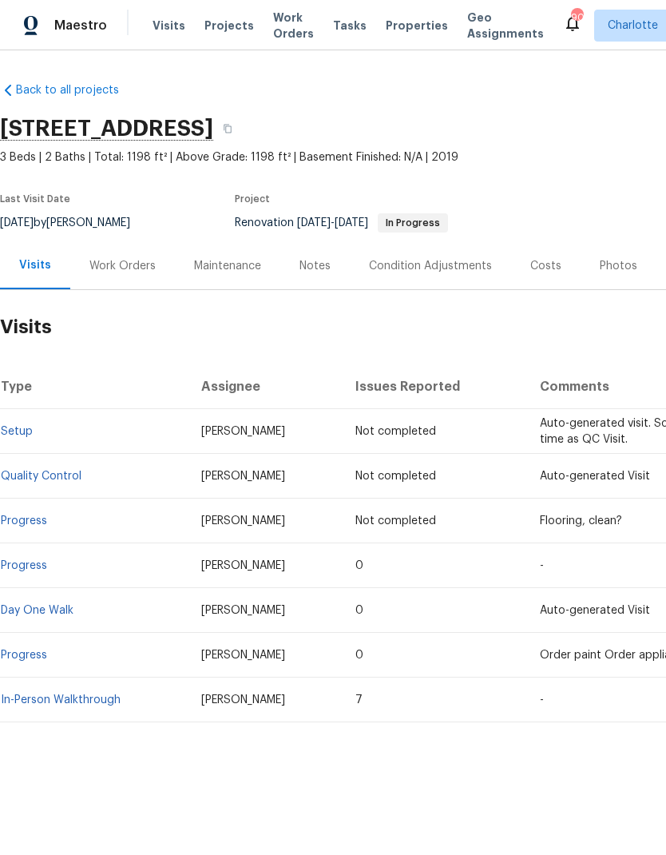
click at [160, 22] on span "Visits" at bounding box center [169, 26] width 33 height 16
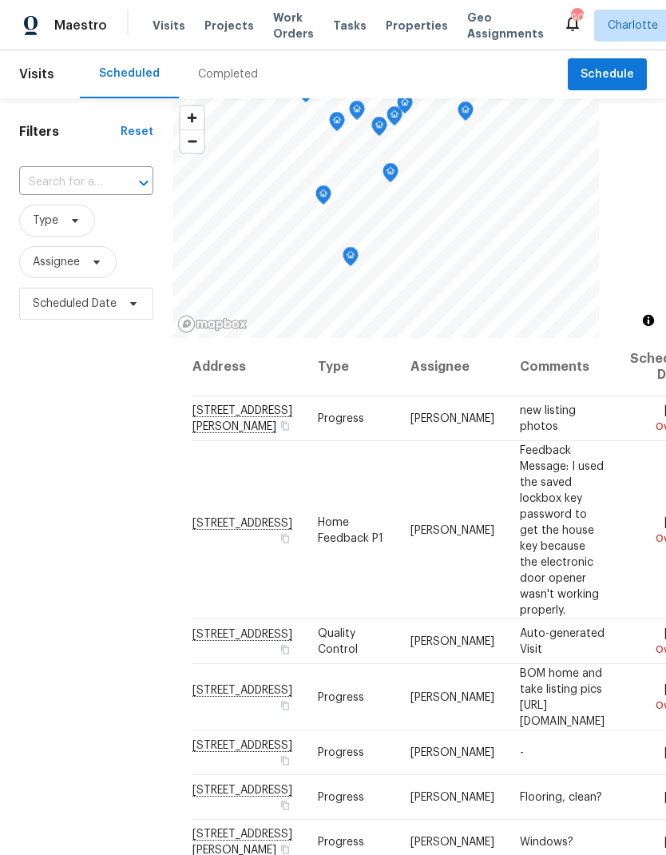
click at [41, 183] on input "text" at bounding box center [63, 182] width 89 height 25
type input "464 su"
click at [47, 225] on li "[STREET_ADDRESS]" at bounding box center [84, 219] width 133 height 27
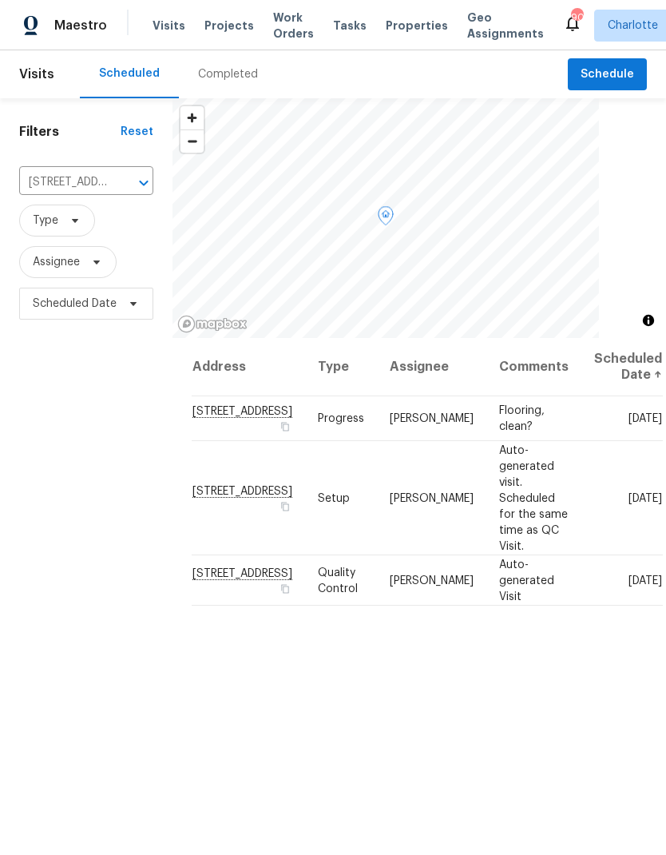
click at [0, 0] on icon at bounding box center [0, 0] width 0 height 0
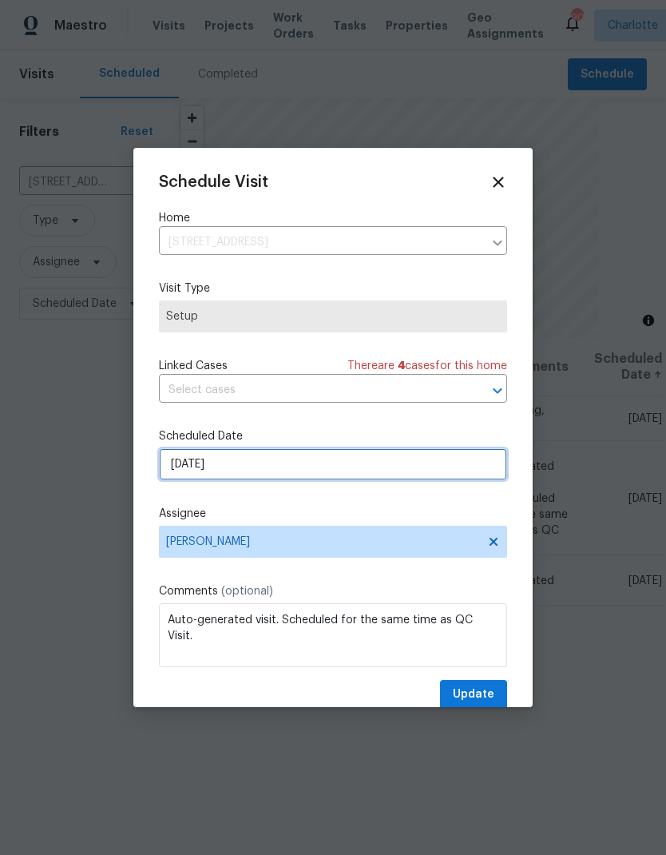
click at [466, 469] on input "[DATE]" at bounding box center [333, 464] width 348 height 32
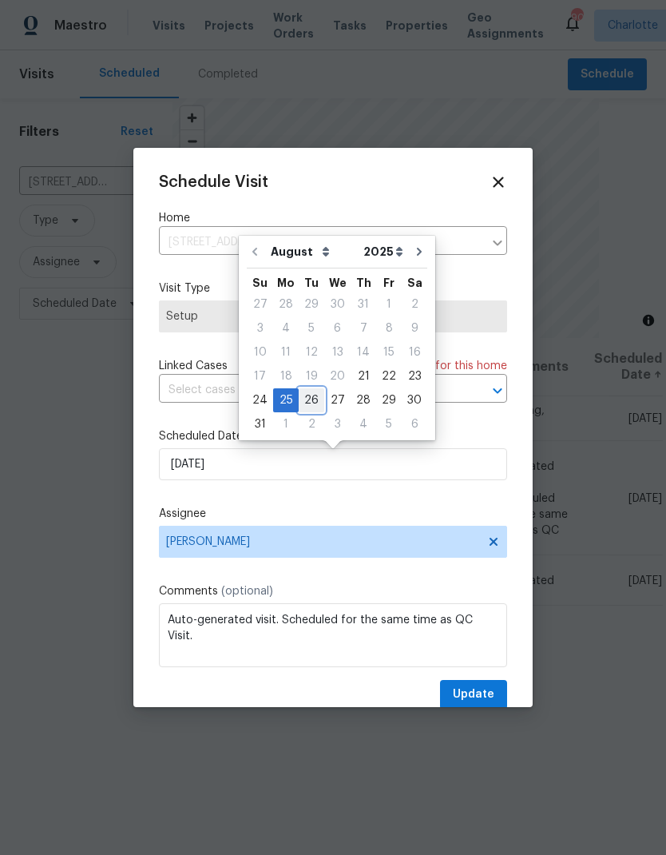
click at [307, 402] on div "26" at bounding box center [312, 400] width 26 height 22
type input "[DATE]"
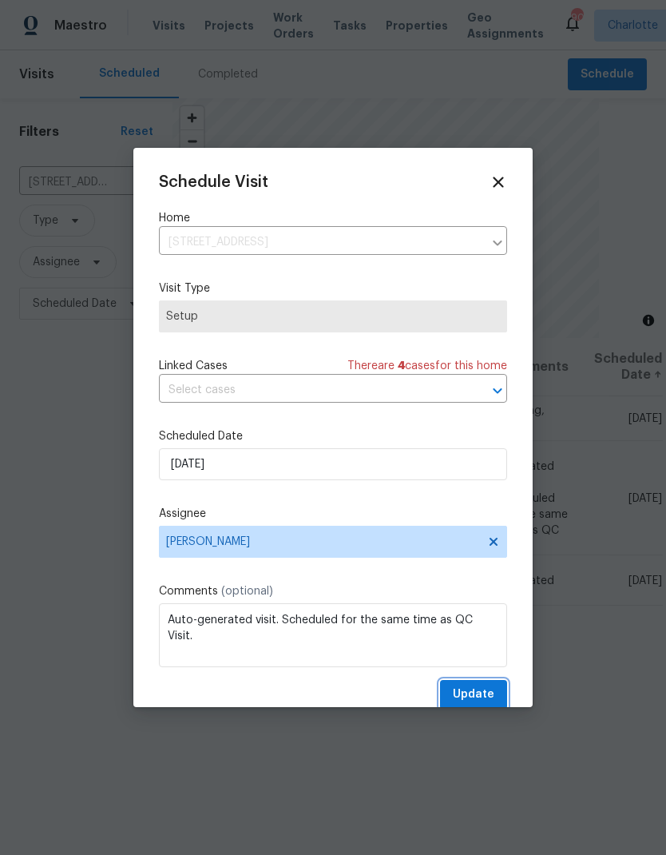
click at [485, 704] on span "Update" at bounding box center [474, 694] width 42 height 20
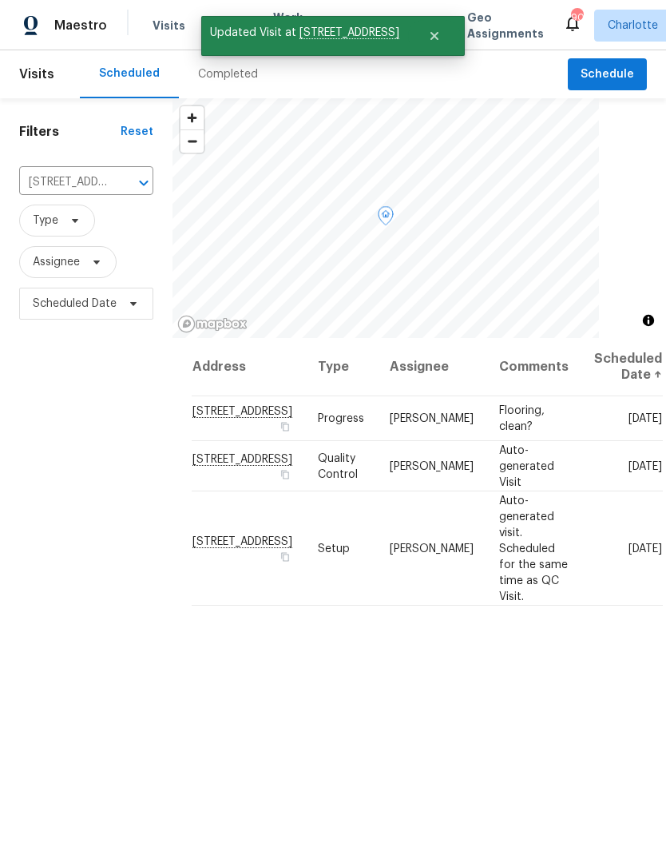
click at [0, 0] on icon at bounding box center [0, 0] width 0 height 0
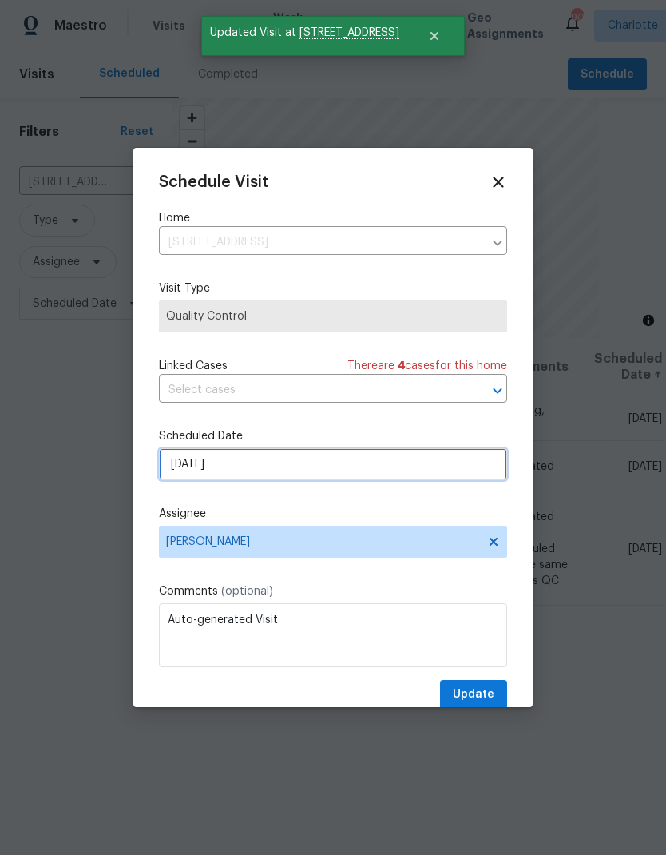
click at [392, 471] on input "[DATE]" at bounding box center [333, 464] width 348 height 32
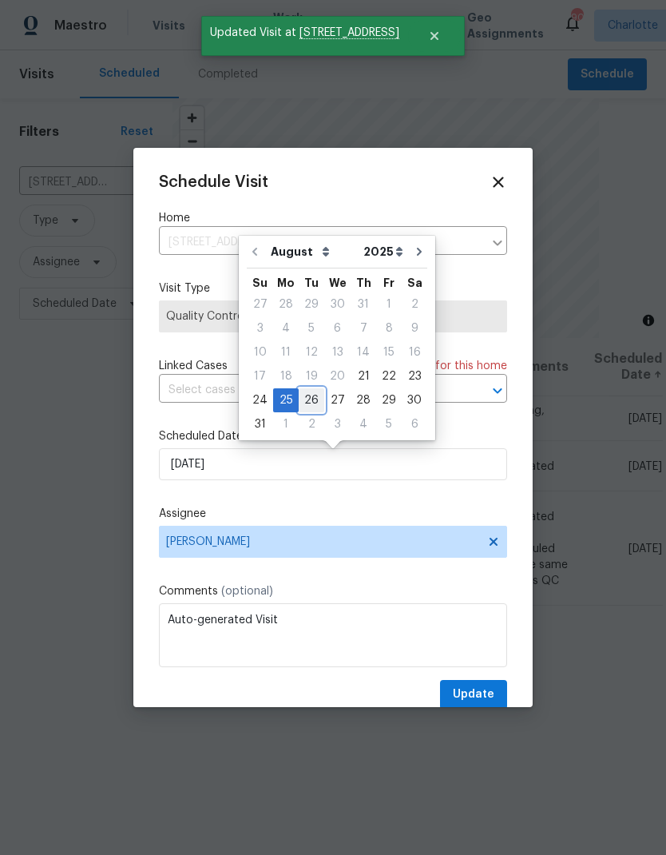
click at [311, 399] on div "26" at bounding box center [312, 400] width 26 height 22
type input "[DATE]"
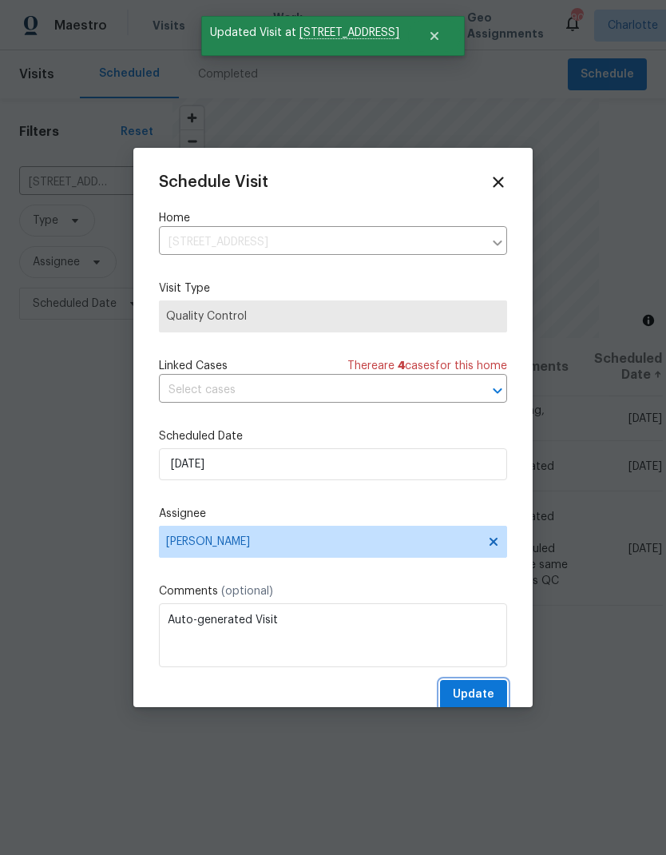
click at [482, 704] on span "Update" at bounding box center [474, 694] width 42 height 20
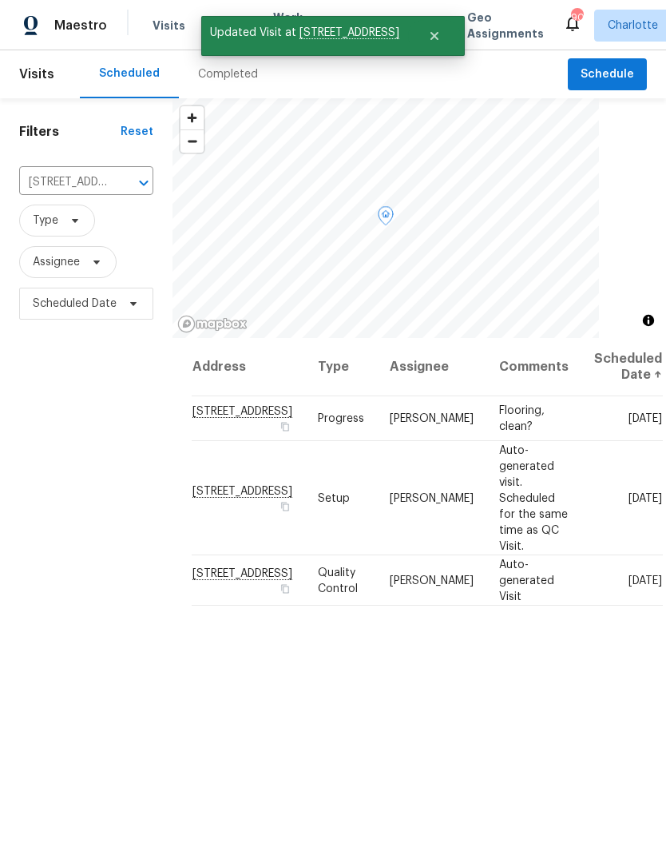
click at [0, 0] on icon at bounding box center [0, 0] width 0 height 0
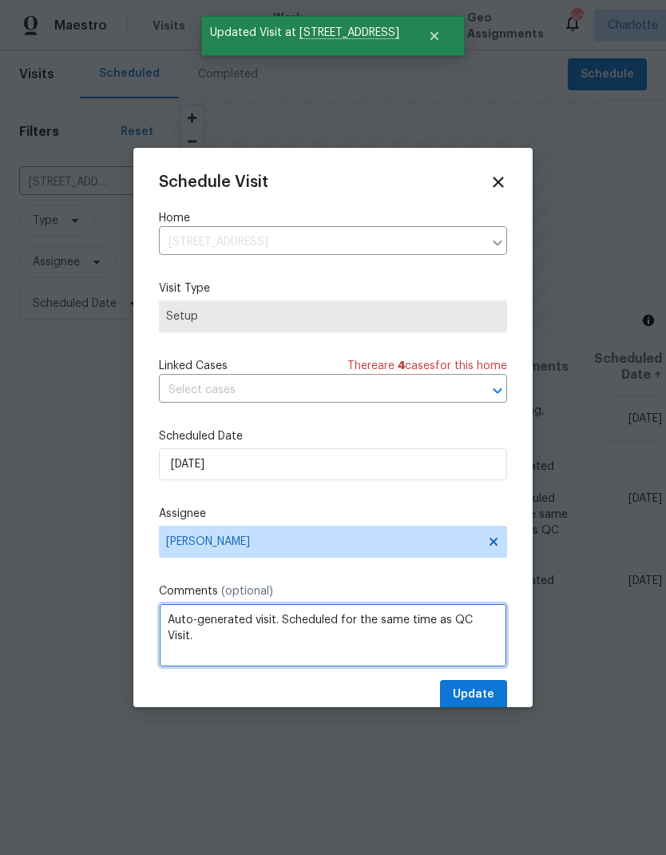
click at [184, 623] on textarea "Auto-generated visit. Scheduled for the same time as QC Visit." at bounding box center [333, 635] width 348 height 64
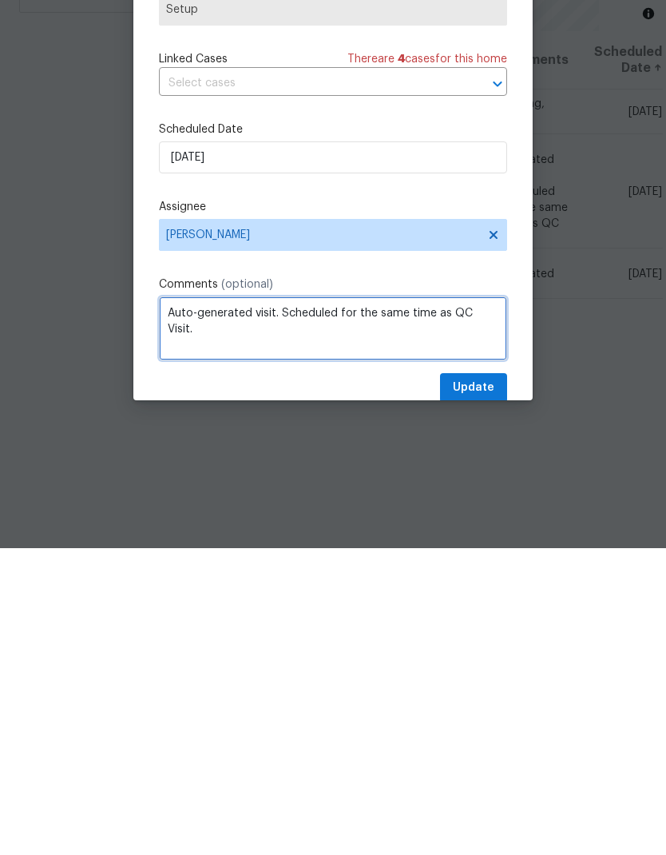
click at [182, 603] on textarea "Auto-generated visit. Scheduled for the same time as QC Visit." at bounding box center [333, 635] width 348 height 64
click at [181, 603] on textarea "Auto-generated visit. Scheduled for the same time as QC Visit." at bounding box center [333, 635] width 348 height 64
type textarea "CHANGE LOCKBOX CODE"
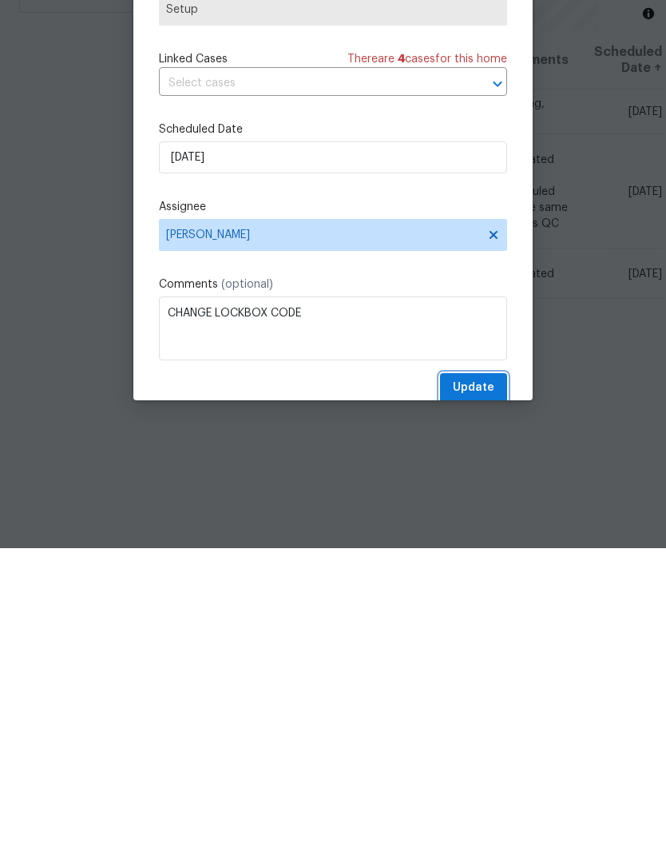
click at [492, 684] on span "Update" at bounding box center [474, 694] width 42 height 20
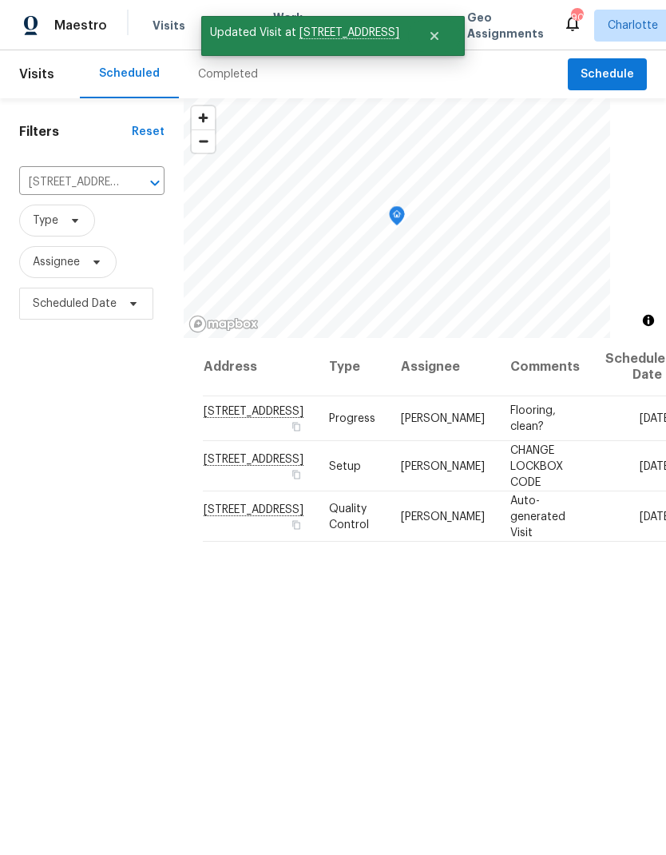
scroll to position [0, 0]
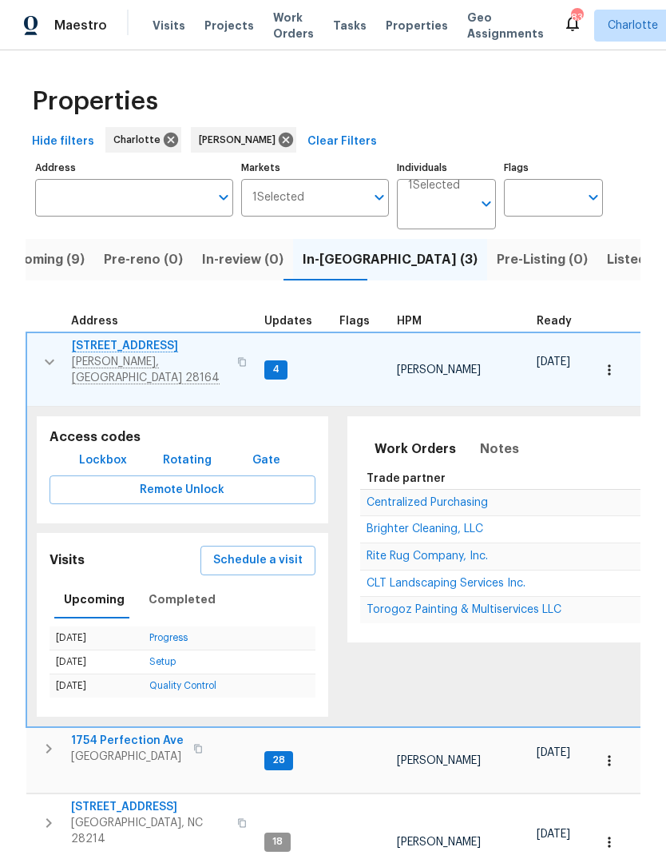
click at [49, 352] on icon "button" at bounding box center [49, 361] width 19 height 19
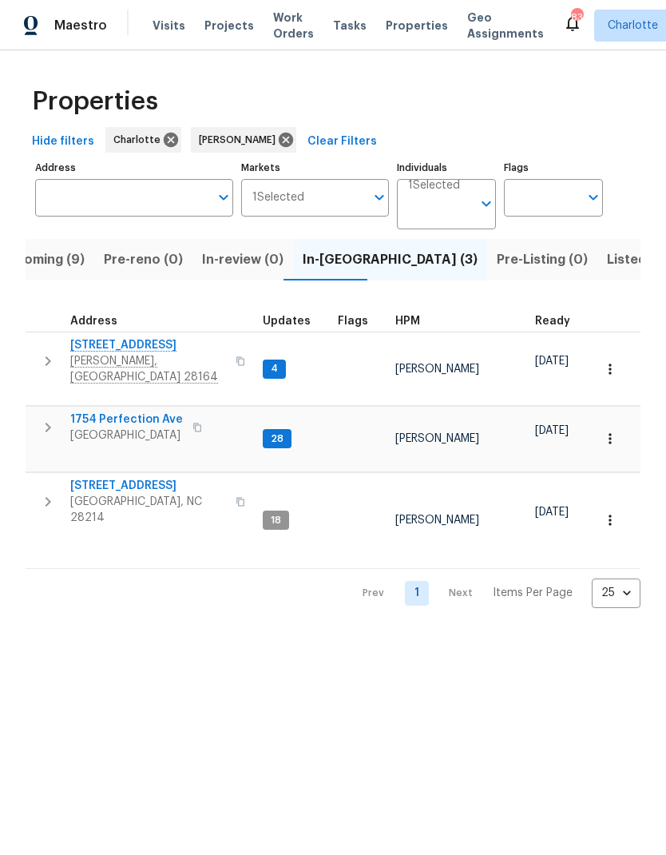
scroll to position [10, 0]
